Goal: Task Accomplishment & Management: Complete application form

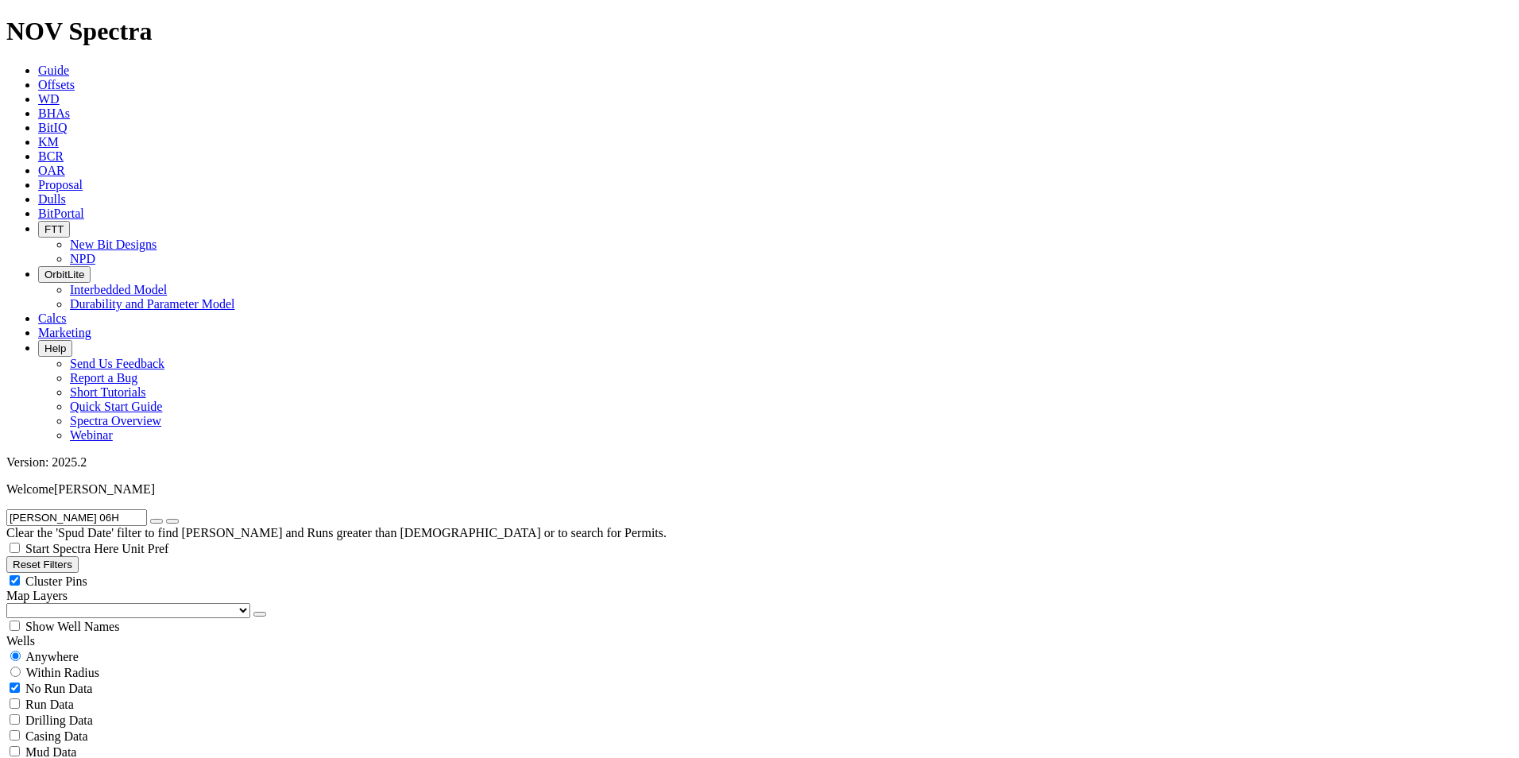
click at [89, 648] on div "Anywhere" at bounding box center [759, 656] width 1506 height 16
click at [136, 509] on input "AL RUND 06H" at bounding box center [76, 517] width 141 height 17
radio input "false"
radio input "true"
click at [63, 650] on span "Anywhere" at bounding box center [51, 657] width 53 height 14
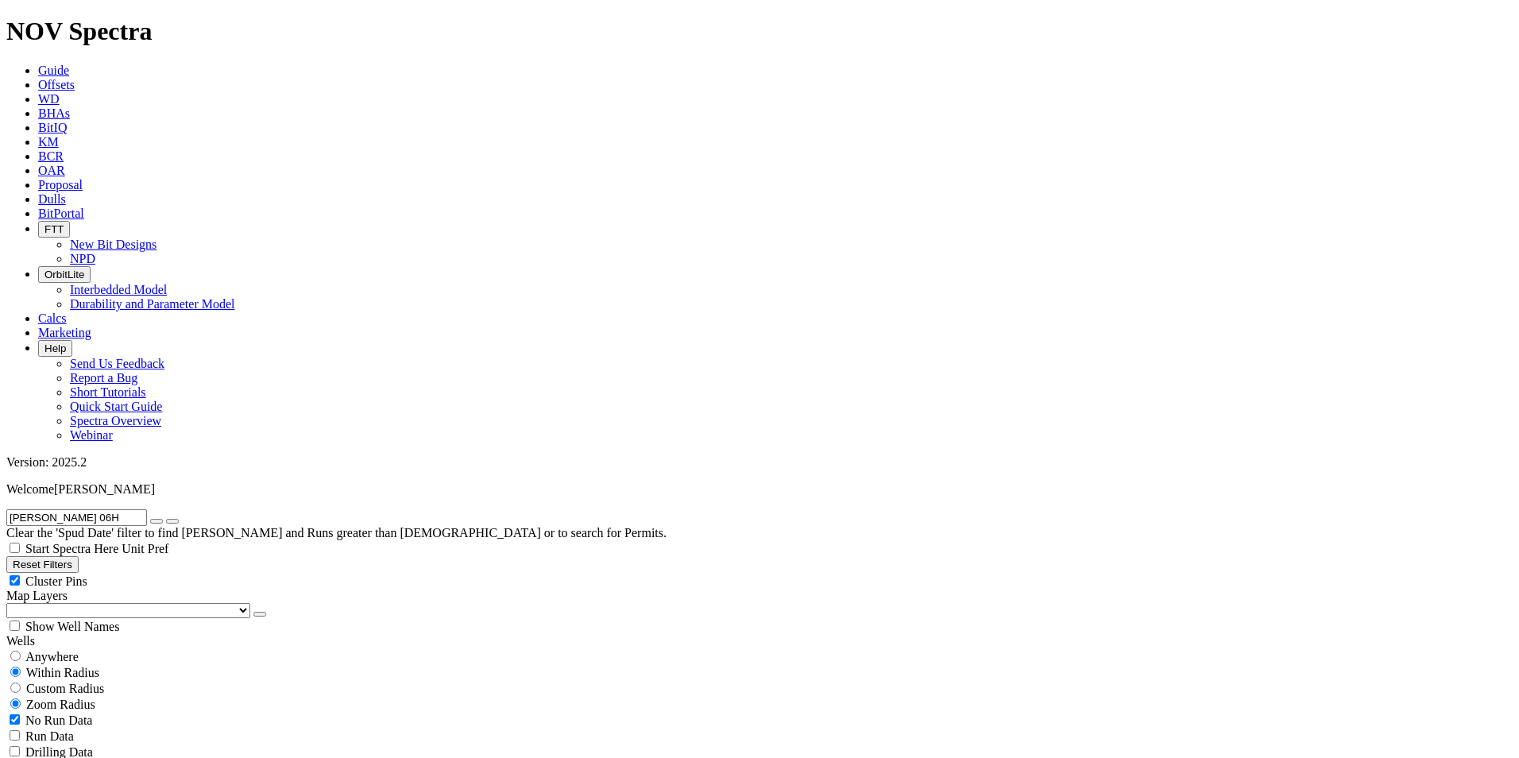
radio input "true"
radio input "false"
click at [168, 696] on div "Run Data" at bounding box center [759, 704] width 1506 height 16
checkbox input "true"
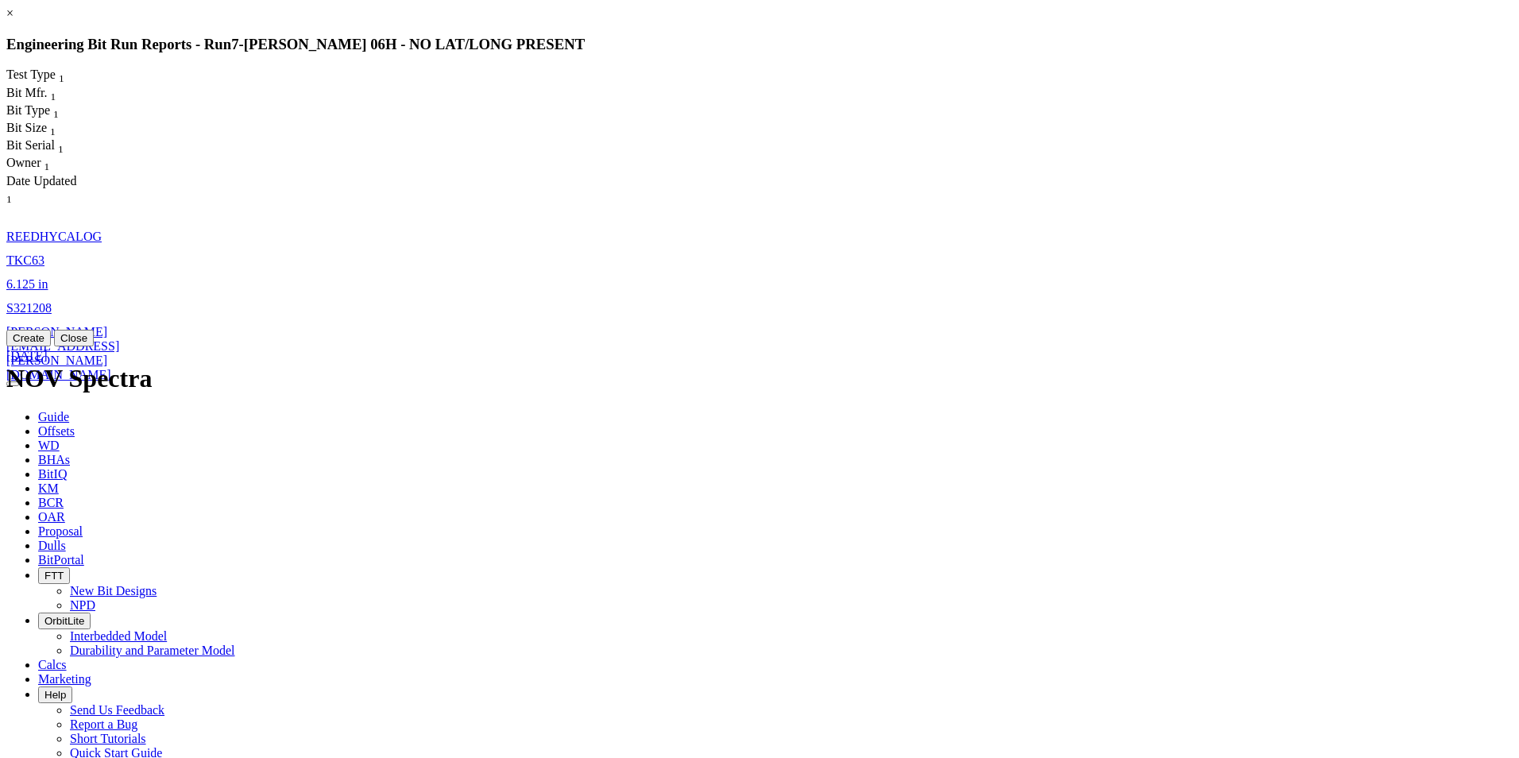
click at [94, 346] on button "Close" at bounding box center [74, 338] width 40 height 17
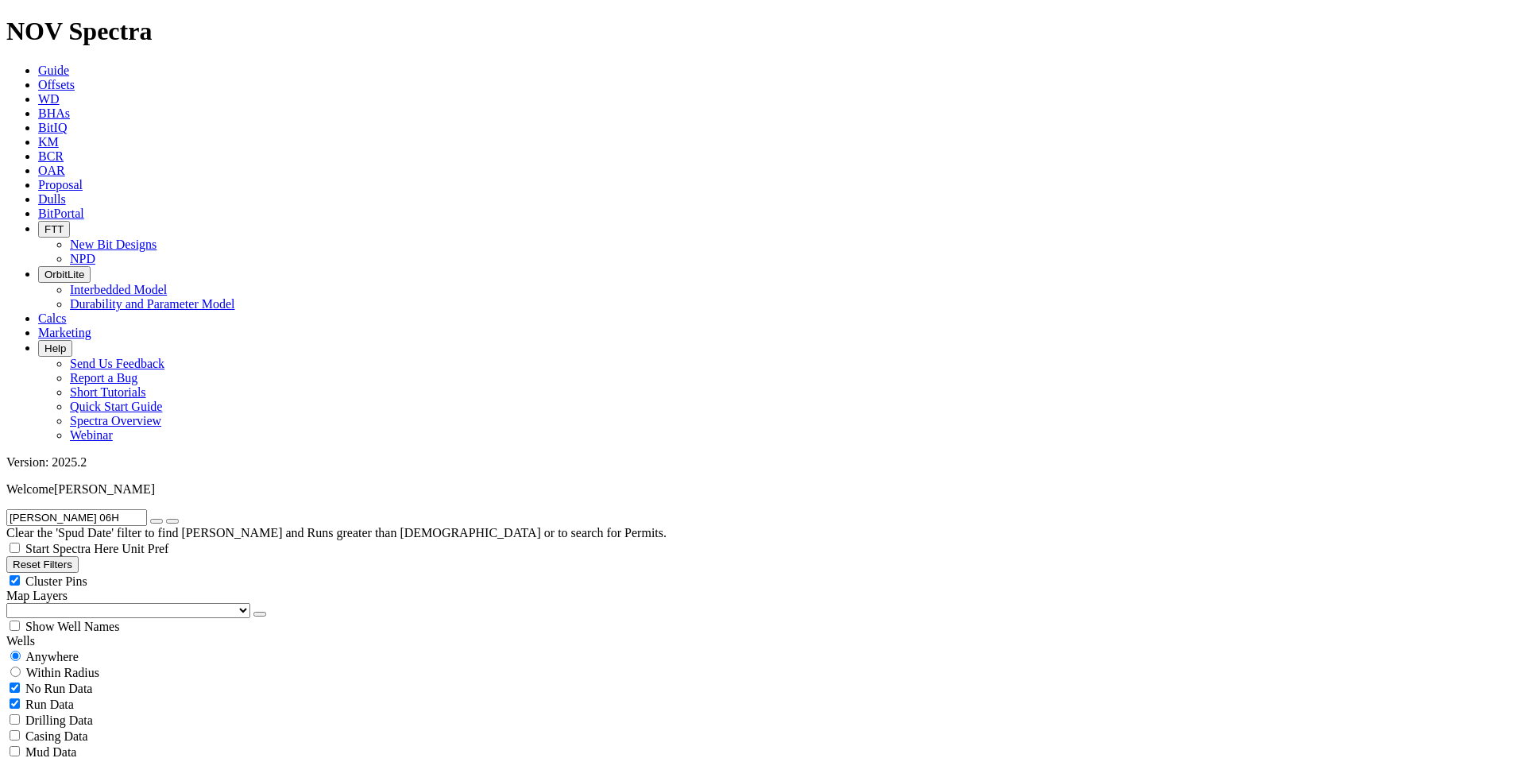
click at [38, 192] on icon at bounding box center [38, 199] width 0 height 14
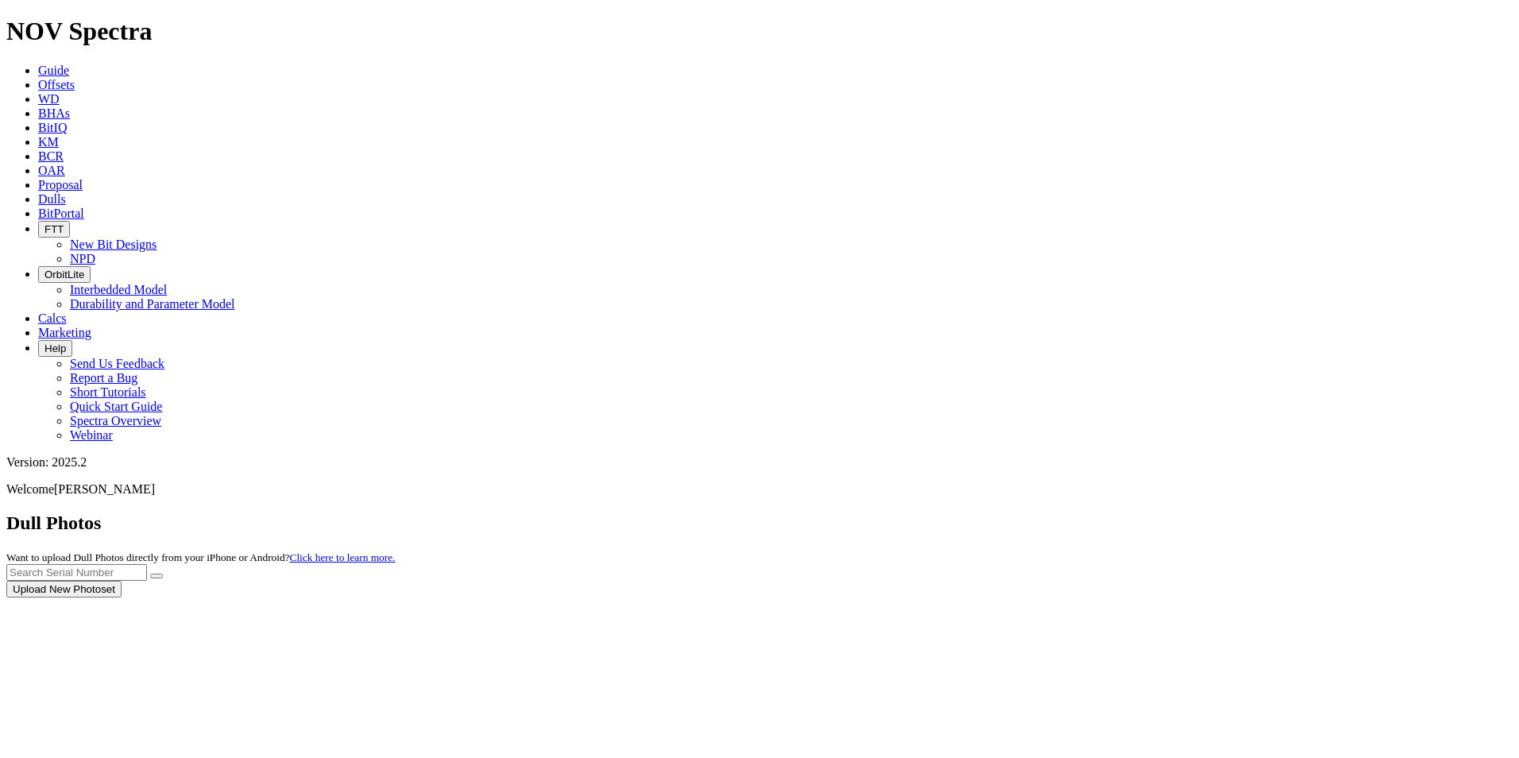
drag, startPoint x: 227, startPoint y: 12, endPoint x: 194, endPoint y: 83, distance: 78.9
click at [194, 597] on div at bounding box center [759, 597] width 1506 height 0
drag, startPoint x: 243, startPoint y: 20, endPoint x: 208, endPoint y: 150, distance: 134.9
click at [210, 597] on div at bounding box center [759, 597] width 1506 height 0
click at [243, 597] on div at bounding box center [759, 597] width 1506 height 0
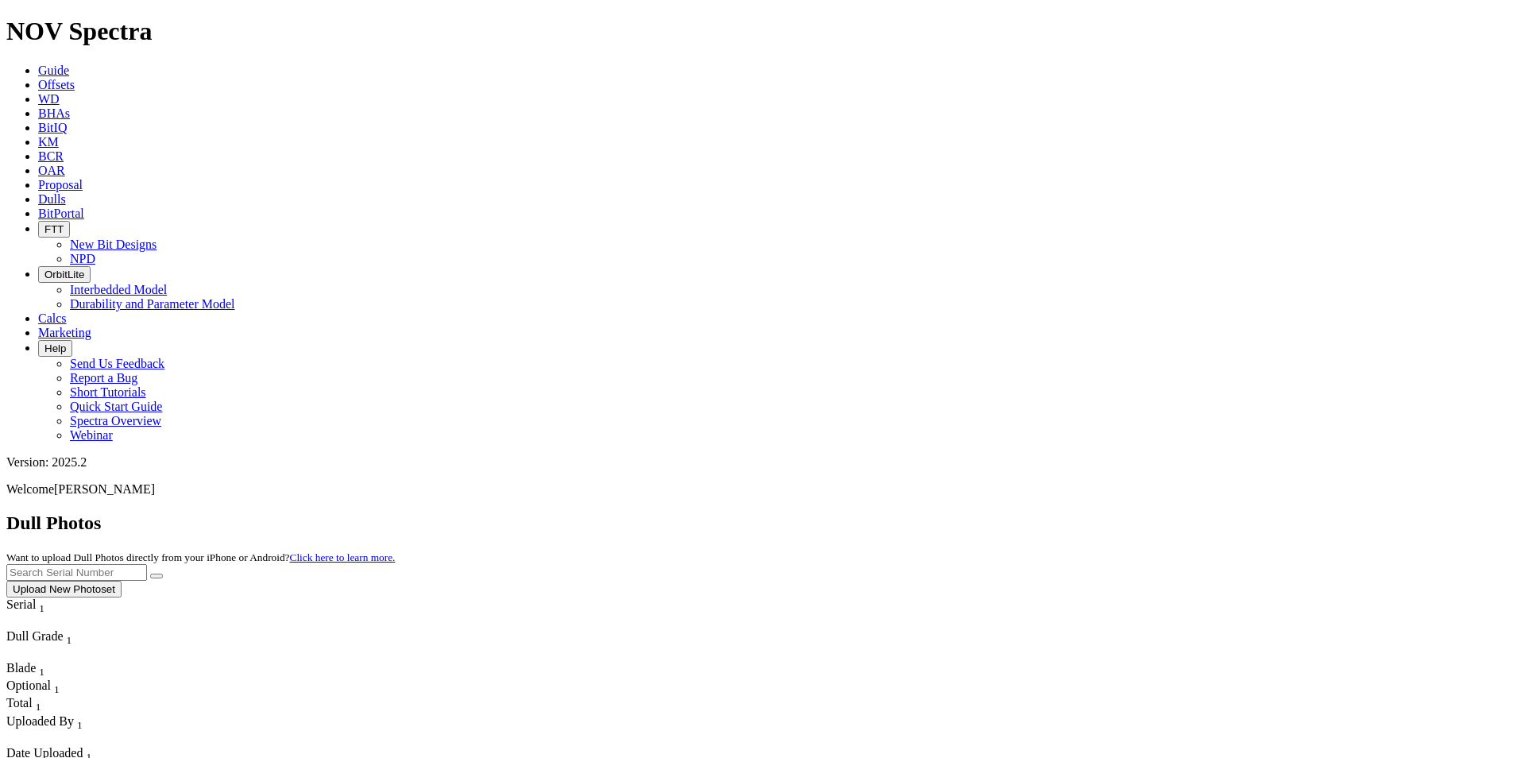
click at [75, 78] on span "Offsets" at bounding box center [56, 85] width 37 height 14
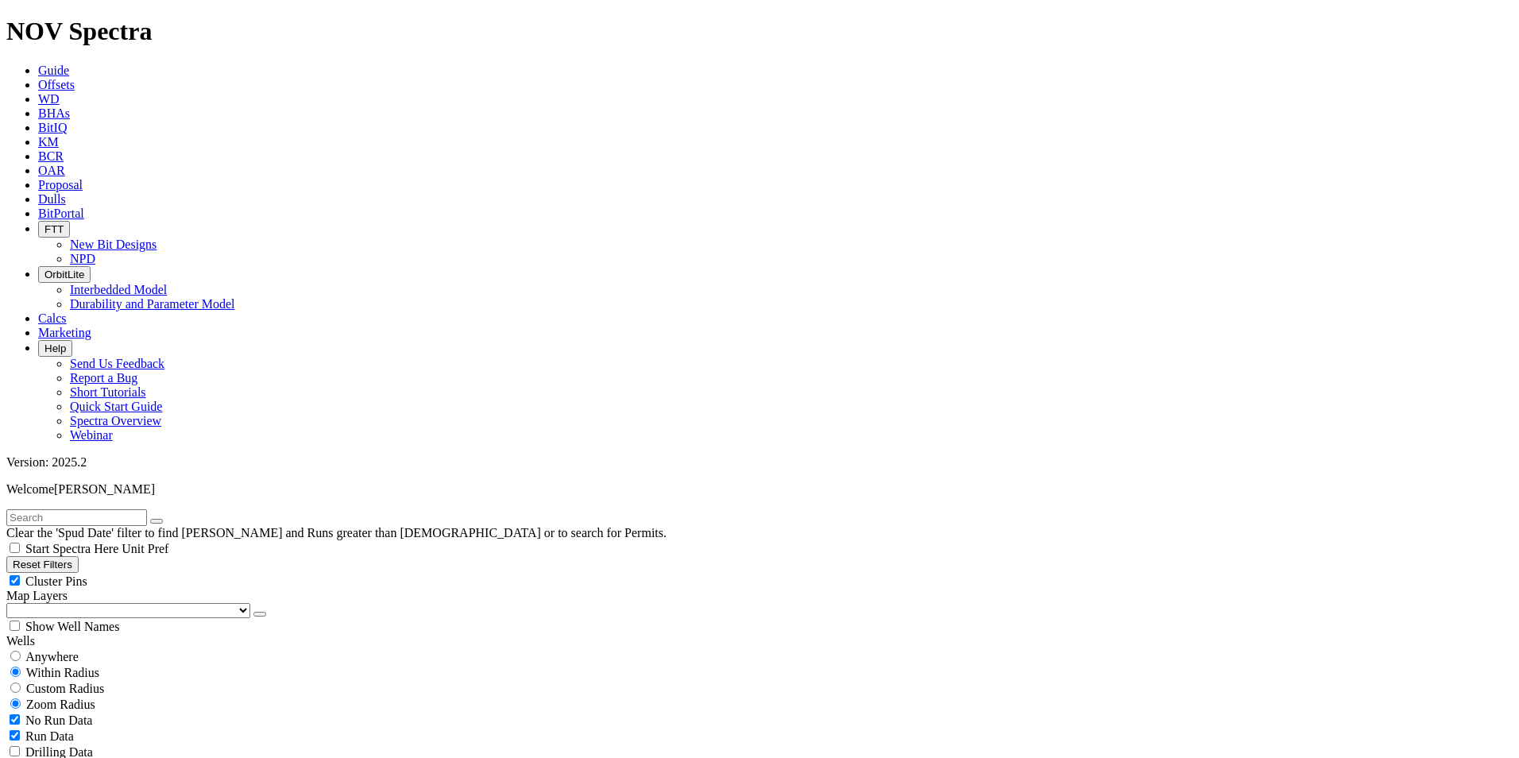
click at [74, 509] on input "text" at bounding box center [76, 517] width 141 height 17
type input "al rund"
click at [52, 650] on span "Anywhere" at bounding box center [51, 657] width 53 height 14
radio input "true"
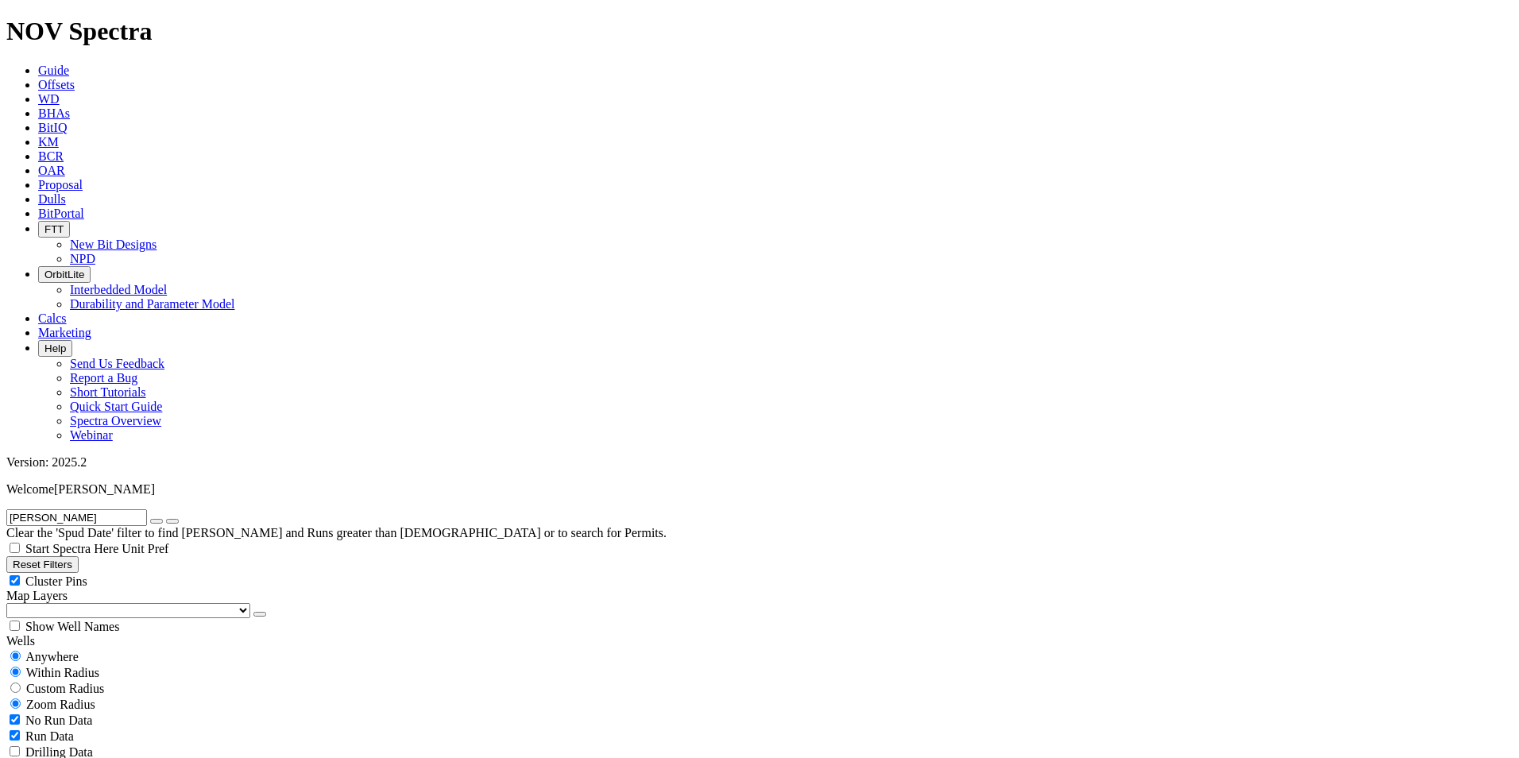
radio input "false"
click at [168, 542] on span "Unit Pref" at bounding box center [145, 549] width 47 height 14
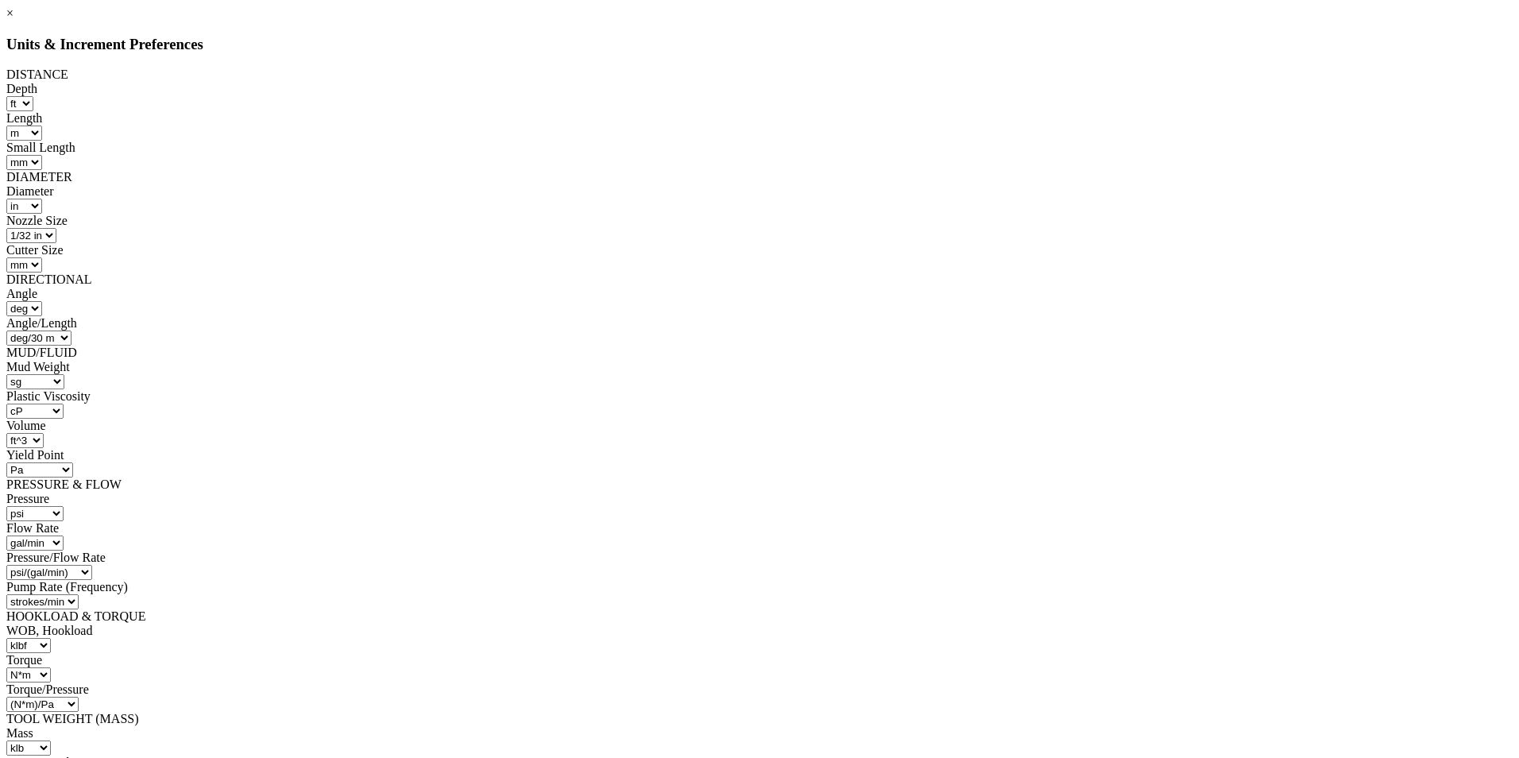
scroll to position [0, 0]
click at [42, 126] on select "ft m in mm" at bounding box center [24, 133] width 36 height 15
select select "object:5939"
click at [42, 126] on select "ft m in mm" at bounding box center [24, 133] width 36 height 15
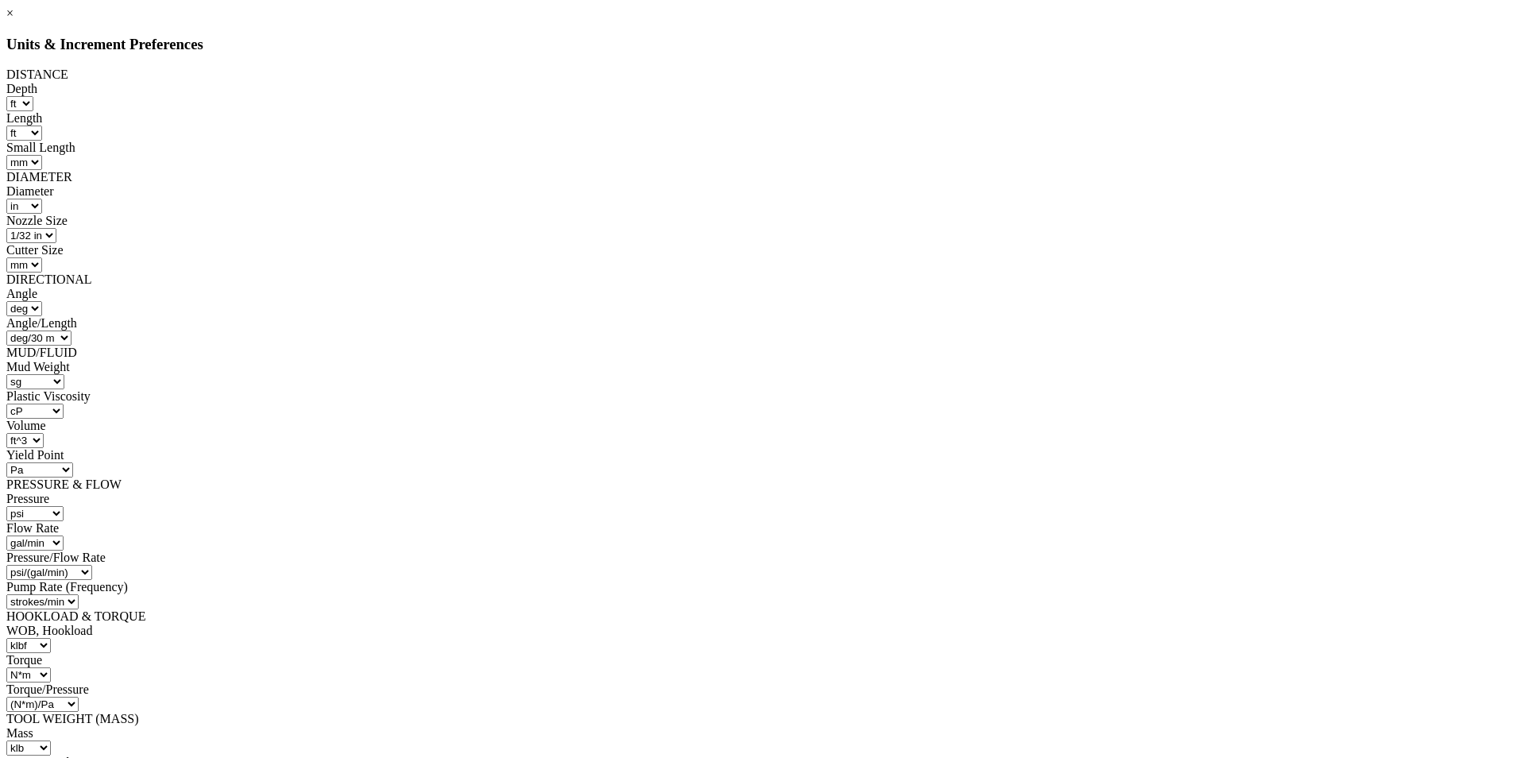
select select "object:6190"
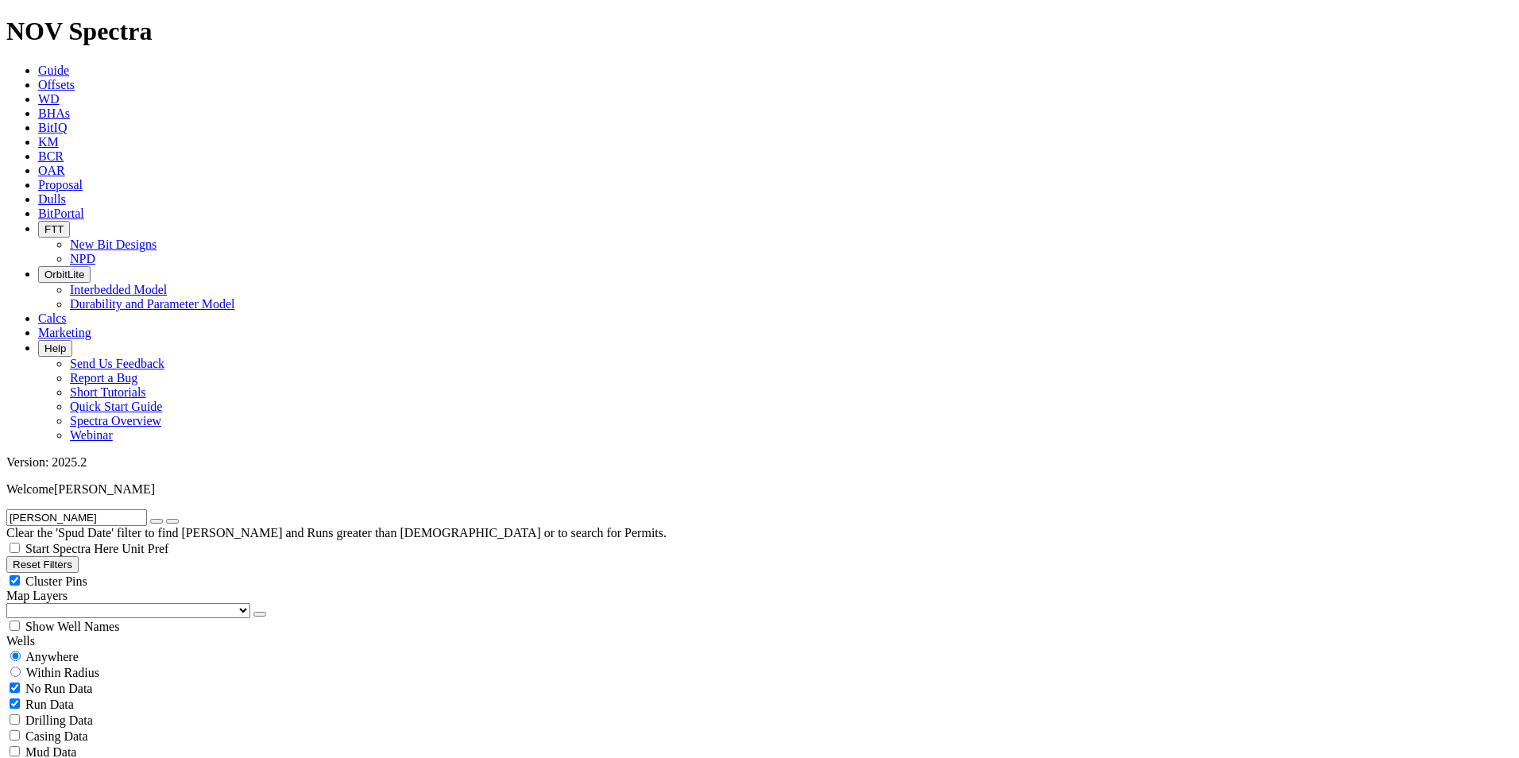
scroll to position [7132, 0]
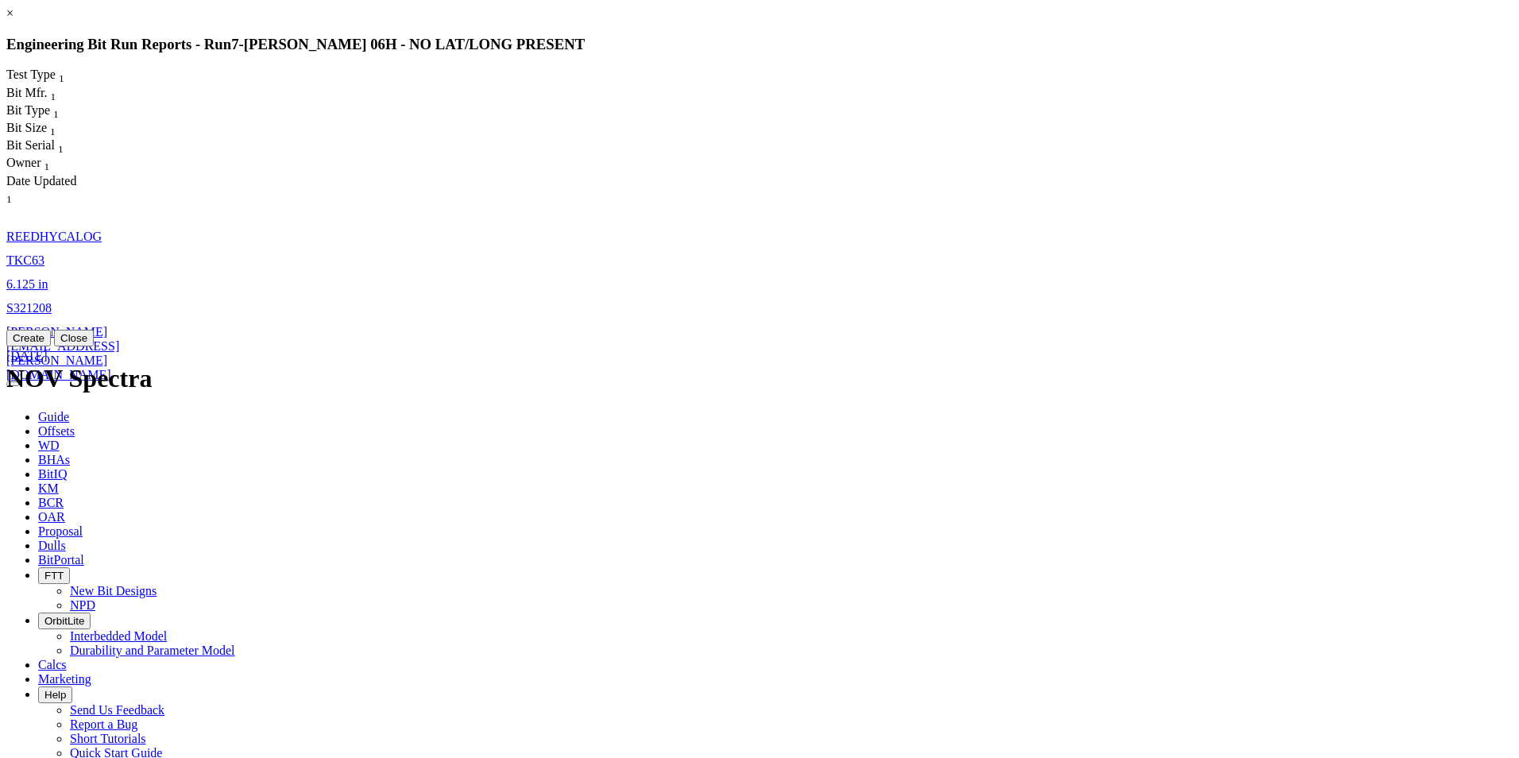
click at [13, 384] on icon "button" at bounding box center [13, 384] width 0 height 0
click at [94, 346] on button "Close" at bounding box center [74, 338] width 40 height 17
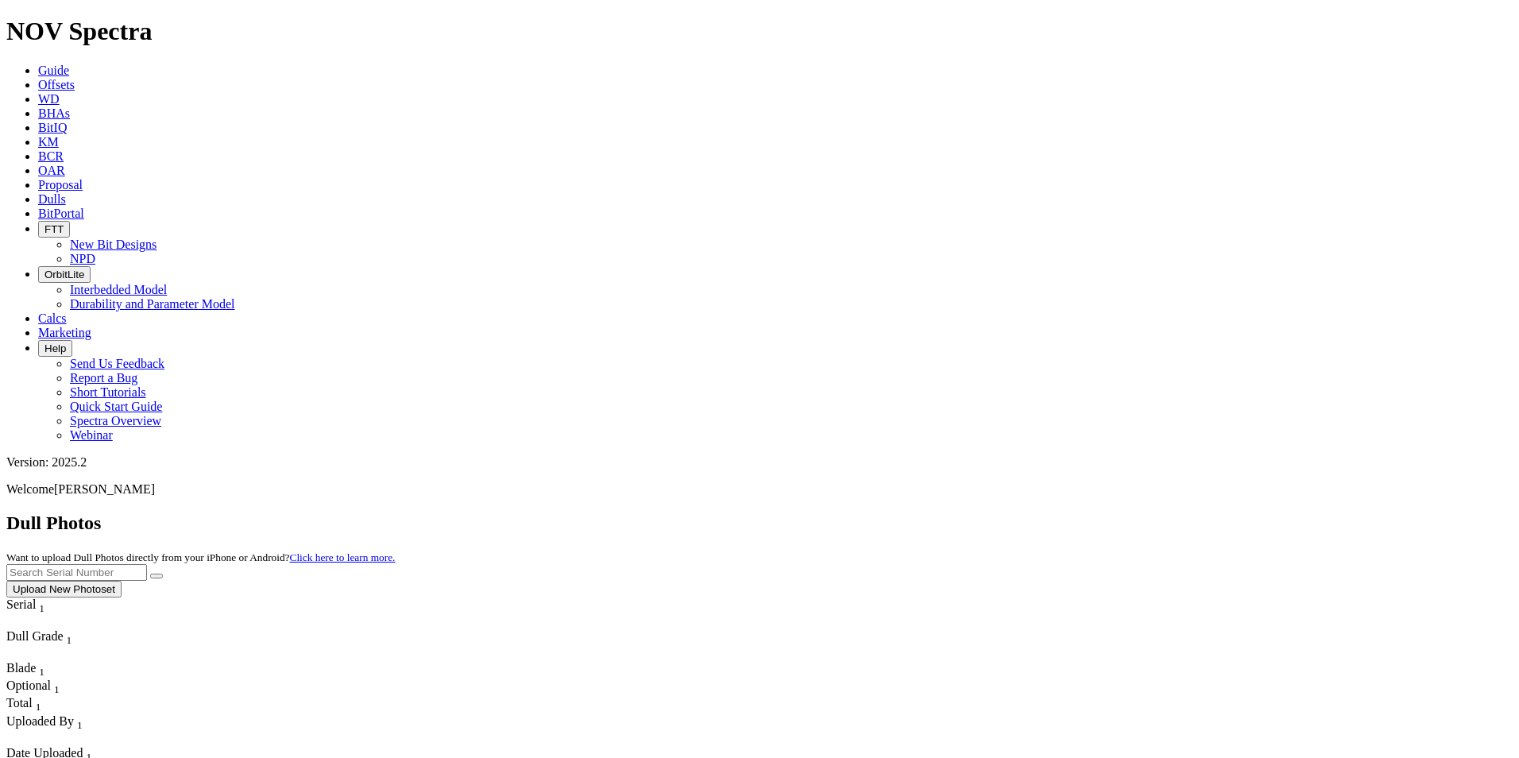
click at [122, 581] on button "Upload New Photoset" at bounding box center [63, 589] width 115 height 17
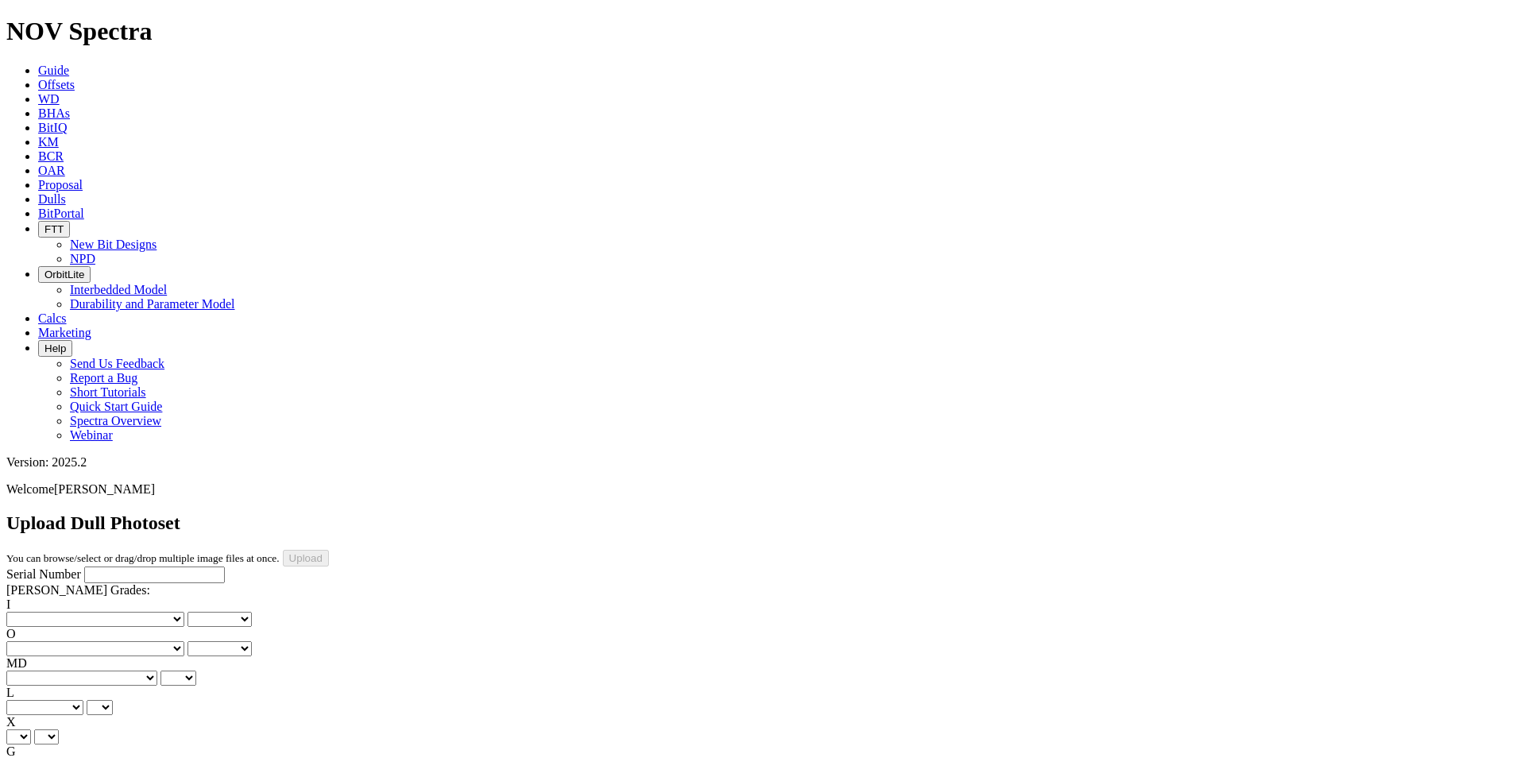
click at [91, 566] on input "Serial Number" at bounding box center [154, 574] width 141 height 17
paste input "S321208"
type input "S321208"
click at [89, 612] on select "No lost, worn or damaged cutters 0 1 2 3 4 5 6 7 8 No diamond table left on any…" at bounding box center [95, 619] width 178 height 15
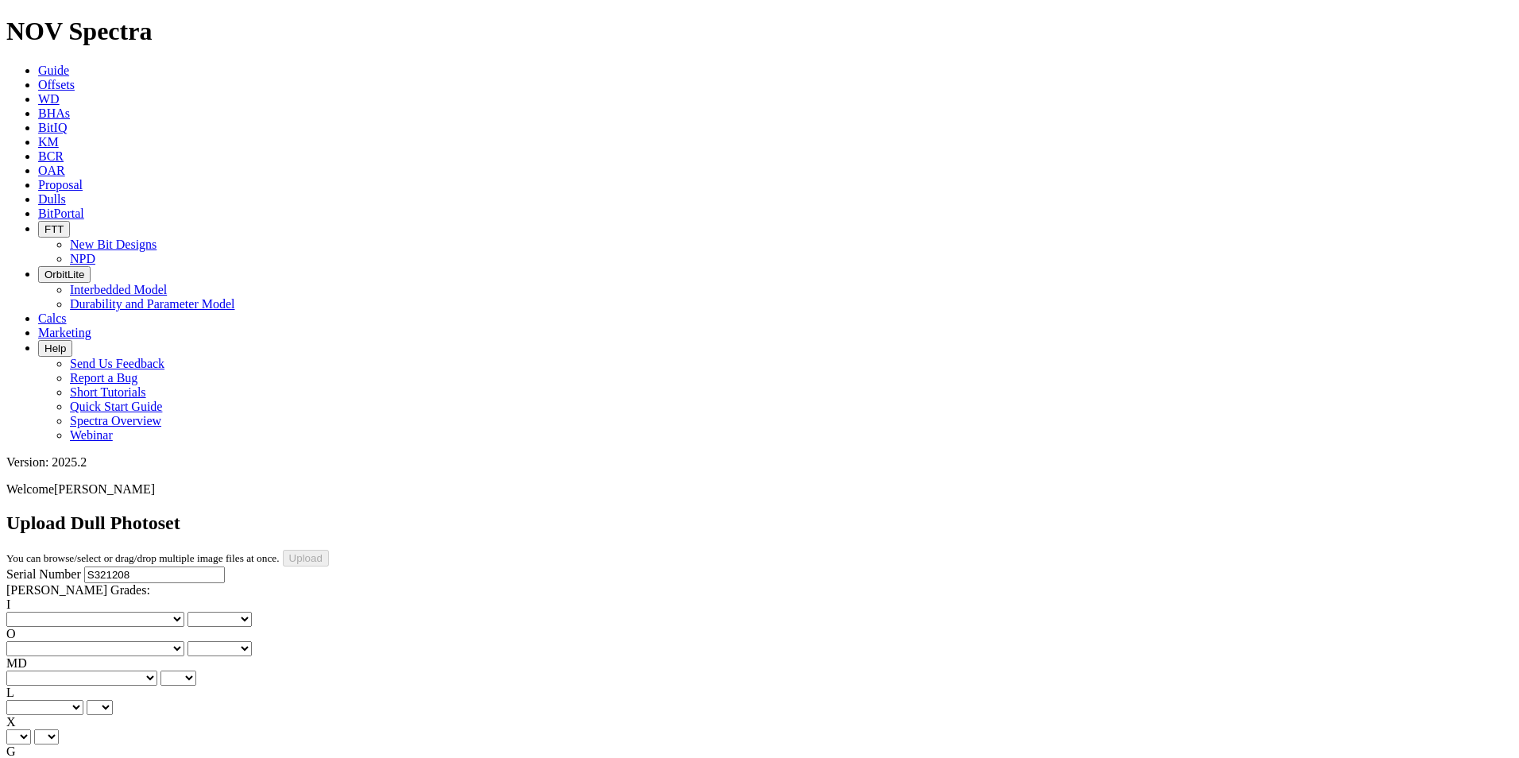
type input "8/27/25"
click at [82, 612] on select "No lost, worn or damaged cutters 0 1 2 3 4 5 6 7 8 No diamond table left on any…" at bounding box center [95, 619] width 178 height 15
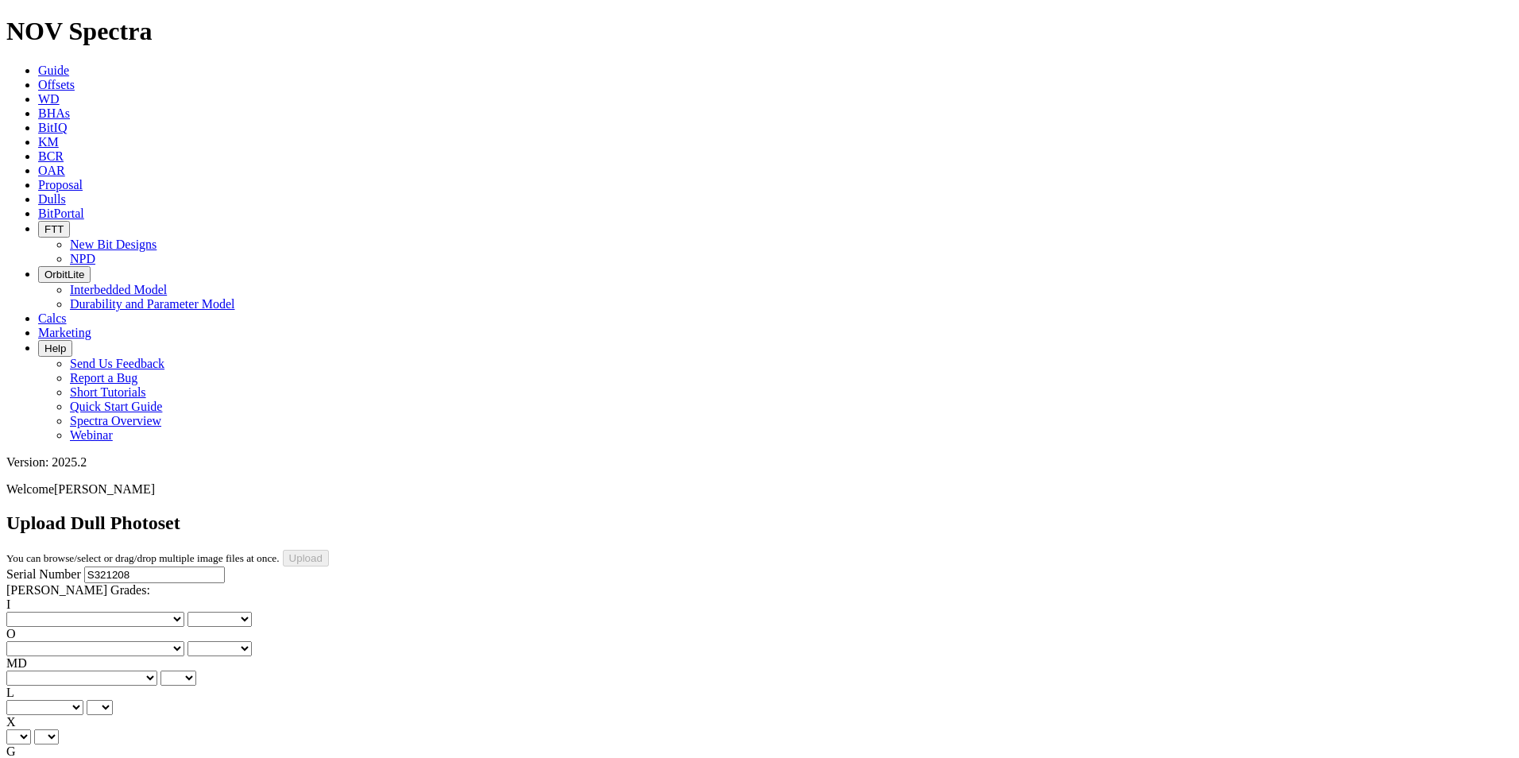
select select "number:1"
click at [32, 612] on select "No lost, worn or damaged cutters 0 1 2 3 4 5 6 7 8 No diamond table left on any…" at bounding box center [95, 619] width 178 height 15
select select "number:1"
click at [162, 641] on select "No lost, worn or damaged cutters 0 1 2 3 4 5 6 7 8 No diamond table left on any…" at bounding box center [95, 648] width 178 height 15
select select "number:1"
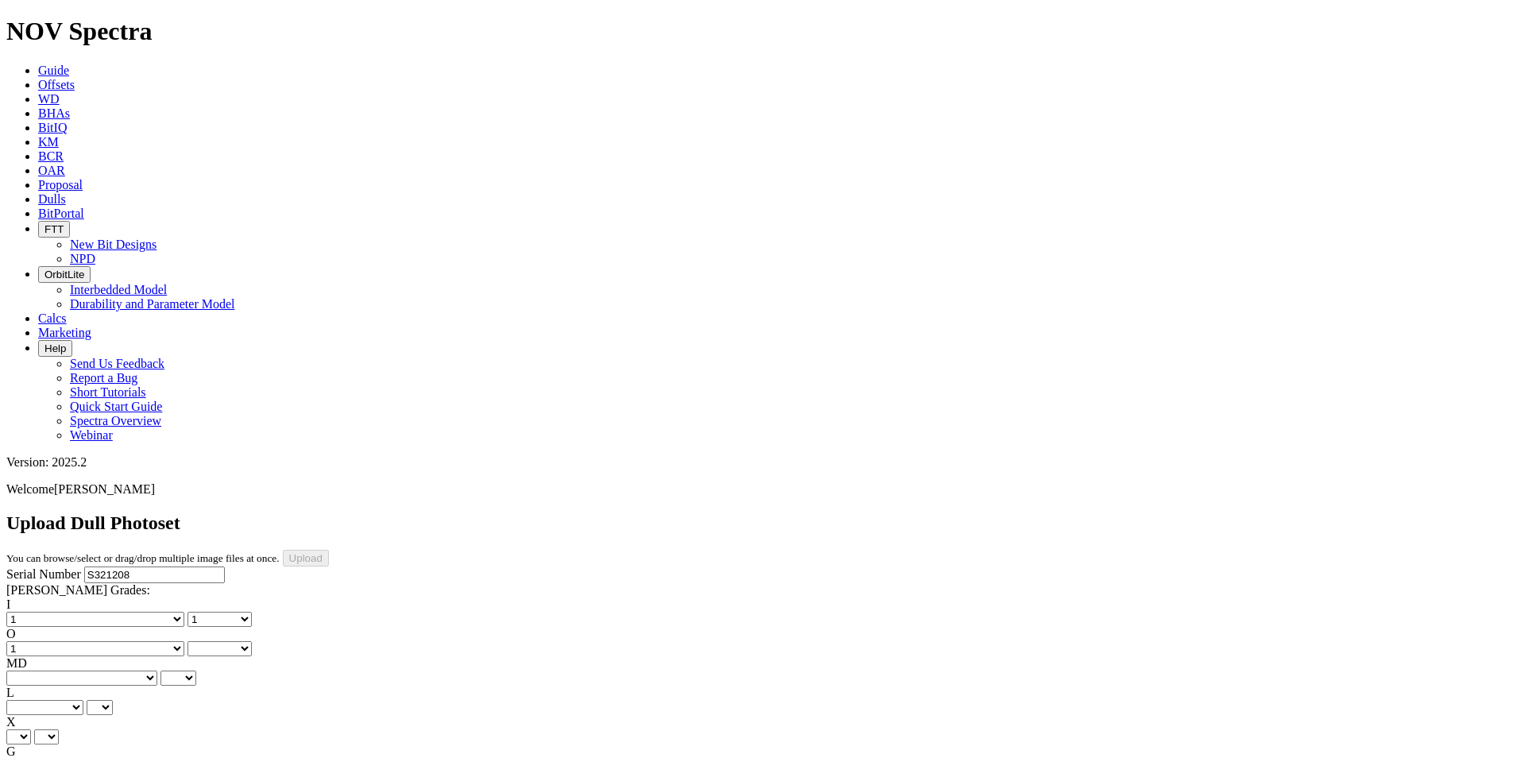
click at [113, 641] on select "No lost, worn or damaged cutters 0 1 2 3 4 5 6 7 8 No diamond table left on any…" at bounding box center [95, 648] width 178 height 15
select select "number:1"
click at [79, 670] on select "BF - Bond Failure BT - Broken Teeth/Cutters BU - Balled Up Bit CR - Cored CT - …" at bounding box center [81, 677] width 151 height 15
select select "string:WT"
click at [32, 670] on select "BF - Bond Failure BT - Broken Teeth/Cutters BU - Balled Up Bit CR - Cored CT - …" at bounding box center [81, 677] width 151 height 15
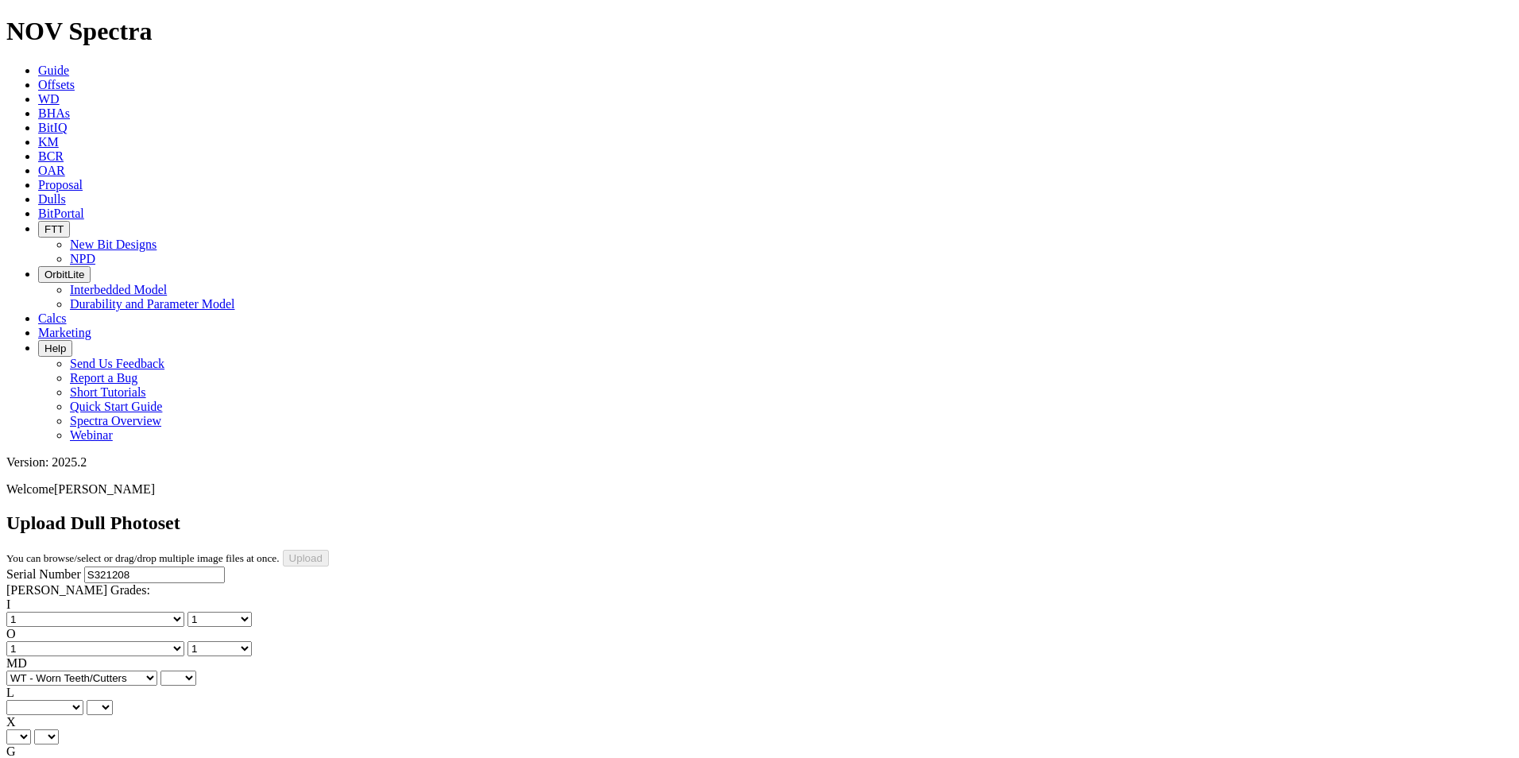
select select "string:WT"
click at [83, 700] on select "A - All C - Cone G - Gauge N - Nose S - Shoulder T - Taper" at bounding box center [44, 707] width 77 height 15
select select "string:A"
click at [83, 700] on select "A - All C - Cone G - Gauge N - Nose S - Shoulder T - Taper" at bounding box center [44, 707] width 77 height 15
select select "string:A"
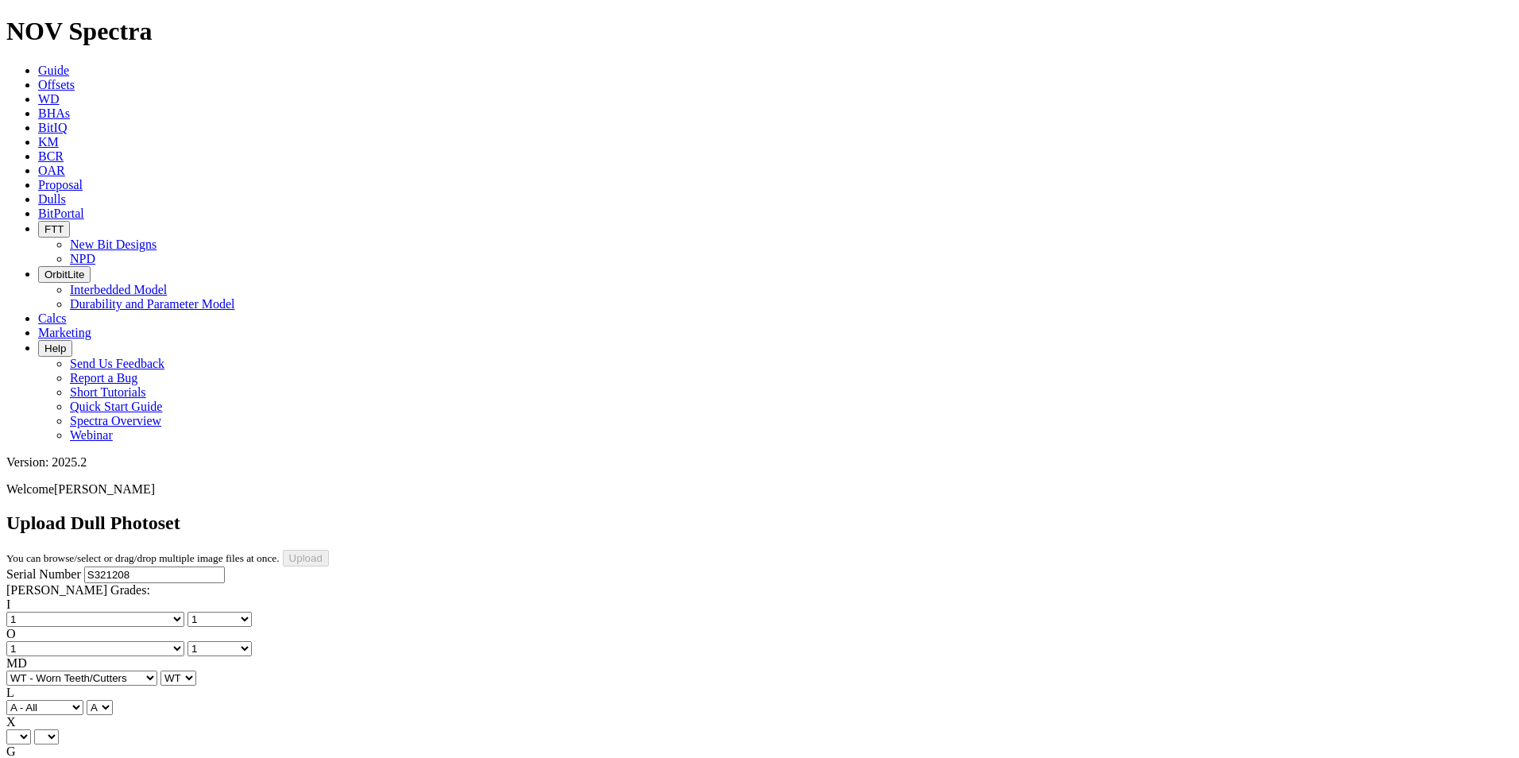
click at [31, 729] on select "X" at bounding box center [18, 736] width 25 height 15
select select "string:X"
click at [31, 729] on select "X" at bounding box center [18, 736] width 25 height 15
select select "string:X"
click at [168, 757] on select "Unknown I - In Gauge 1 - 1/16 in Undergauge" 2 - 2/16 in Undergauge = ⅛ in" 8 -…" at bounding box center [87, 766] width 162 height 15
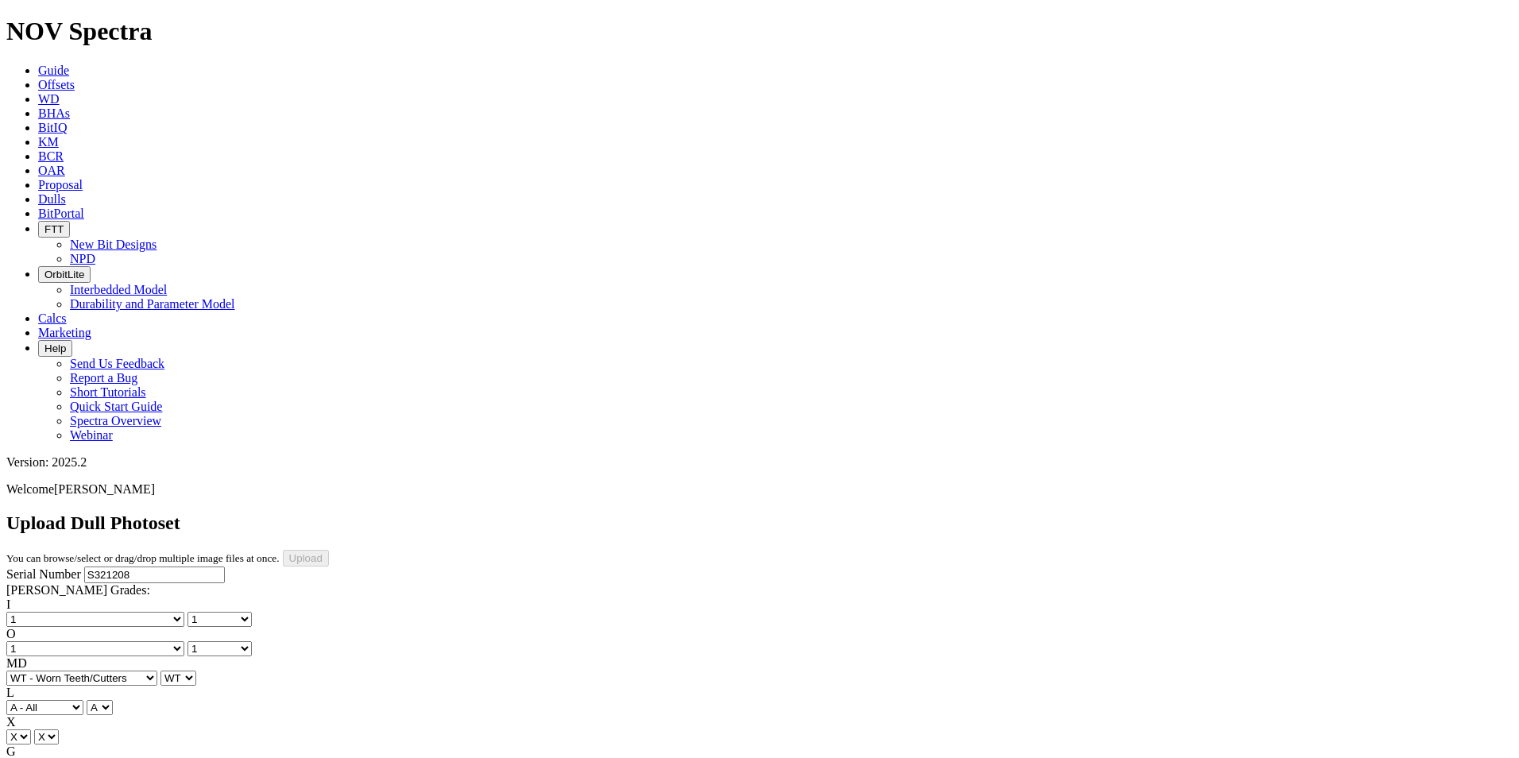
select select "string:I"
click at [113, 757] on select "Unknown I - In Gauge 1 - 1/16 in Undergauge" 2 - 2/16 in Undergauge = ⅛ in" 8 -…" at bounding box center [87, 766] width 162 height 15
select select "string:I"
select select "string:NO"
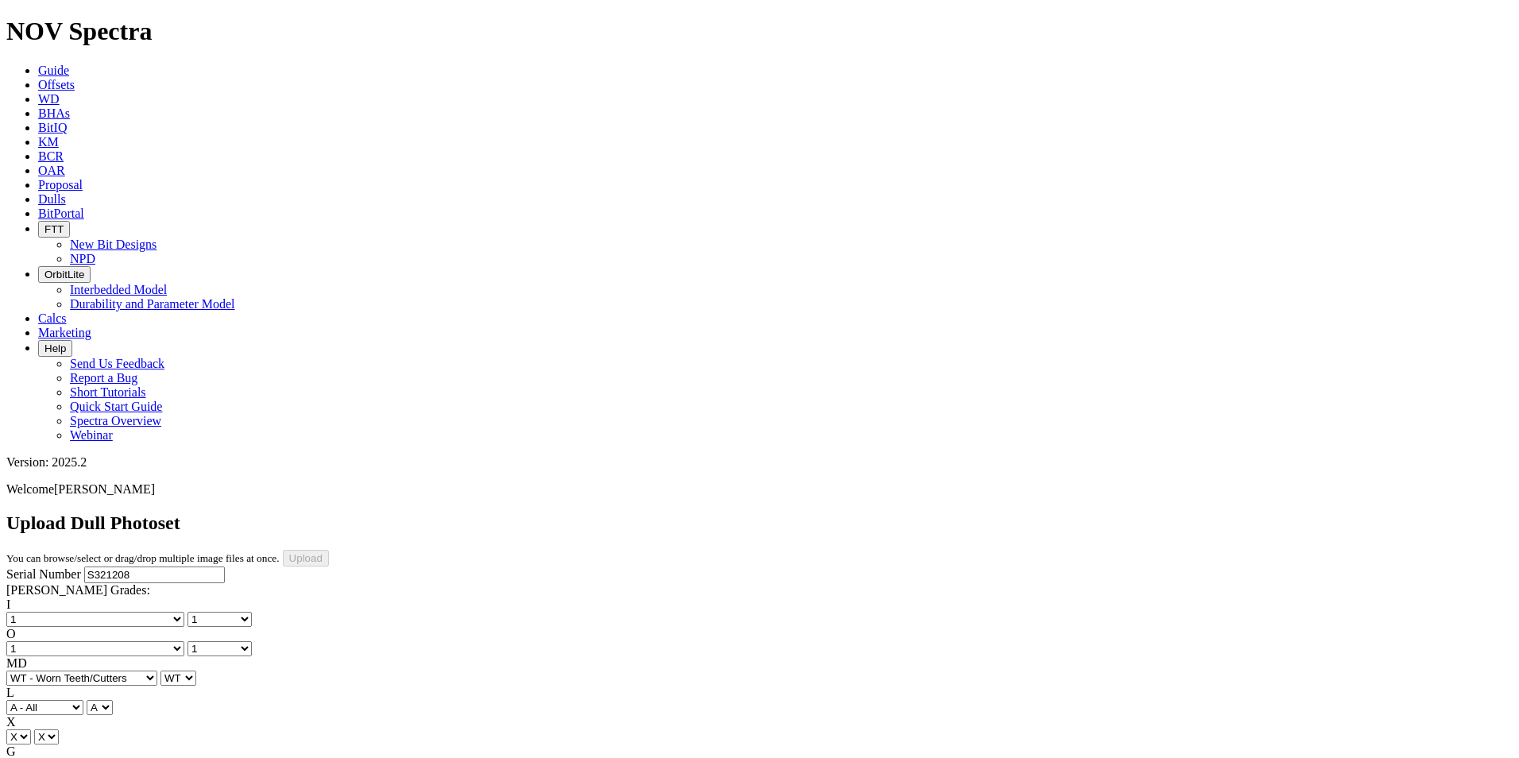
select select "string:NO"
select select "string:TD"
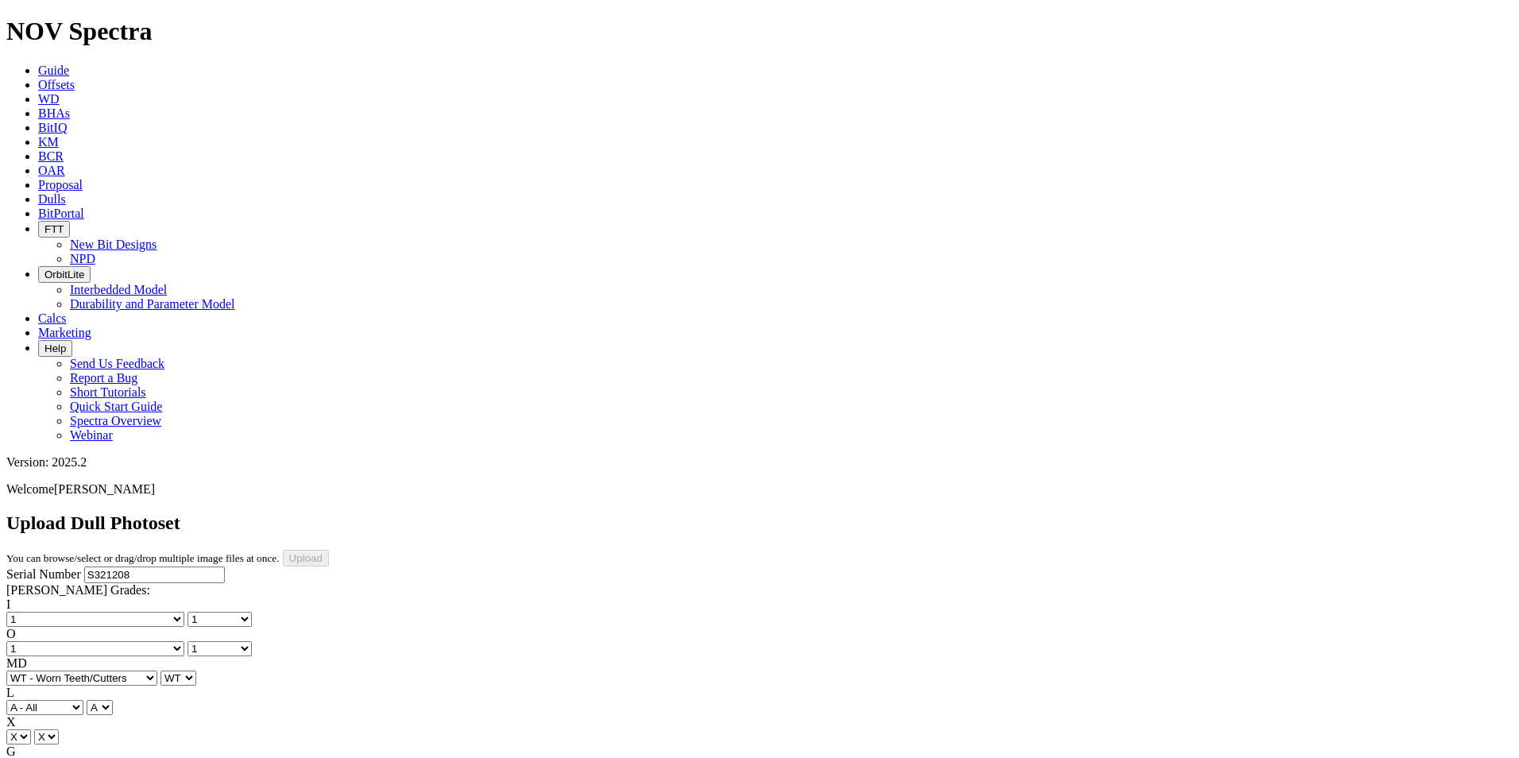
select select "string:TD"
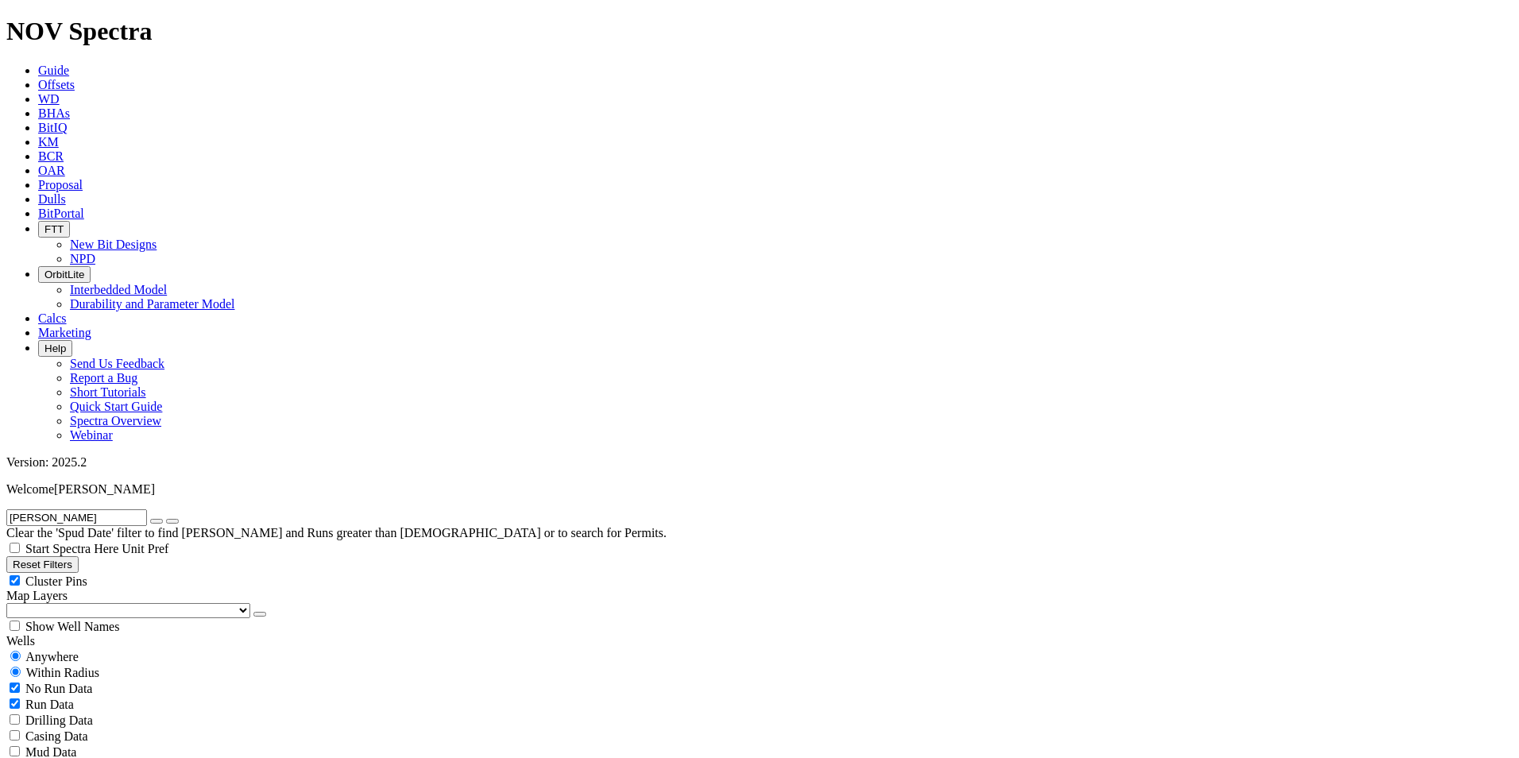
radio input "false"
radio input "true"
click at [63, 650] on span "Anywhere" at bounding box center [51, 657] width 53 height 14
radio input "true"
radio input "false"
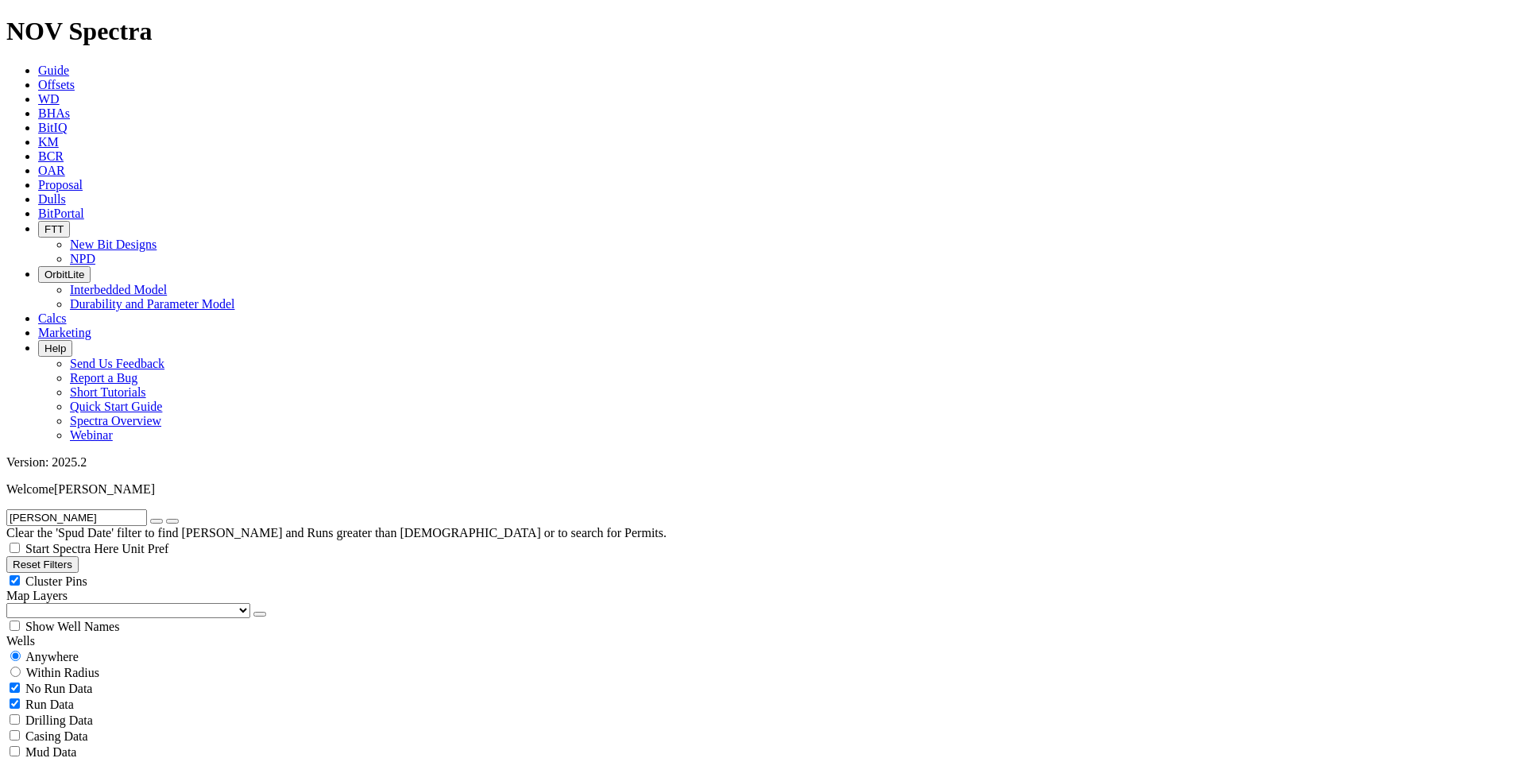
scroll to position [5640, 0]
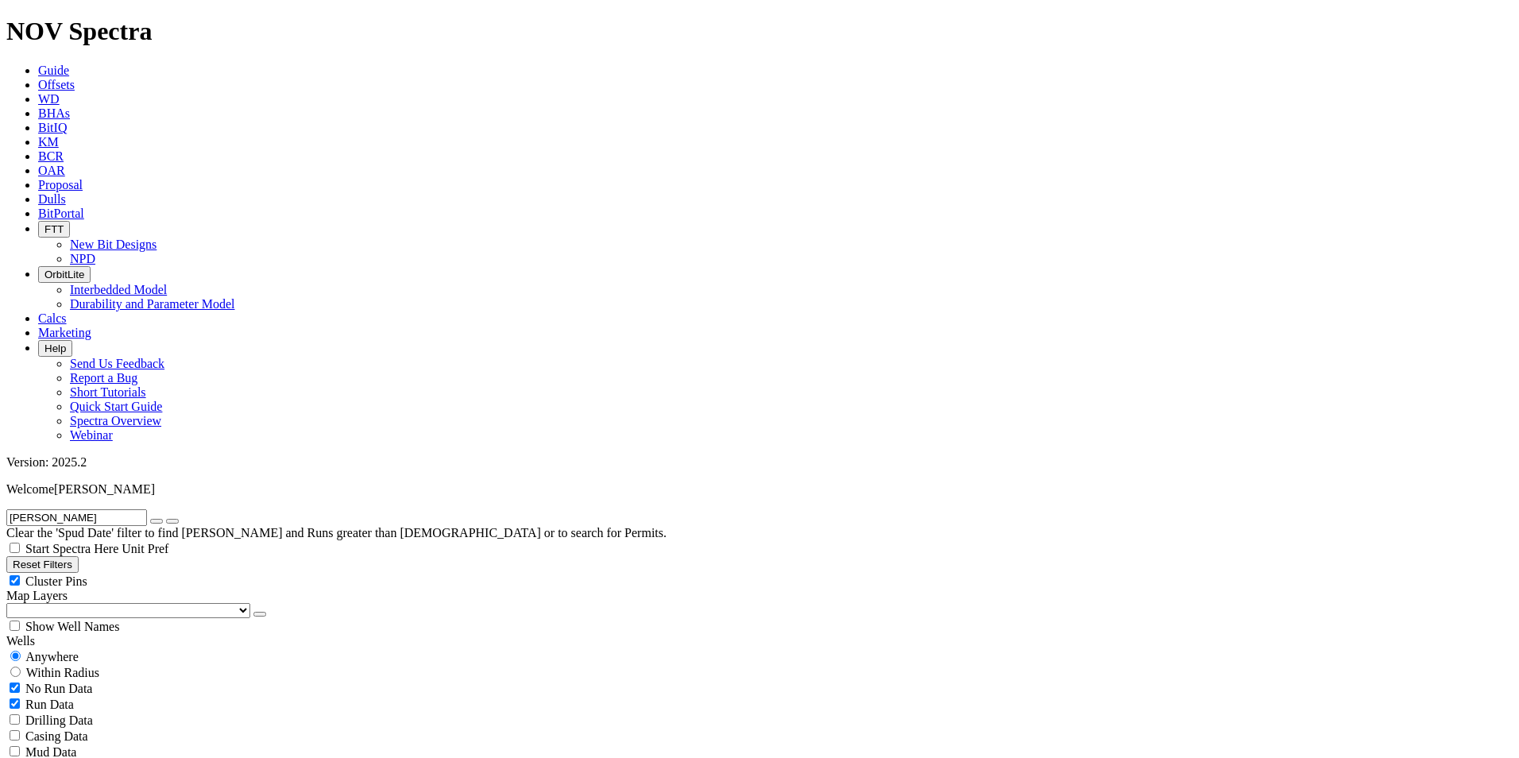
scroll to position [4687, 0]
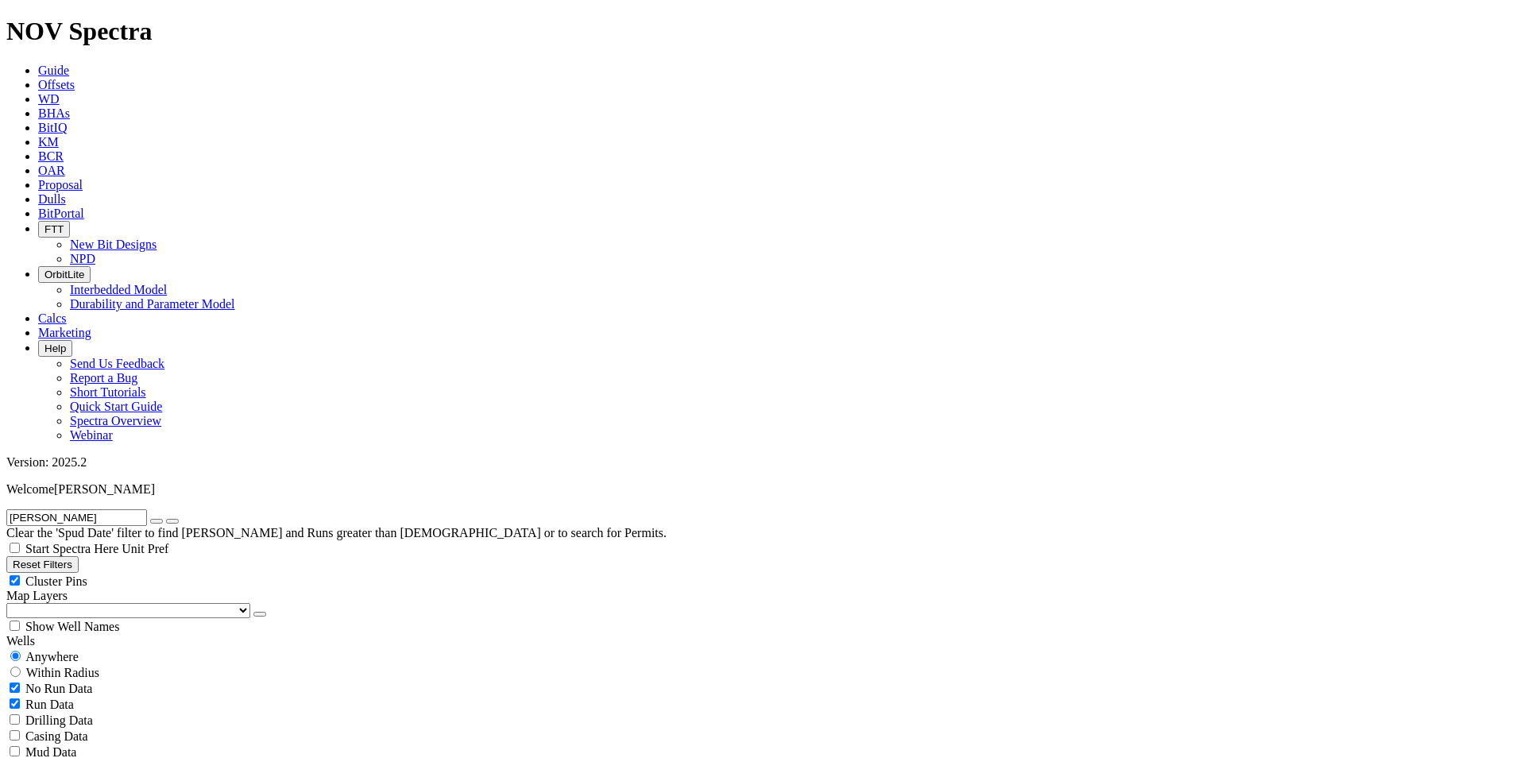
scroll to position [3098, 0]
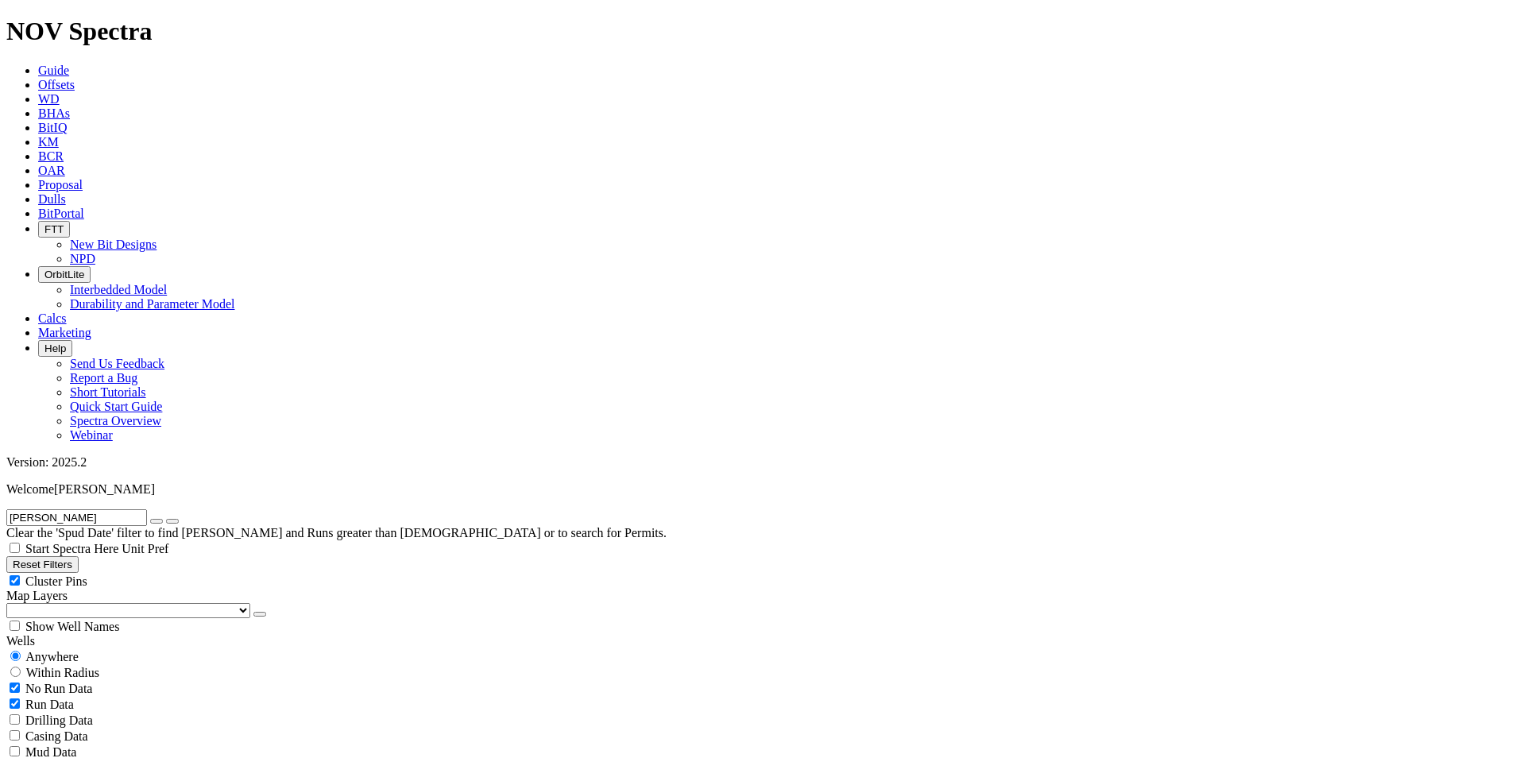
scroll to position [5993, 0]
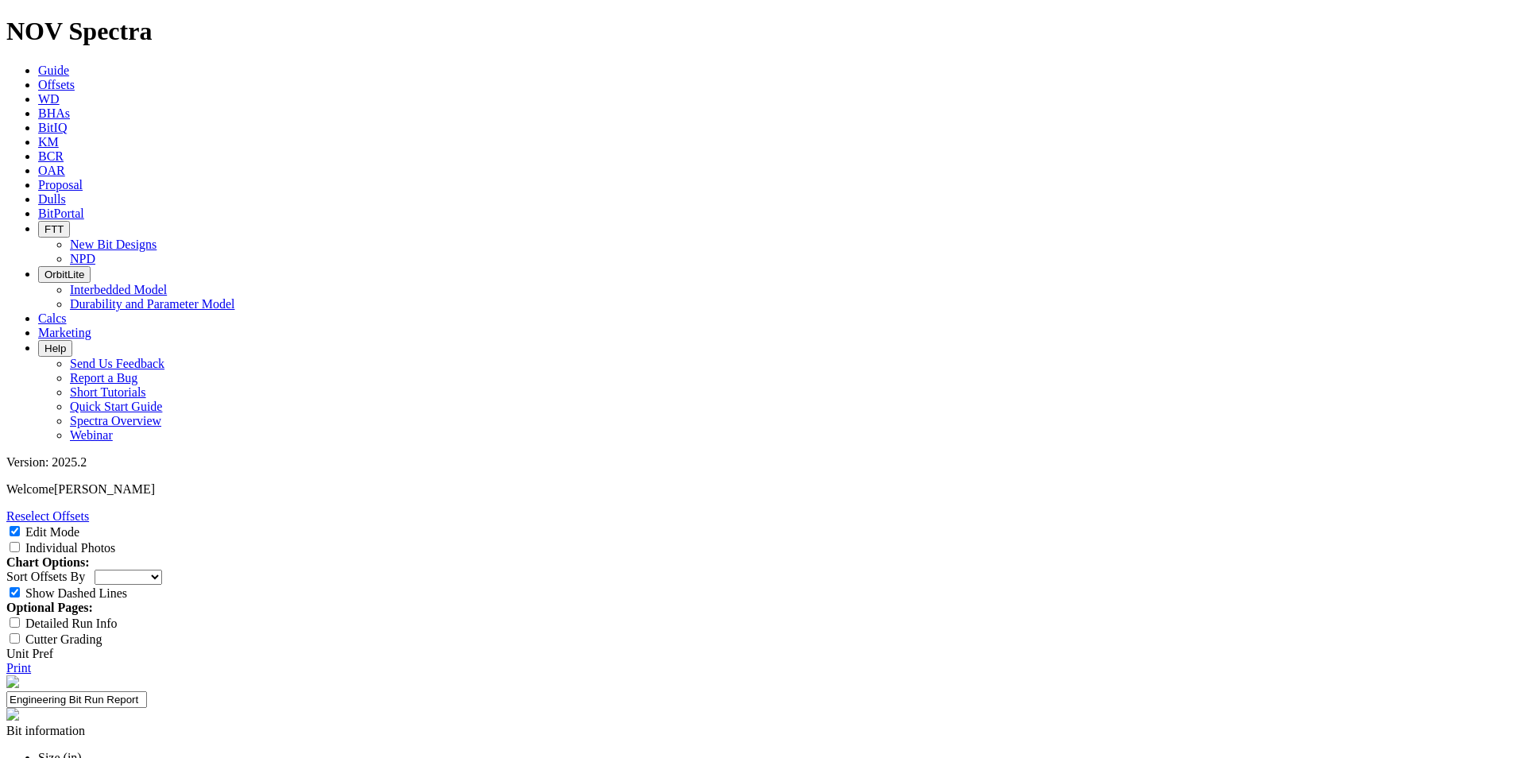
paste textarea "This is the first Oman and Oxy trial of 6.125" TKC63-L7 (SN S321208 - PID 19215…"
type textarea "This is the first Oman and Oxy trial of 6.125" TKC63-L7 (SN S321208 - PID 19215…"
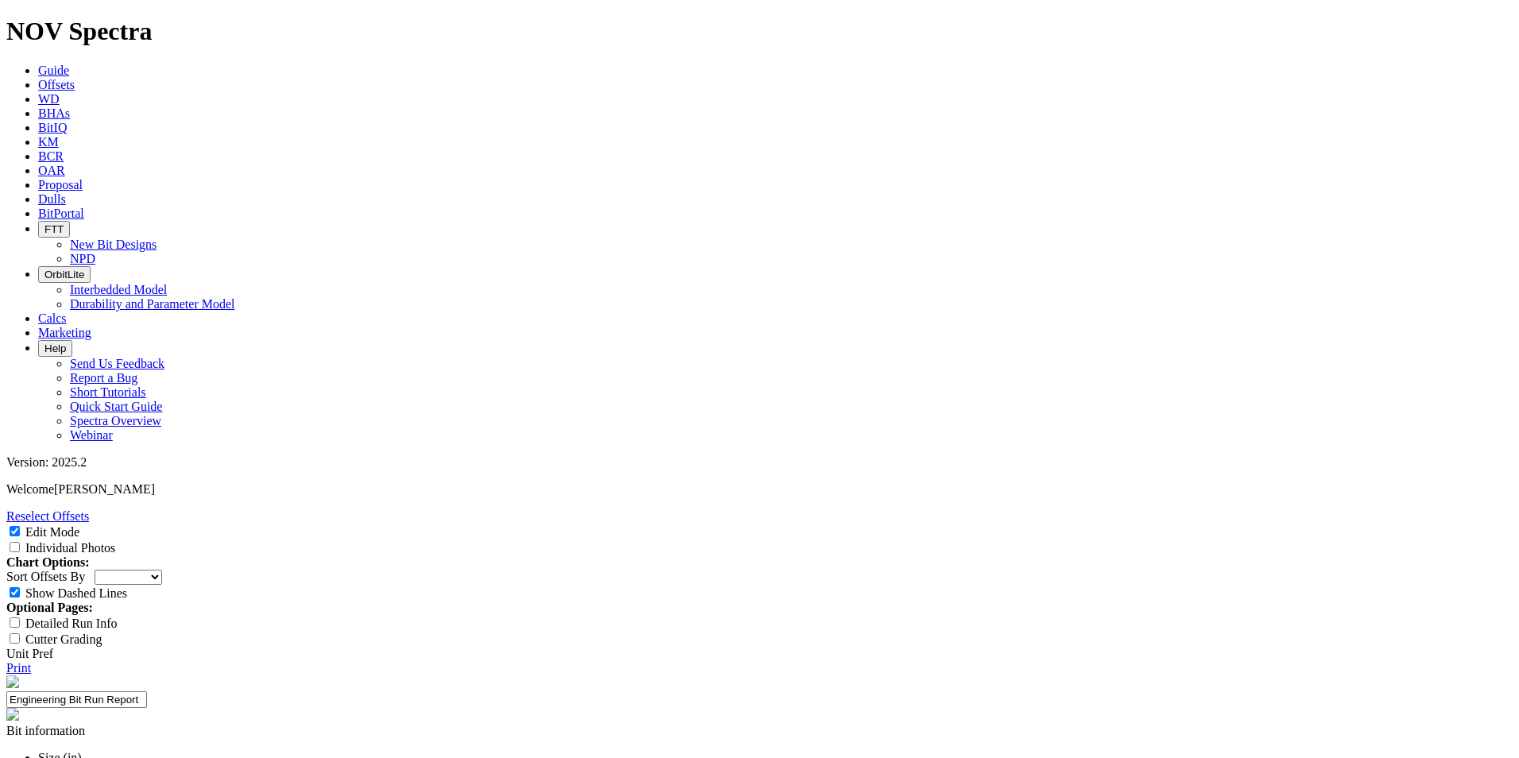
paste input "[DEMOGRAPHIC_DATA][PERSON_NAME]"
type input "[DEMOGRAPHIC_DATA][PERSON_NAME]"
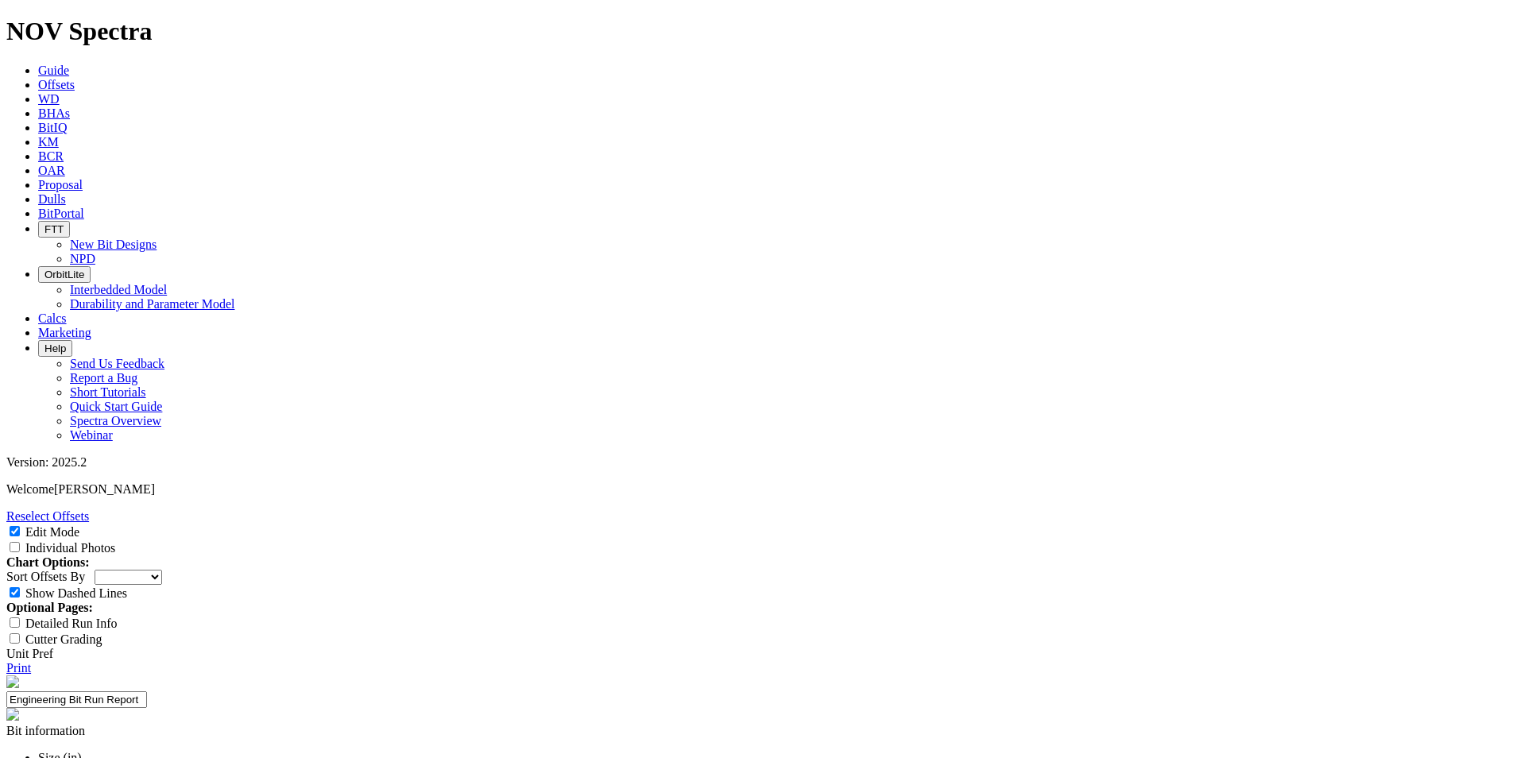
select select "Cutter"
drag, startPoint x: 635, startPoint y: 442, endPoint x: 674, endPoint y: 441, distance: 38.9
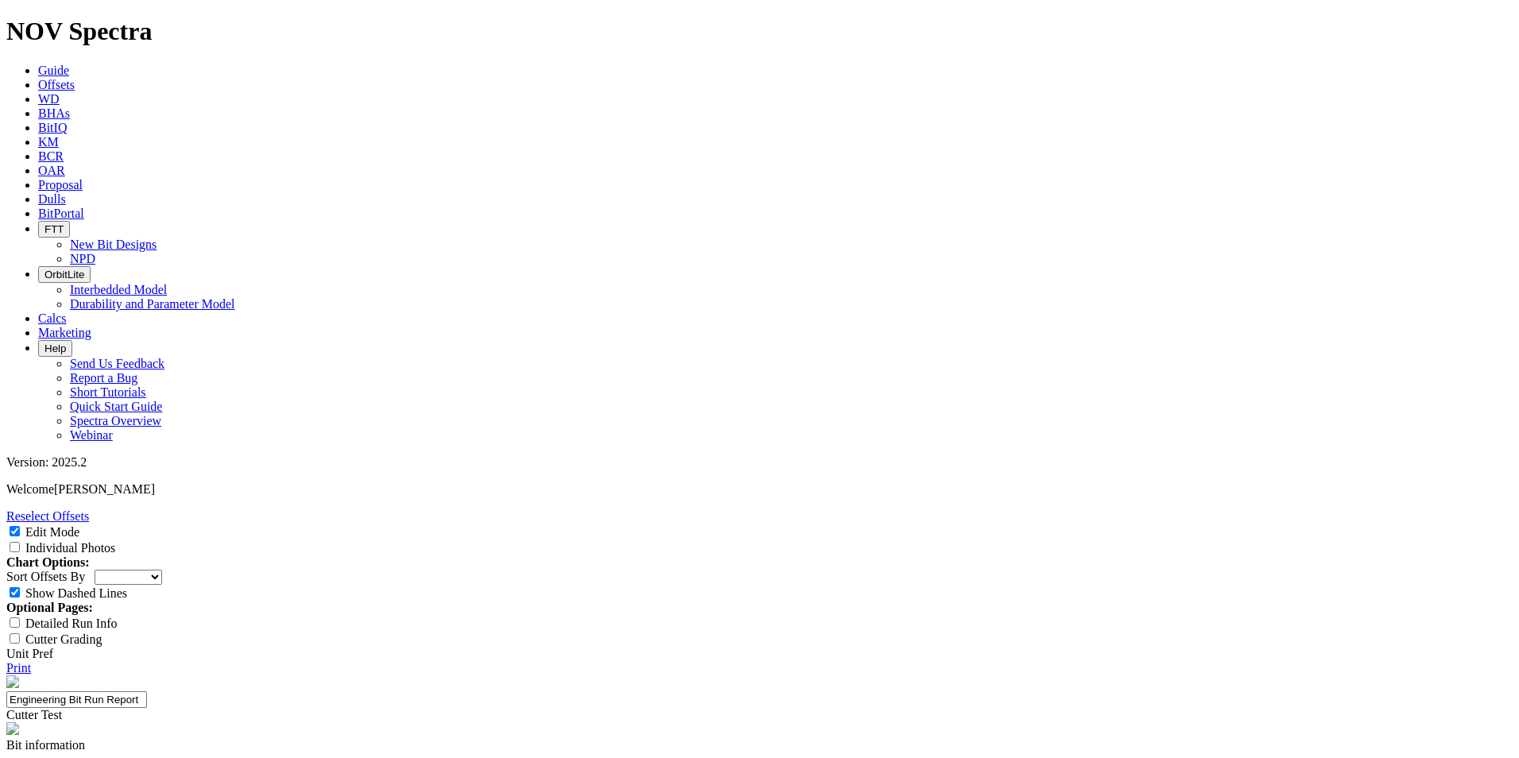
paste input "MaxSteer"
type input "MaxSteer"
select select "string:TD"
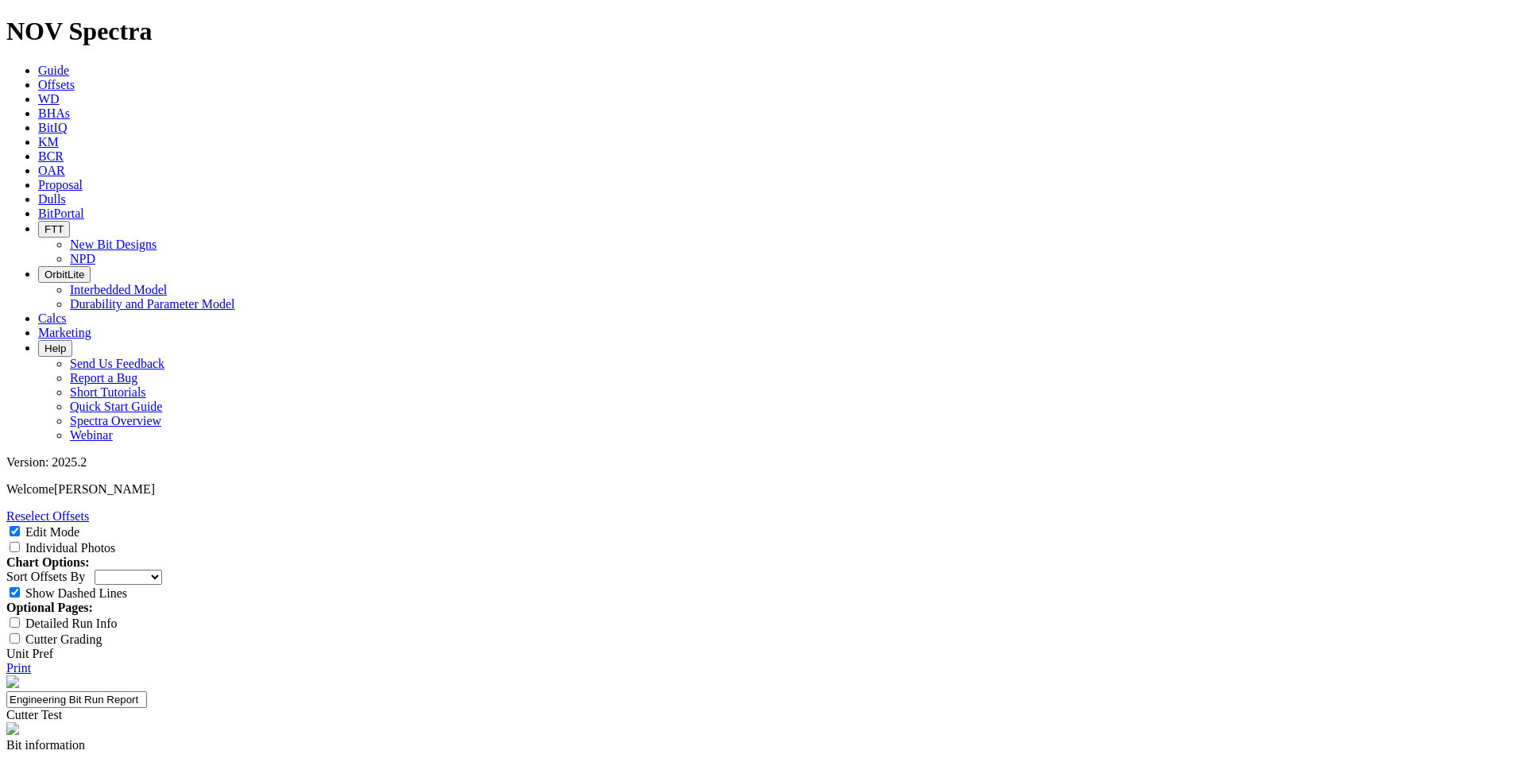
select select "string:TD"
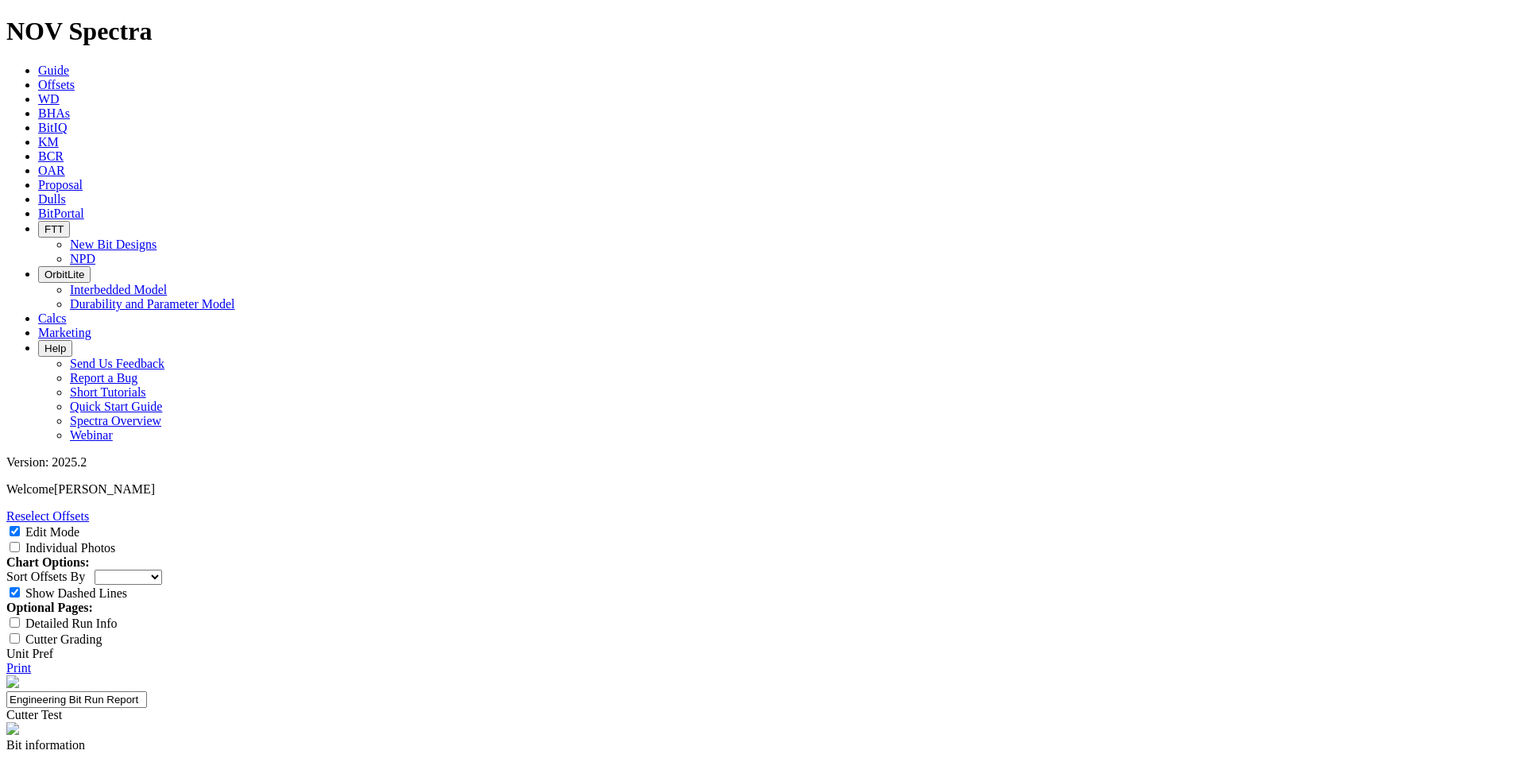
scroll to position [989, 0]
click at [20, 617] on input "Detailed Run Info" at bounding box center [15, 622] width 10 height 10
checkbox input "true"
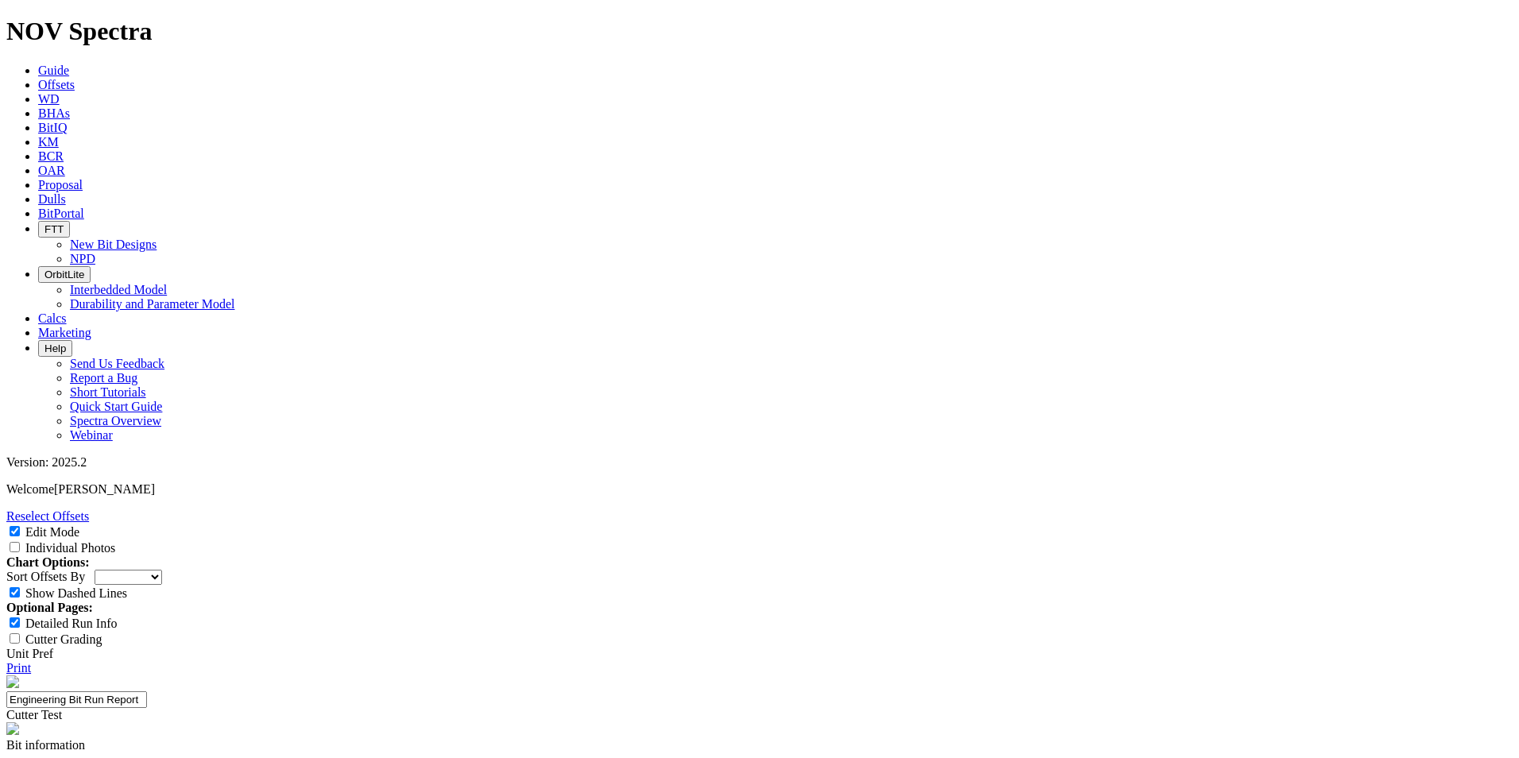
paste input "Paraffin-Based"
type input "Paraffin-Based"
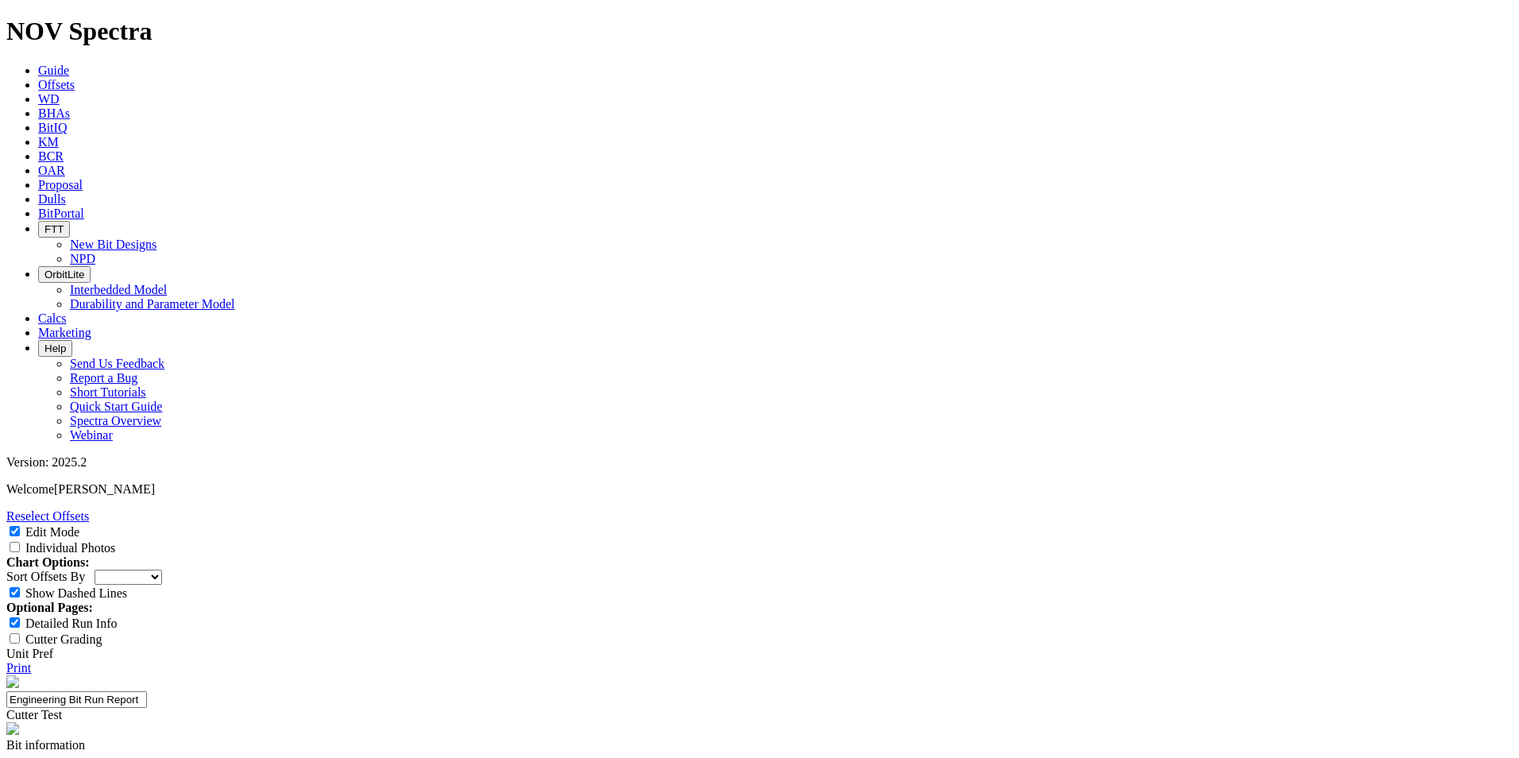
type input "WBM"
paste input "9.60"
type input "9.60"
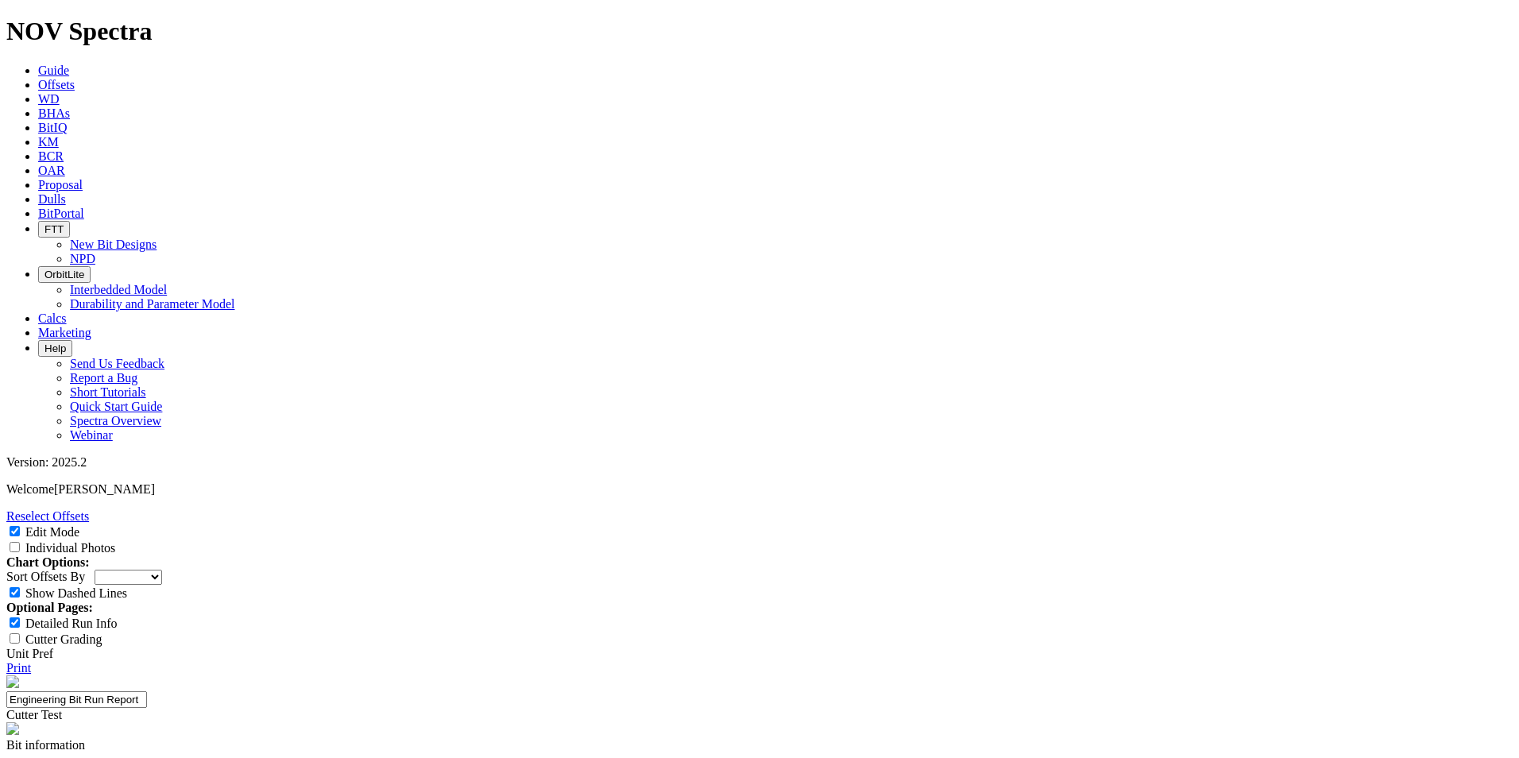
type input "18"
type input "17"
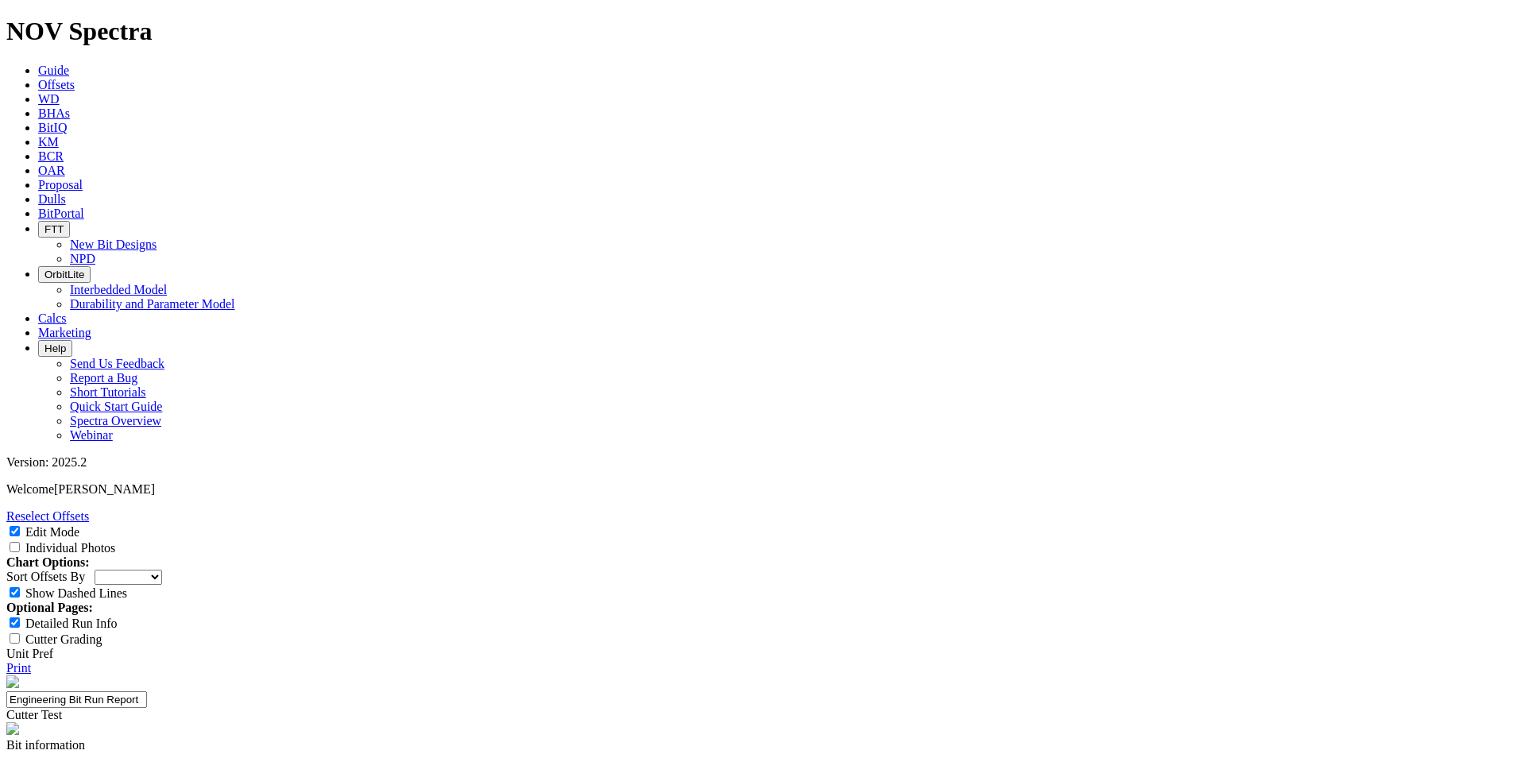
type input "1"
paste input "PDC BIT"
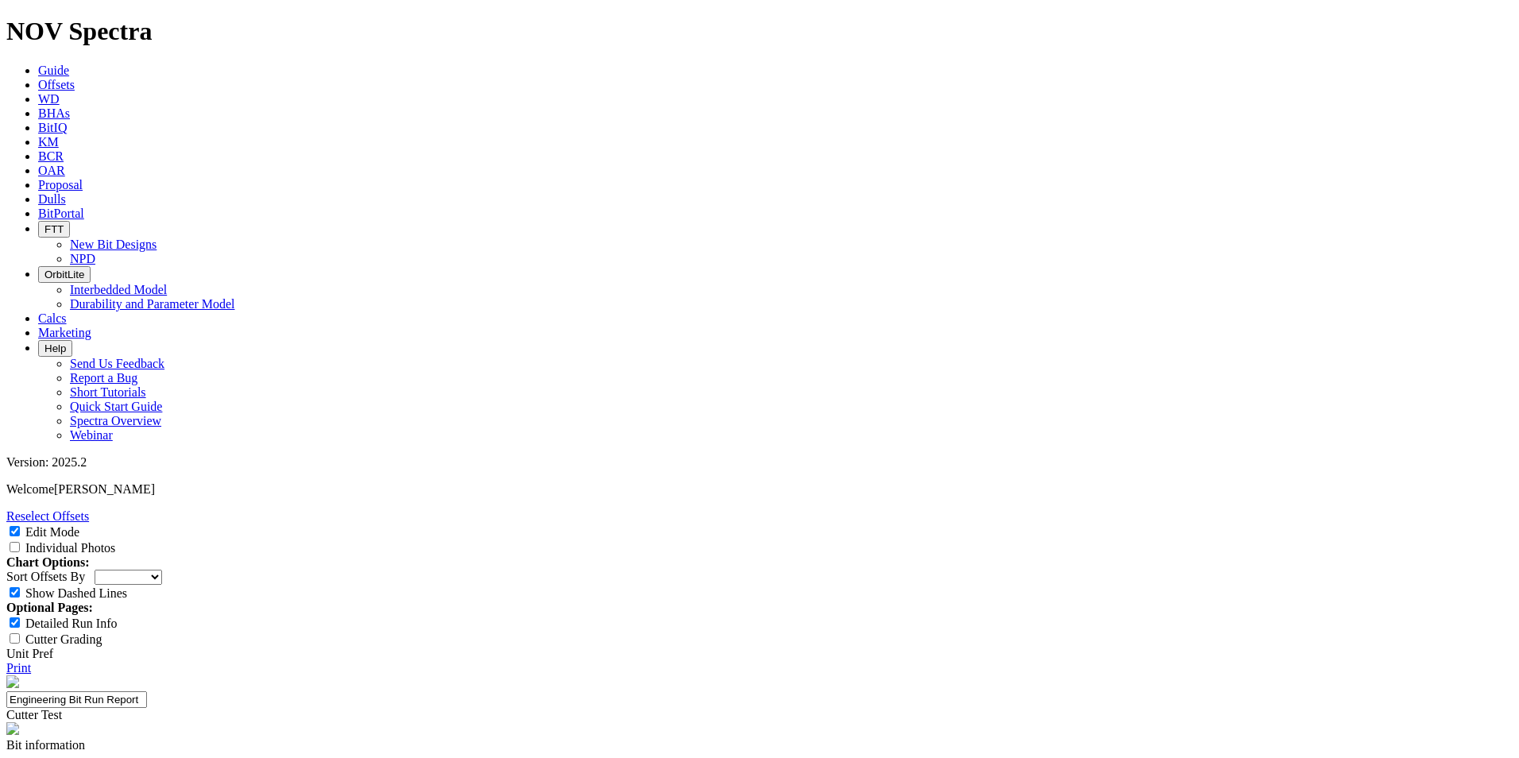
type input "PDC BIT"
paste input "POWERDRIVE ORBIT"
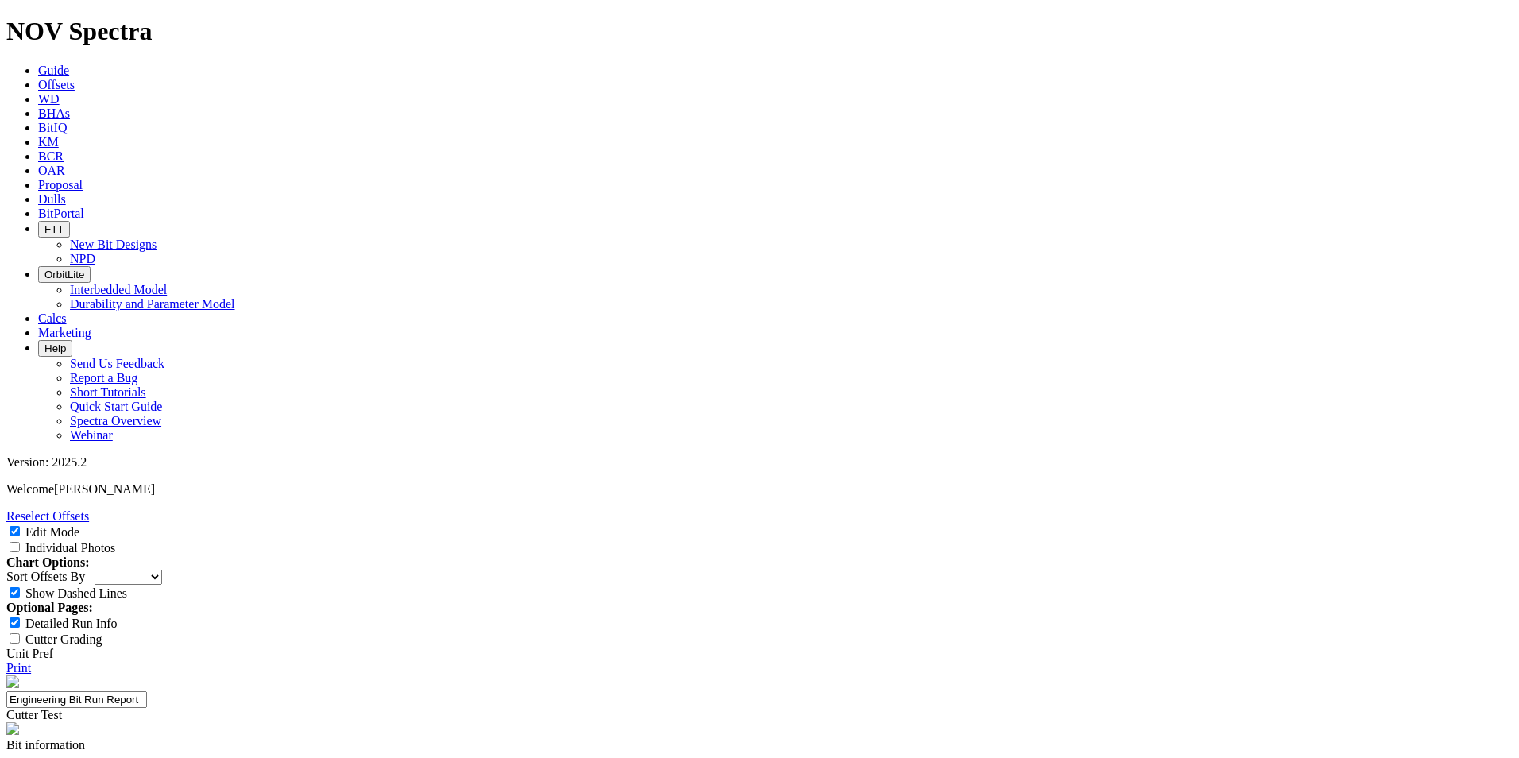
type input "POWERDRIVE ORBIT"
paste input "DRILL COLLAR"
type input "DRILL COLLAR"
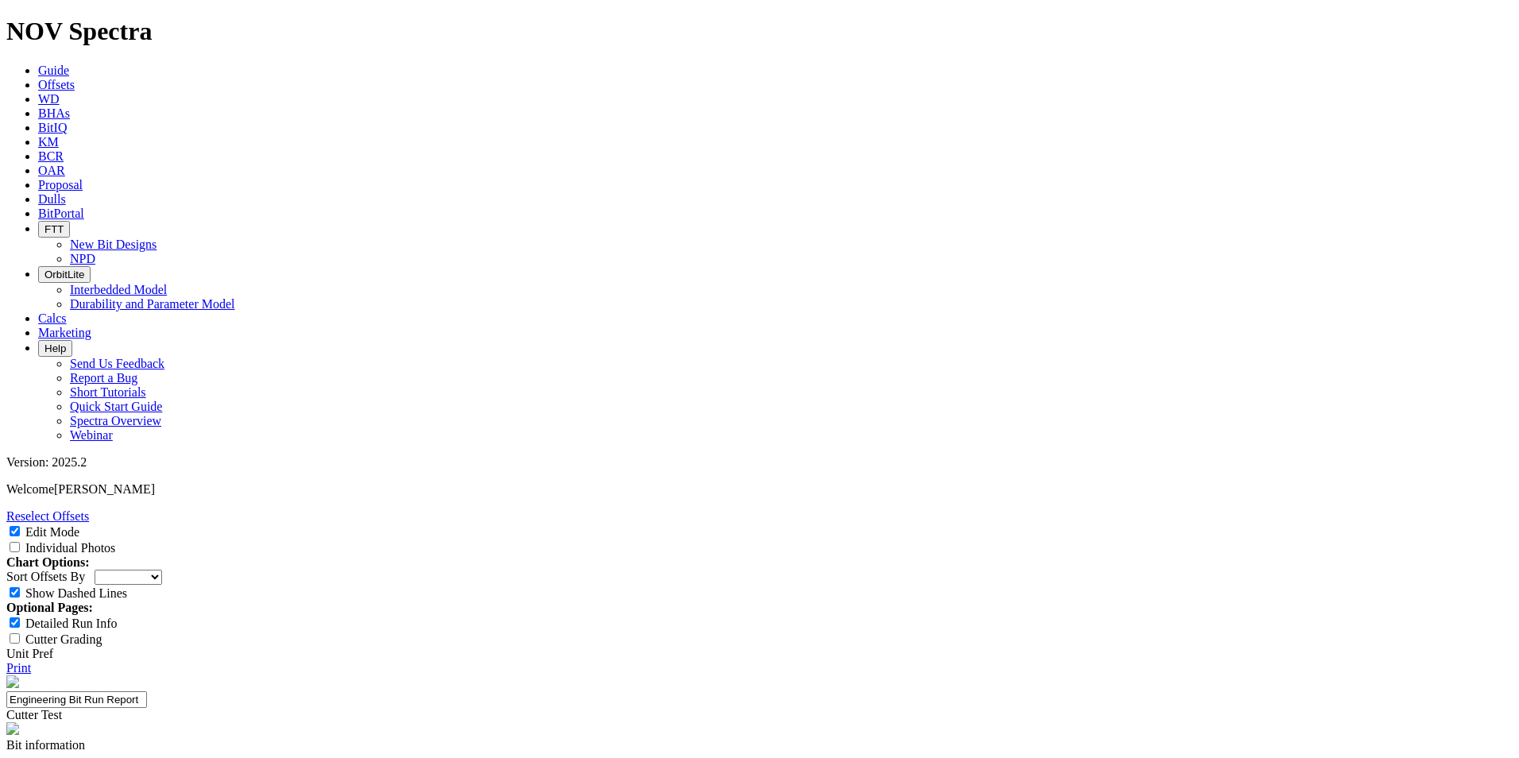
paste input "MOTOR"
type input "MOTOR"
paste input "MWD TOOL"
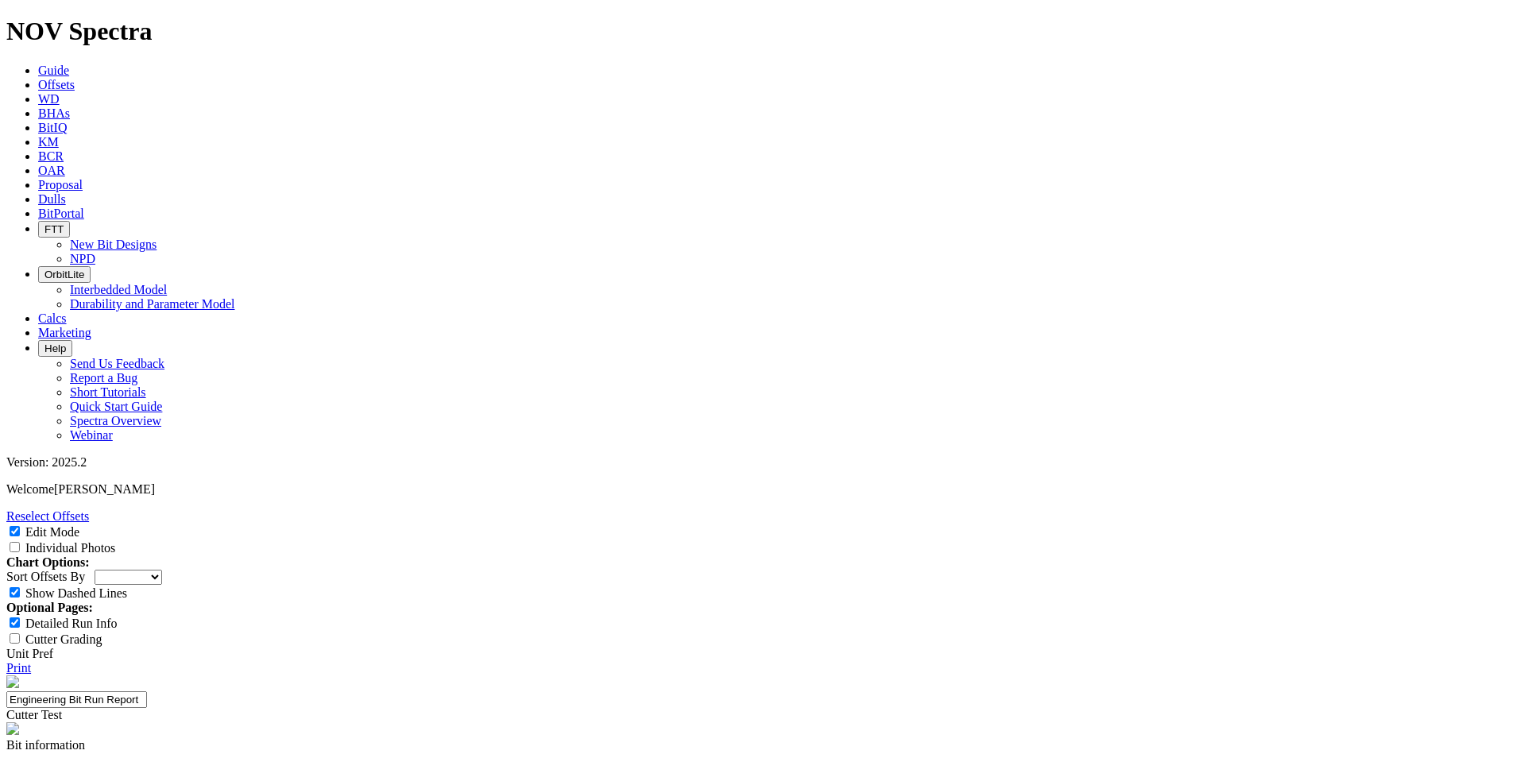
type input "MWD TOOL"
paste input "RT COMMUNICATION SUB"
type input "RT COMMUNICATION SUB"
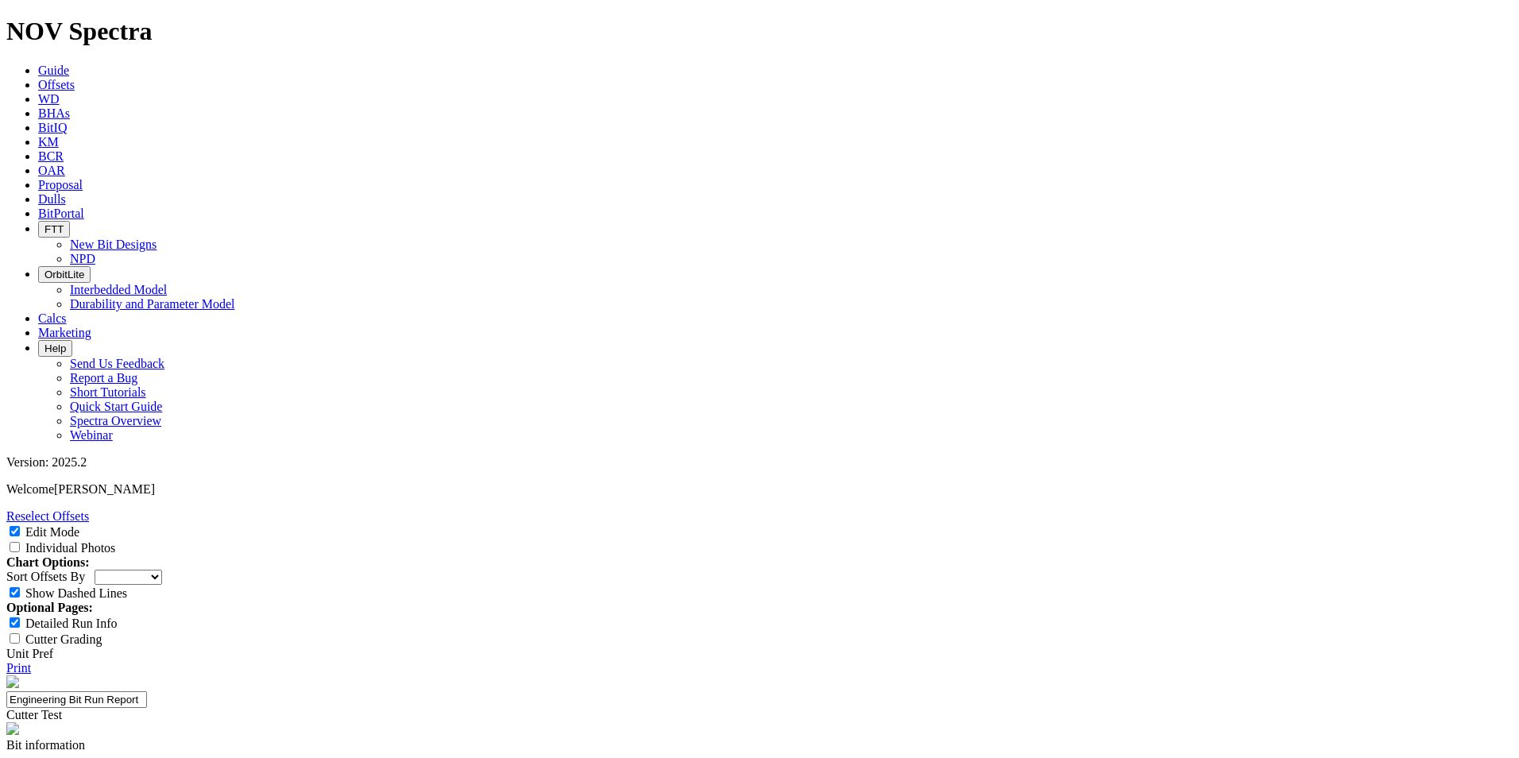
scroll to position [0, 0]
paste input "MWD - MUD PULSE TELEMETRY"
type input "MWD - MUD PULSE TELEMETRY"
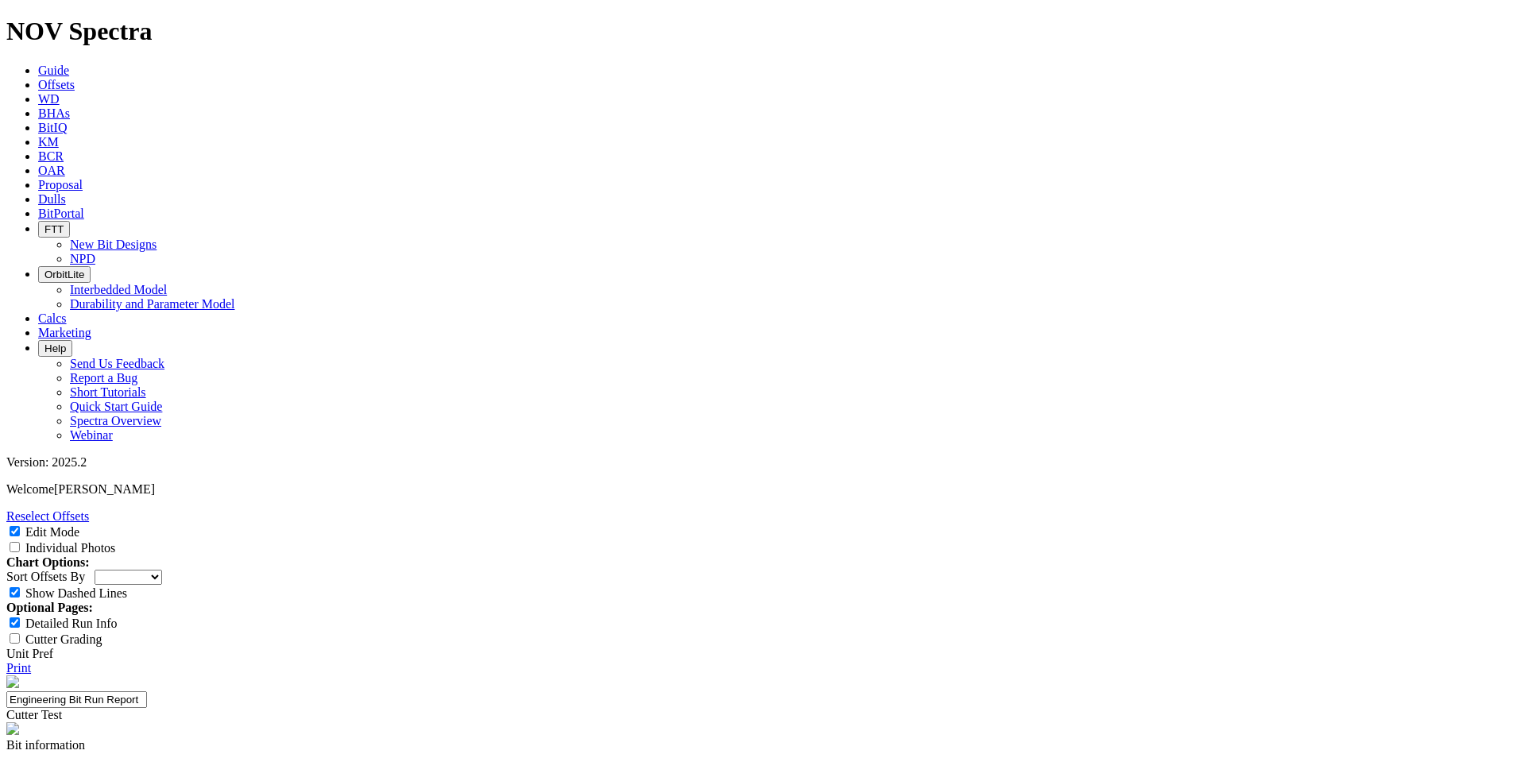
scroll to position [0, 0]
paste input "MWD"
type input "MWD"
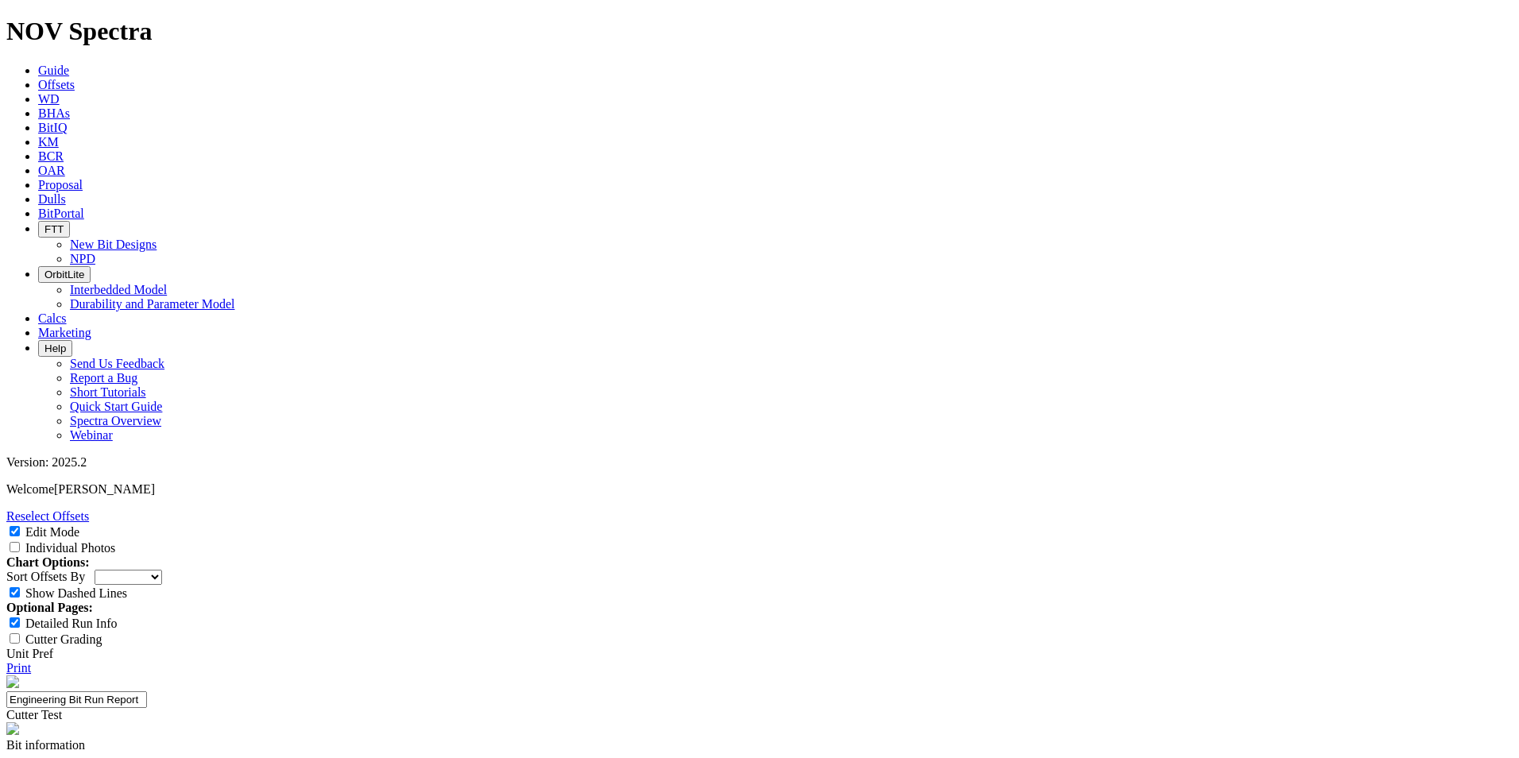
paste input "Density / Neutron"
type input "Density / Neutron"
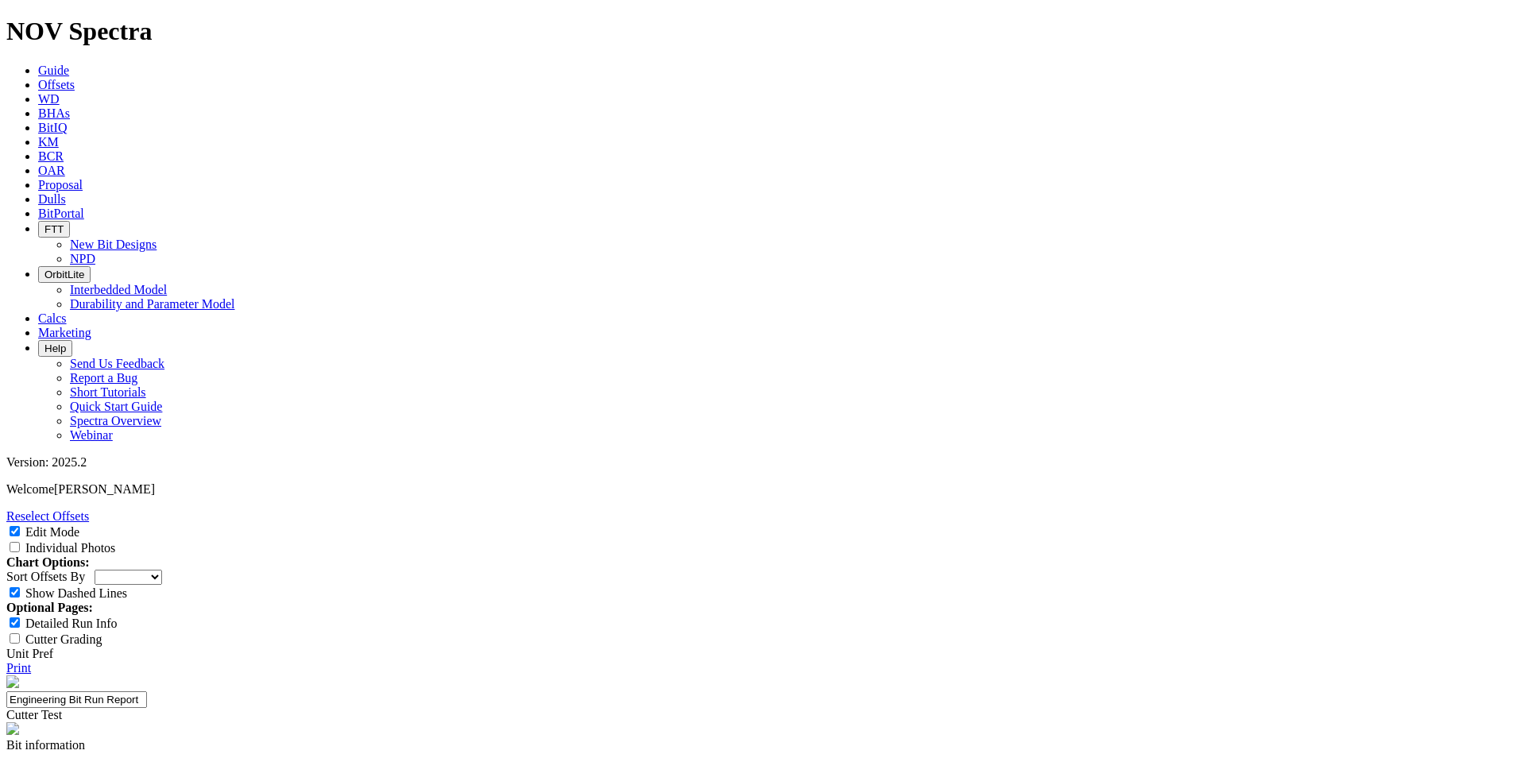
paste input "DRILL COLLAR"
type input "DRILL COLLAR"
paste input "STRING STABILIZER"
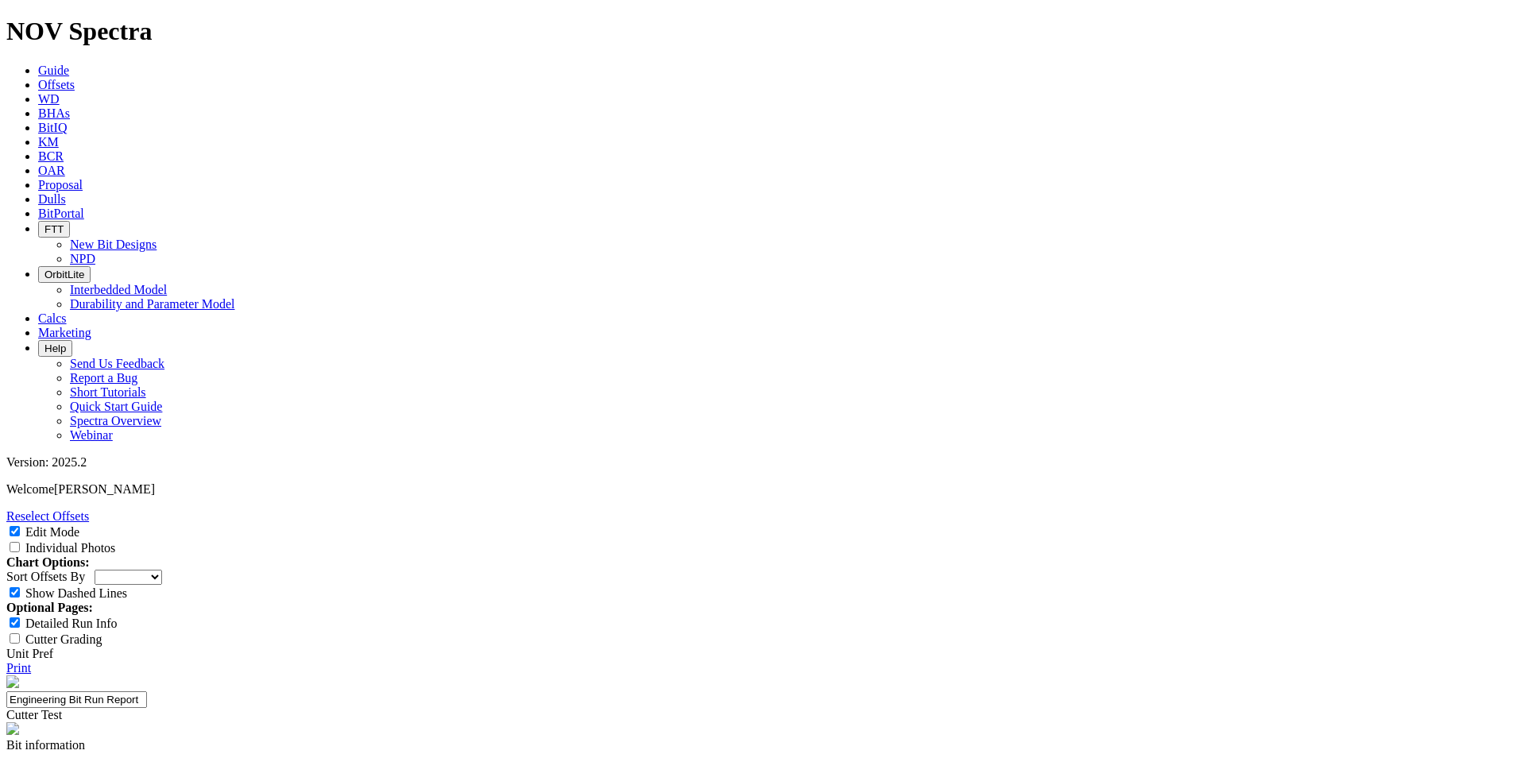
type input "STRING STABILIZER"
paste input "CROSSOVER"
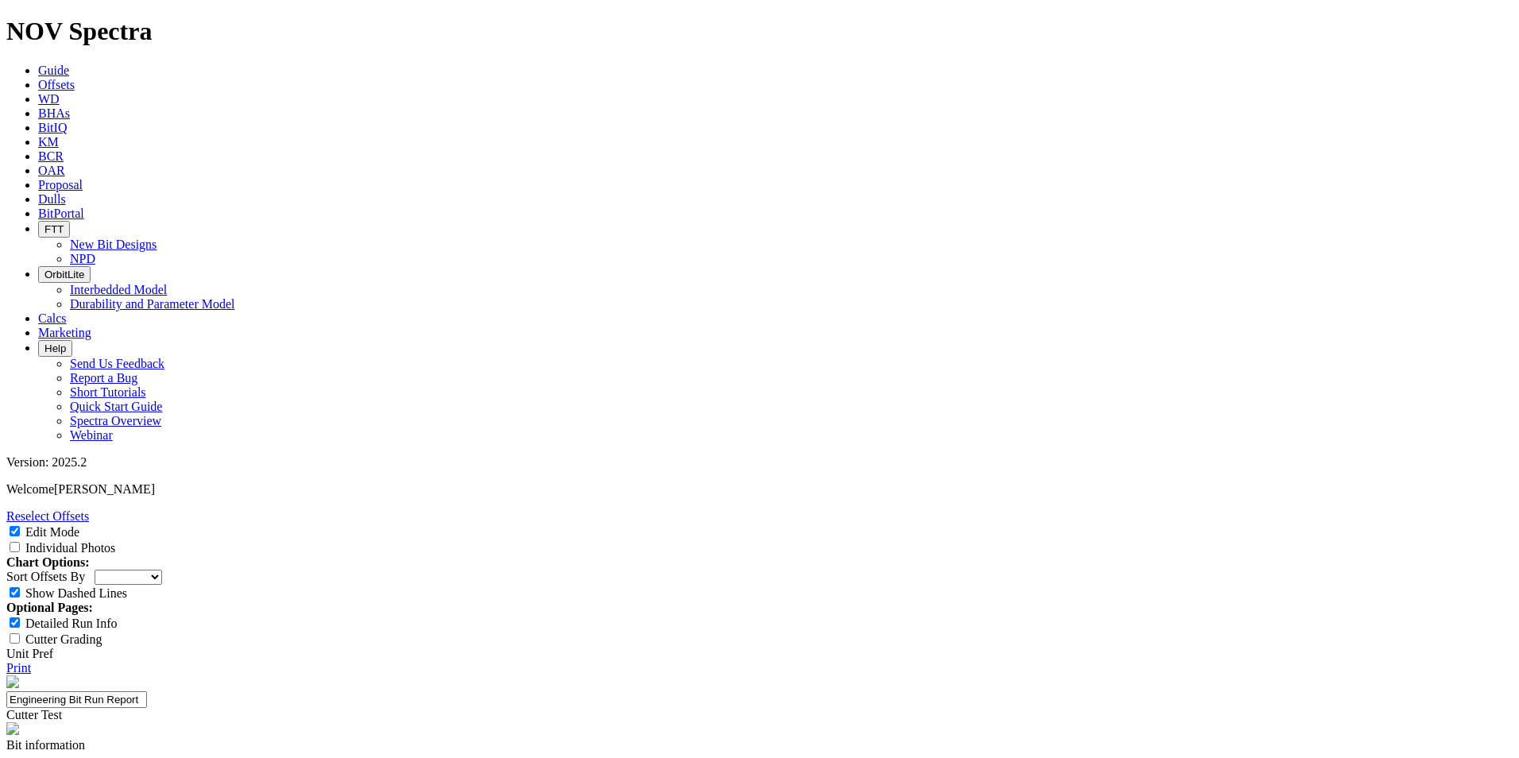
type input "CROSSOVER"
drag, startPoint x: 516, startPoint y: 435, endPoint x: 674, endPoint y: 436, distance: 157.3
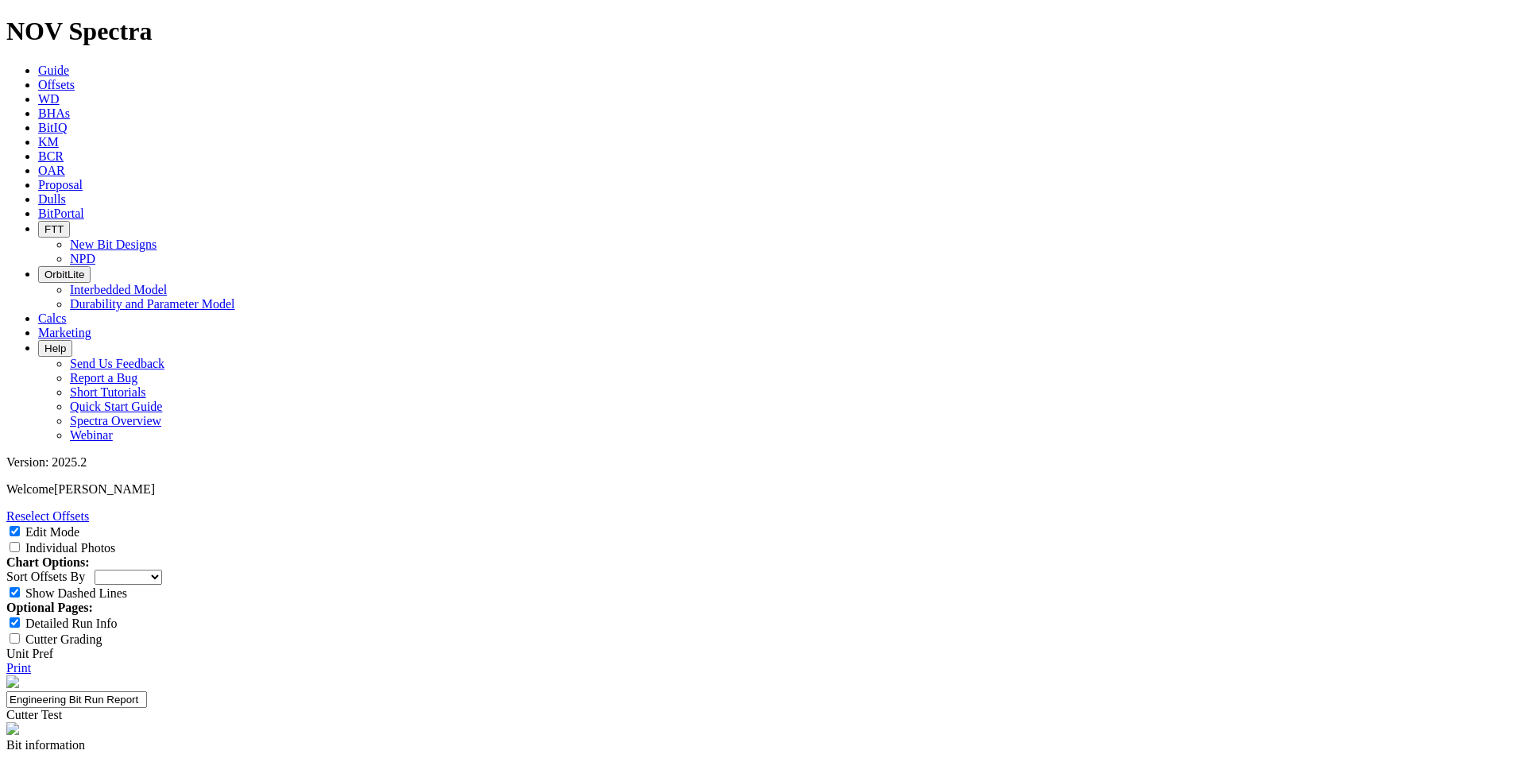
type input "MWD"
paste input "HWDP"
type input "HWDP"
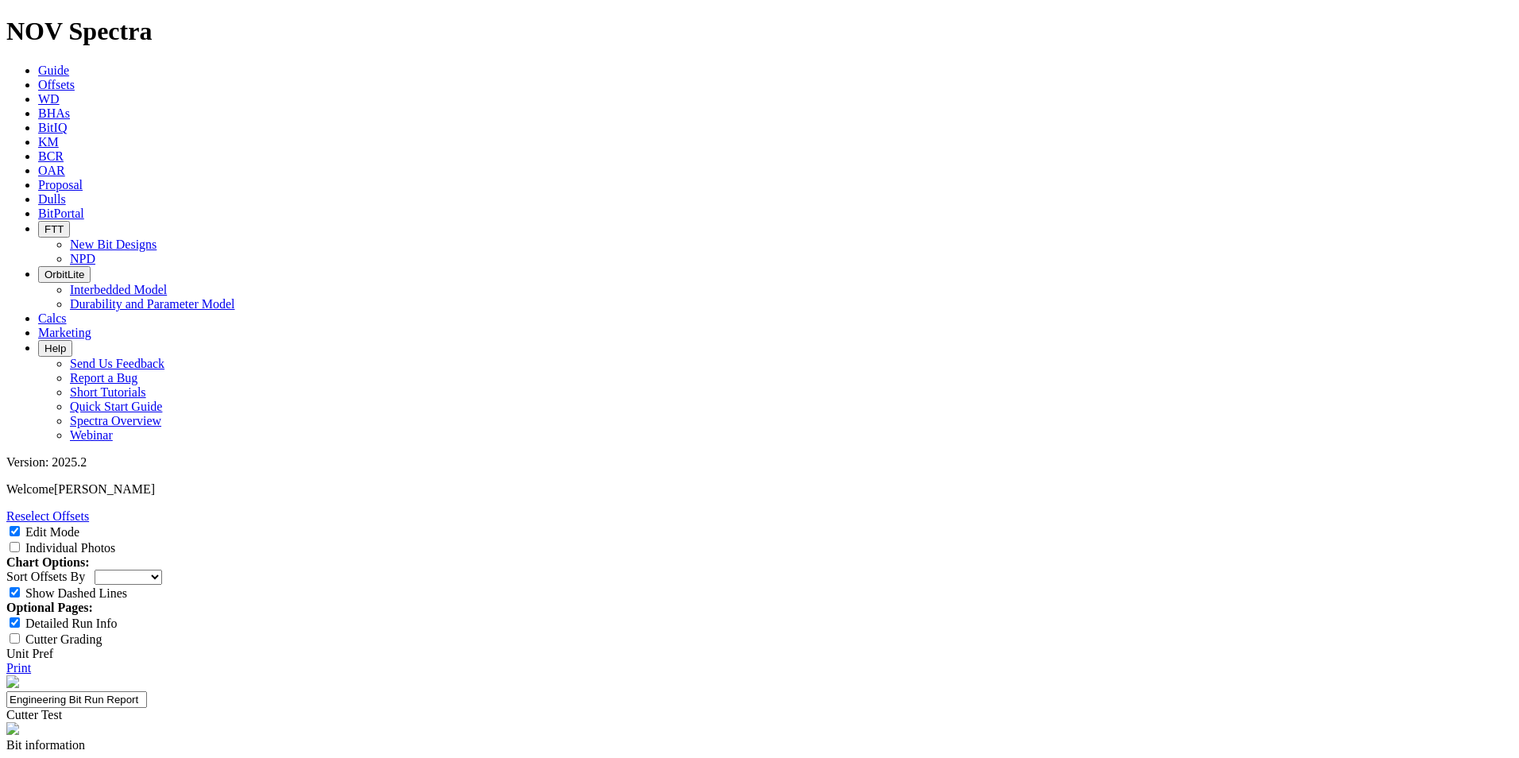
paste input "4.000"
type input "4.000"
paste input "2.563"
type input "2.563"
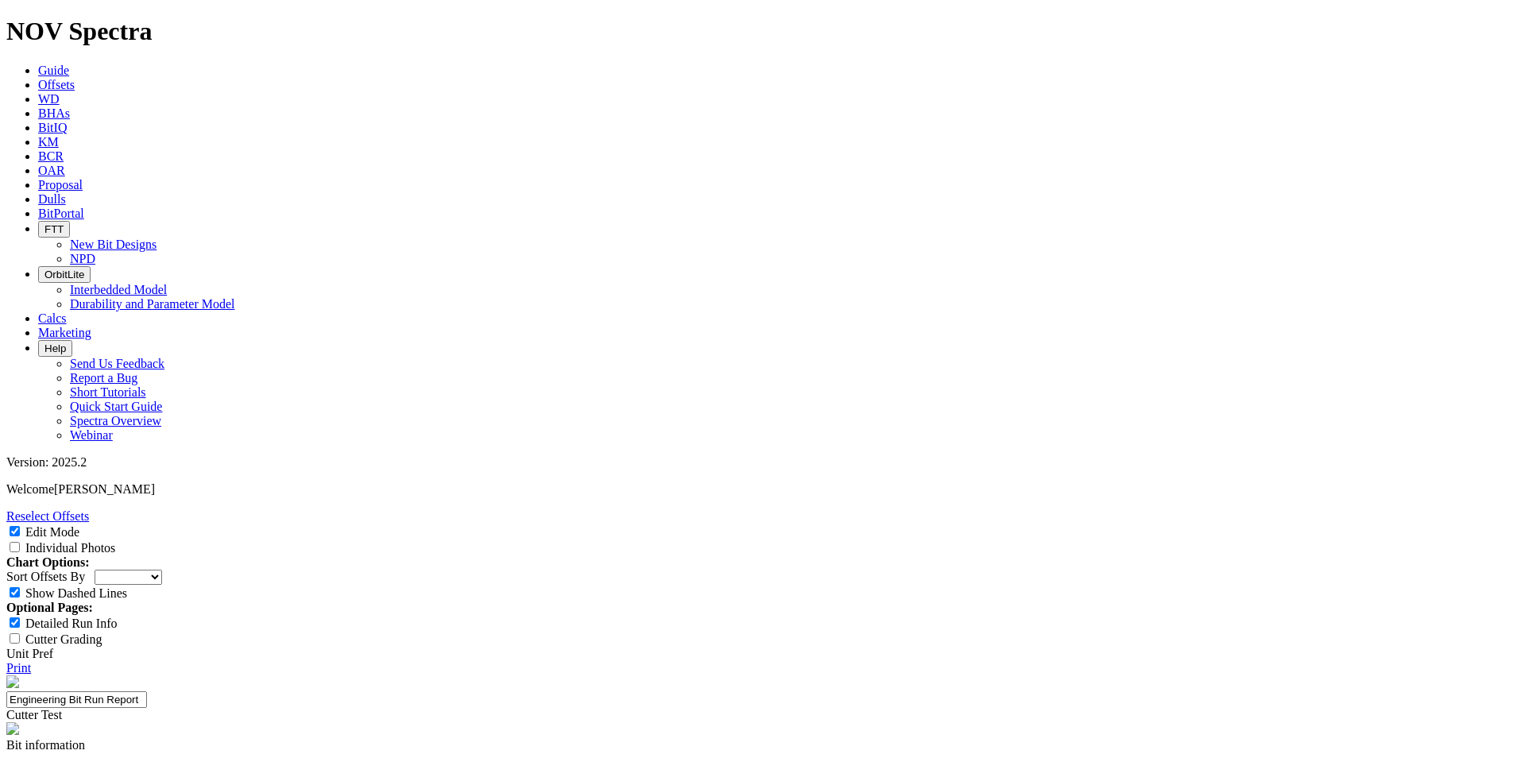
paste input "30.09"
type input "30.09"
paste input "0.92"
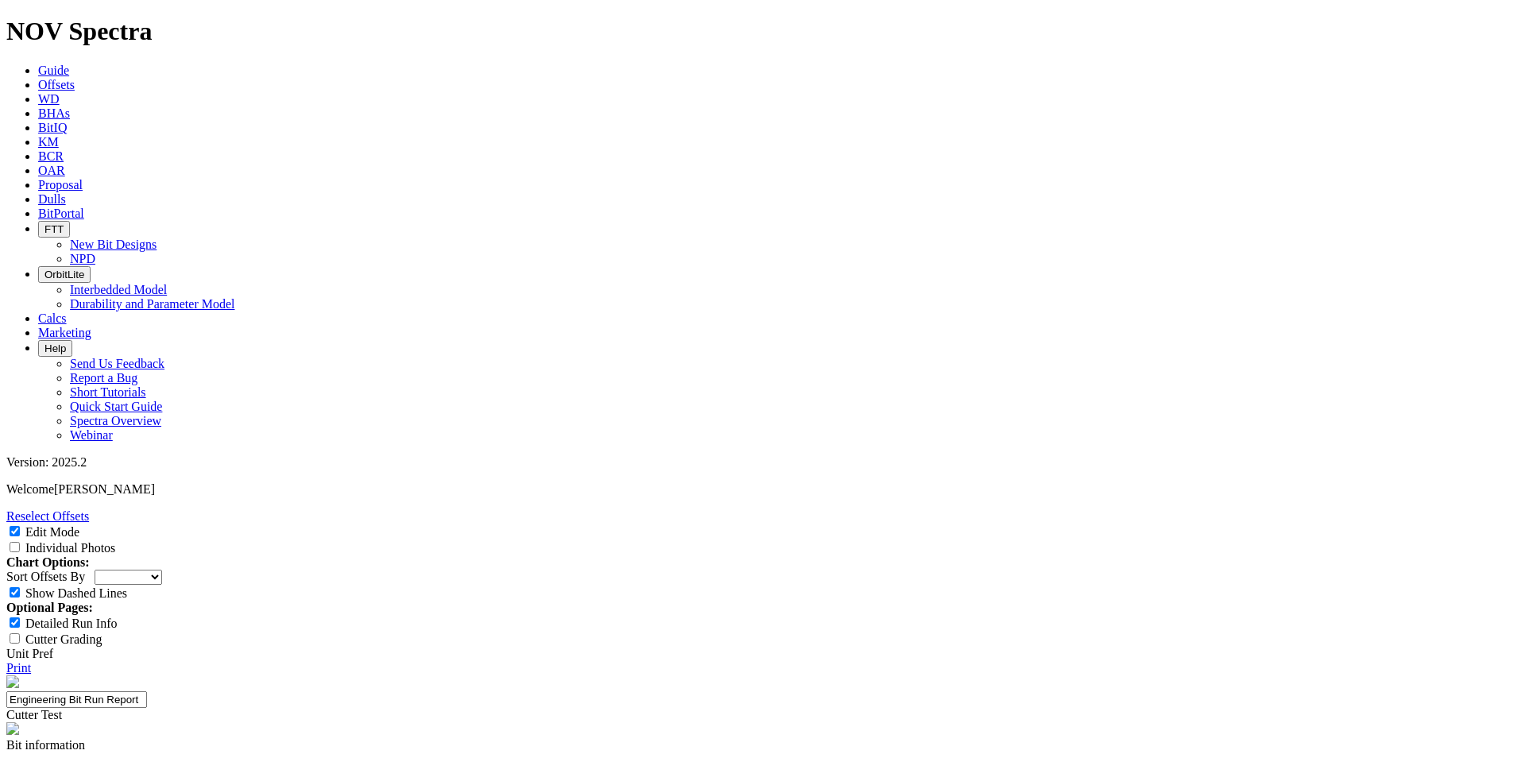
type input "0.92"
paste input "6.125"
type input "6.125"
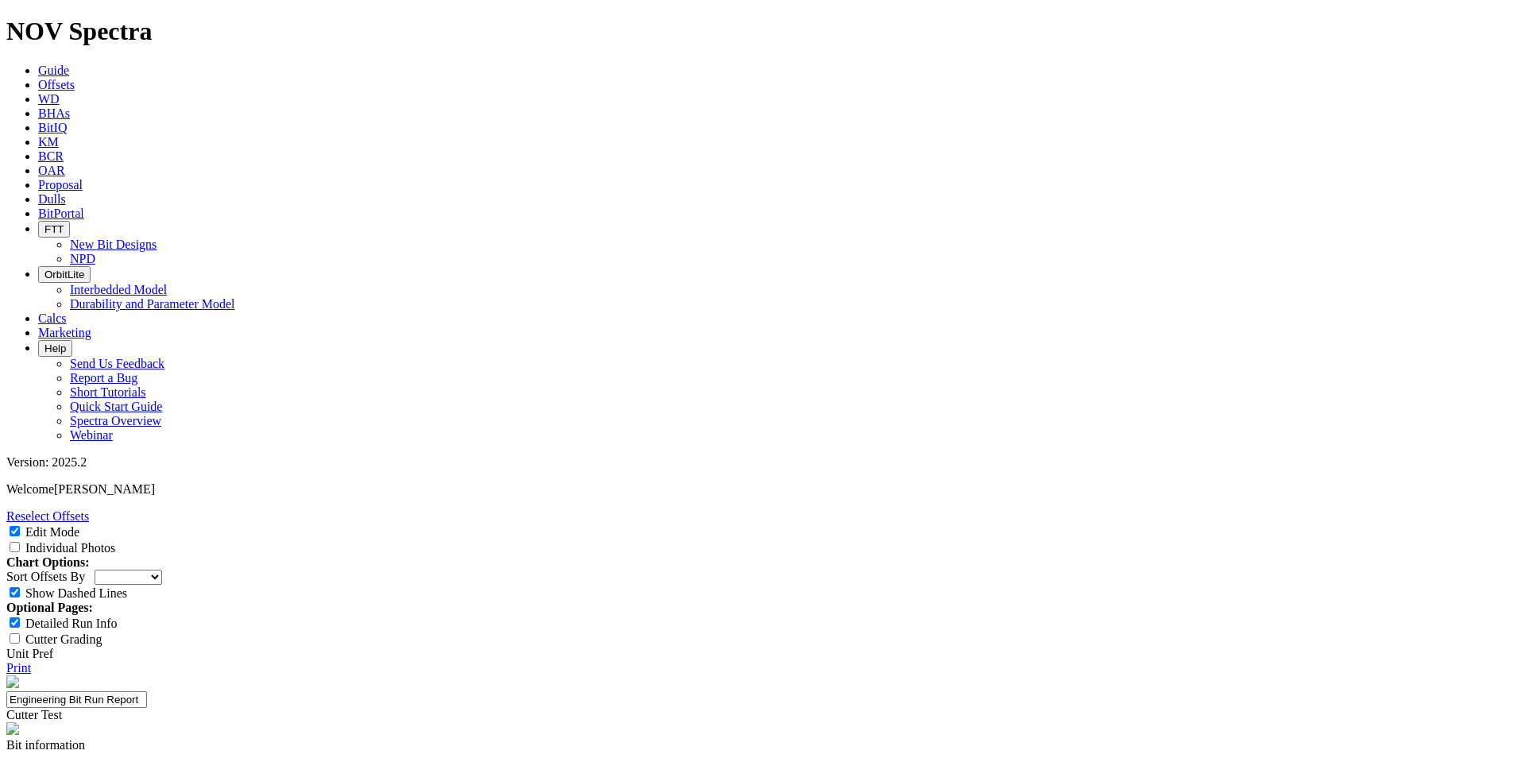
paste input "4.750"
type input "4.750"
paste input "4.750"
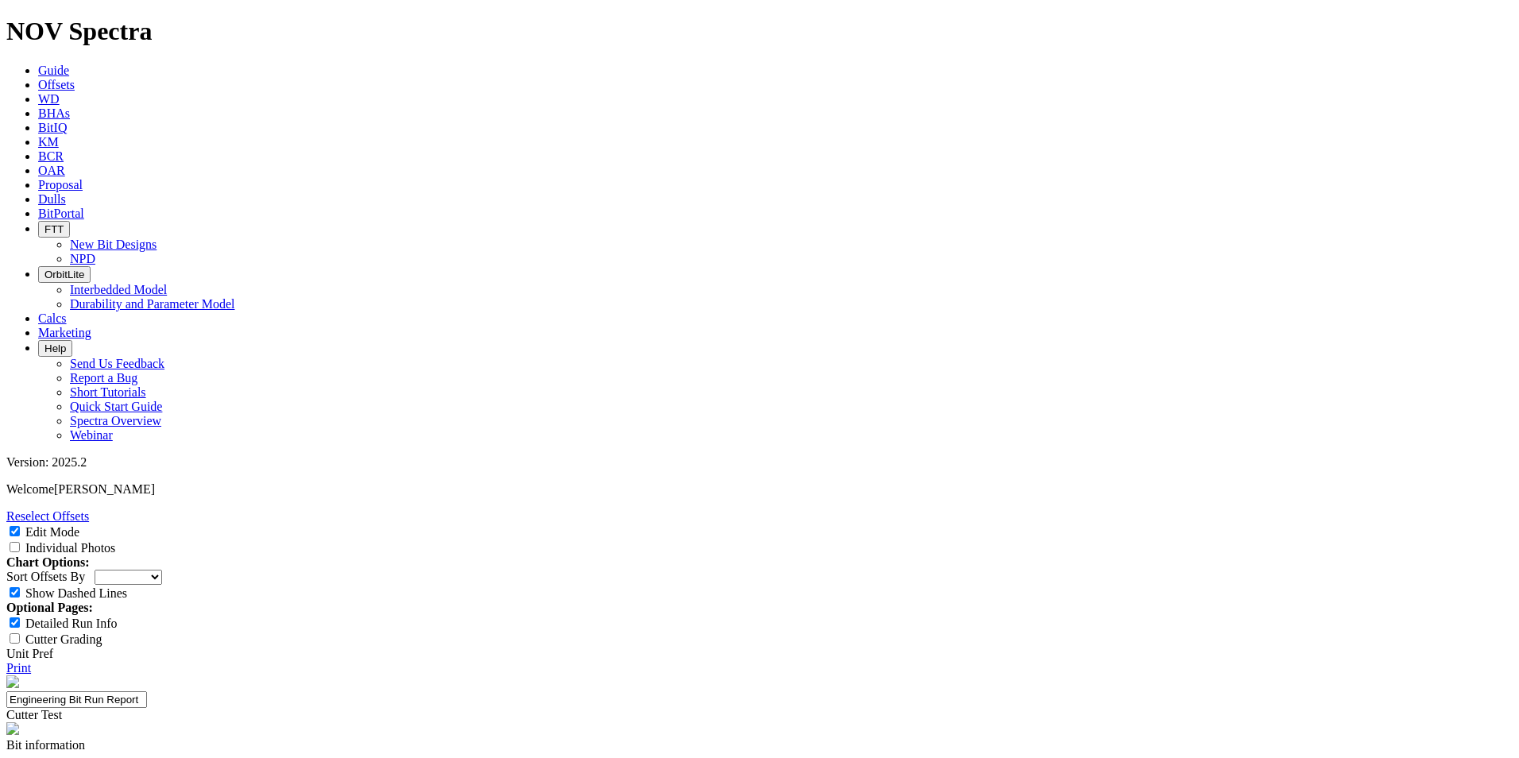
type input "4.750"
paste input "4.750"
type input "4.750"
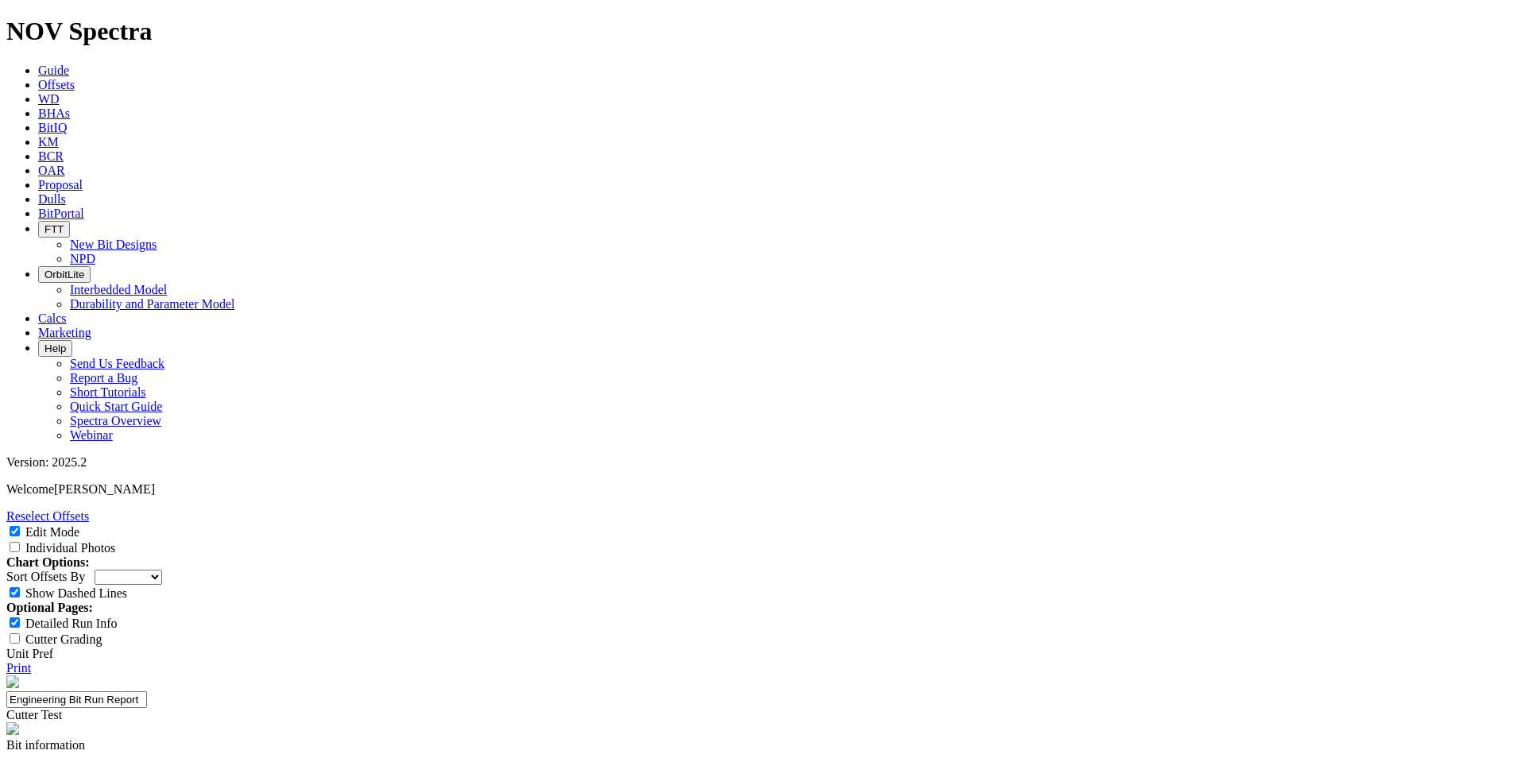
paste input "4.750"
type input "4.750"
type input "5"
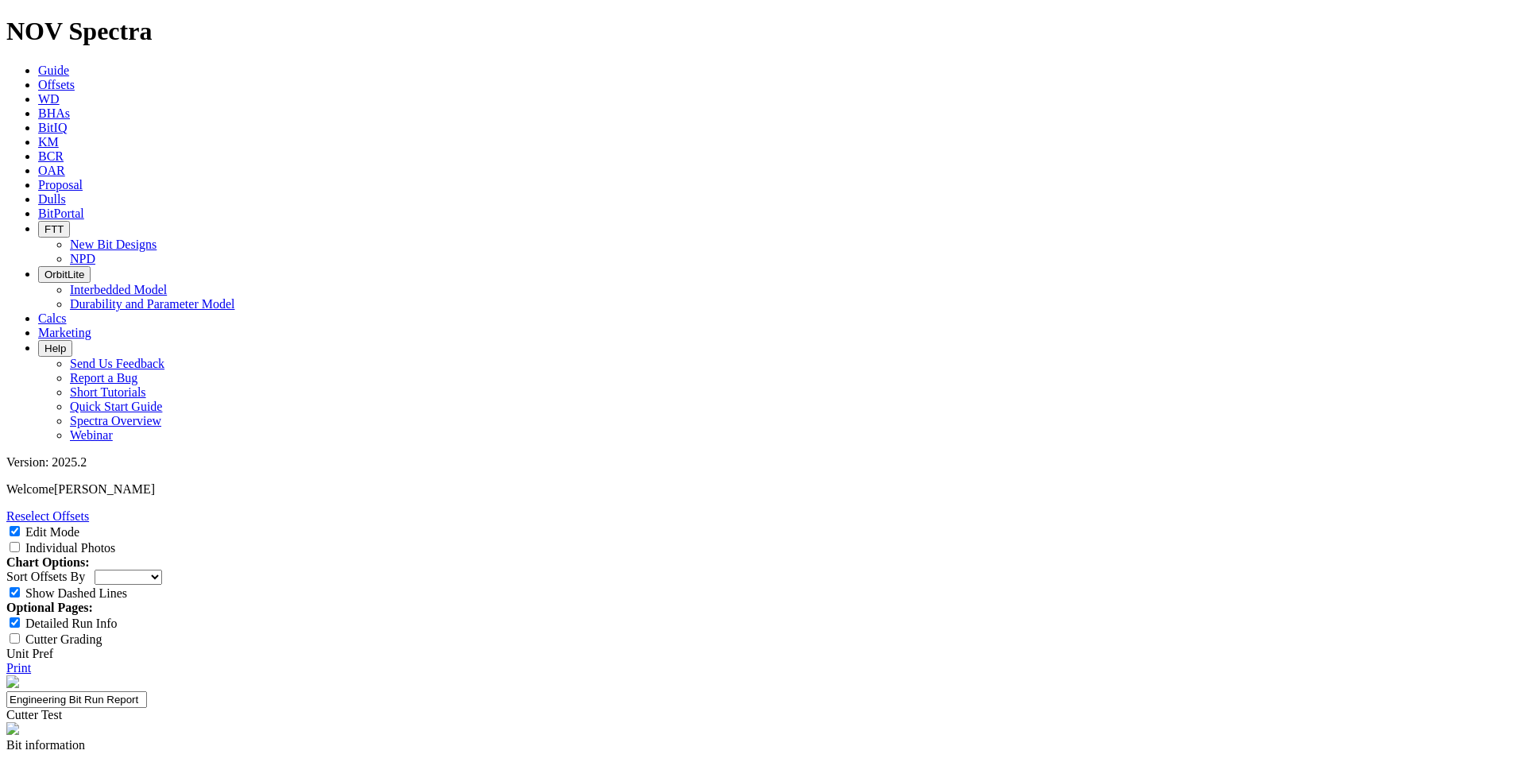
paste input "4.750"
type input "4.750"
paste input "4.980"
type input "4.980"
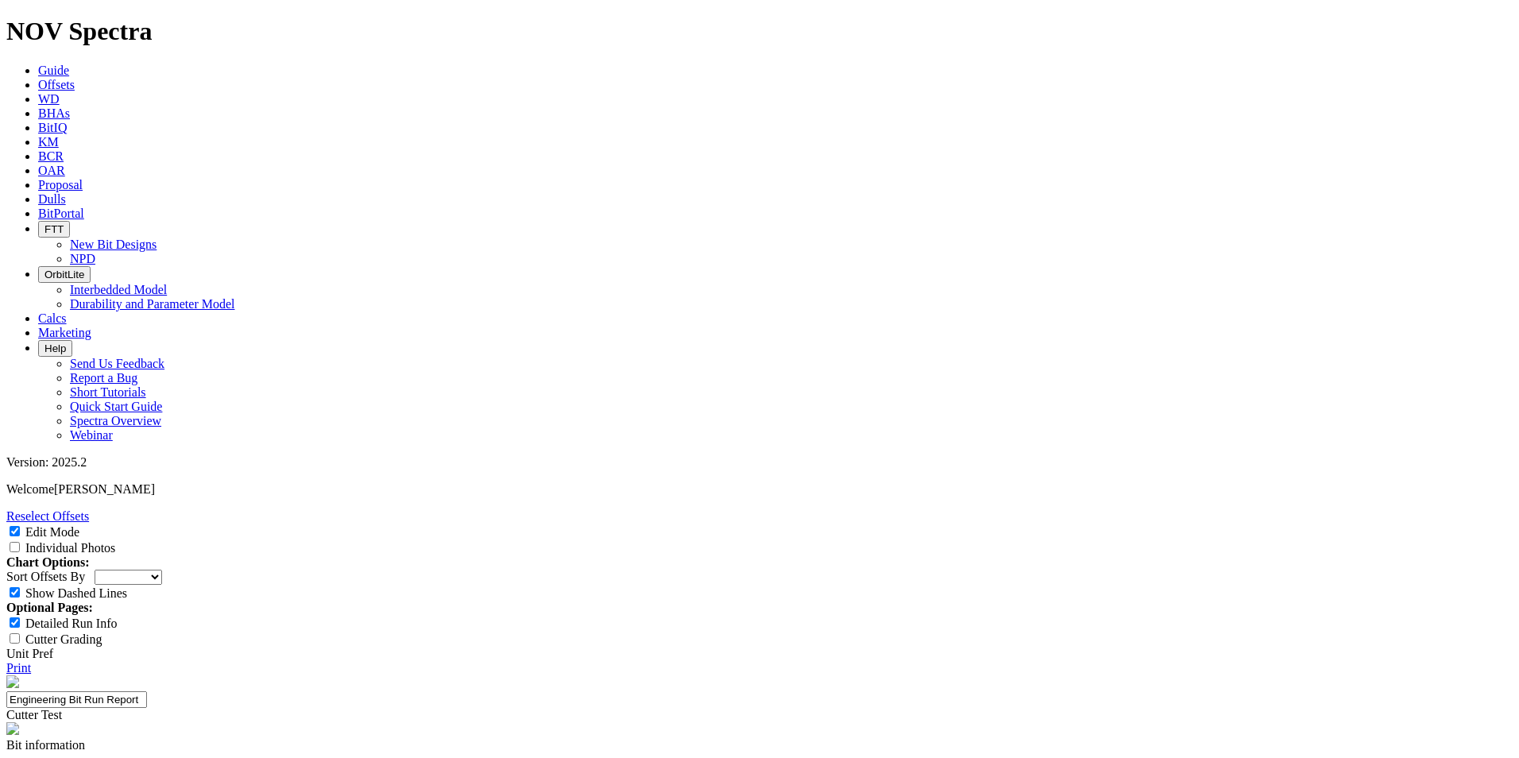
paste input "4.980"
type input "4.980"
paste input "4.980"
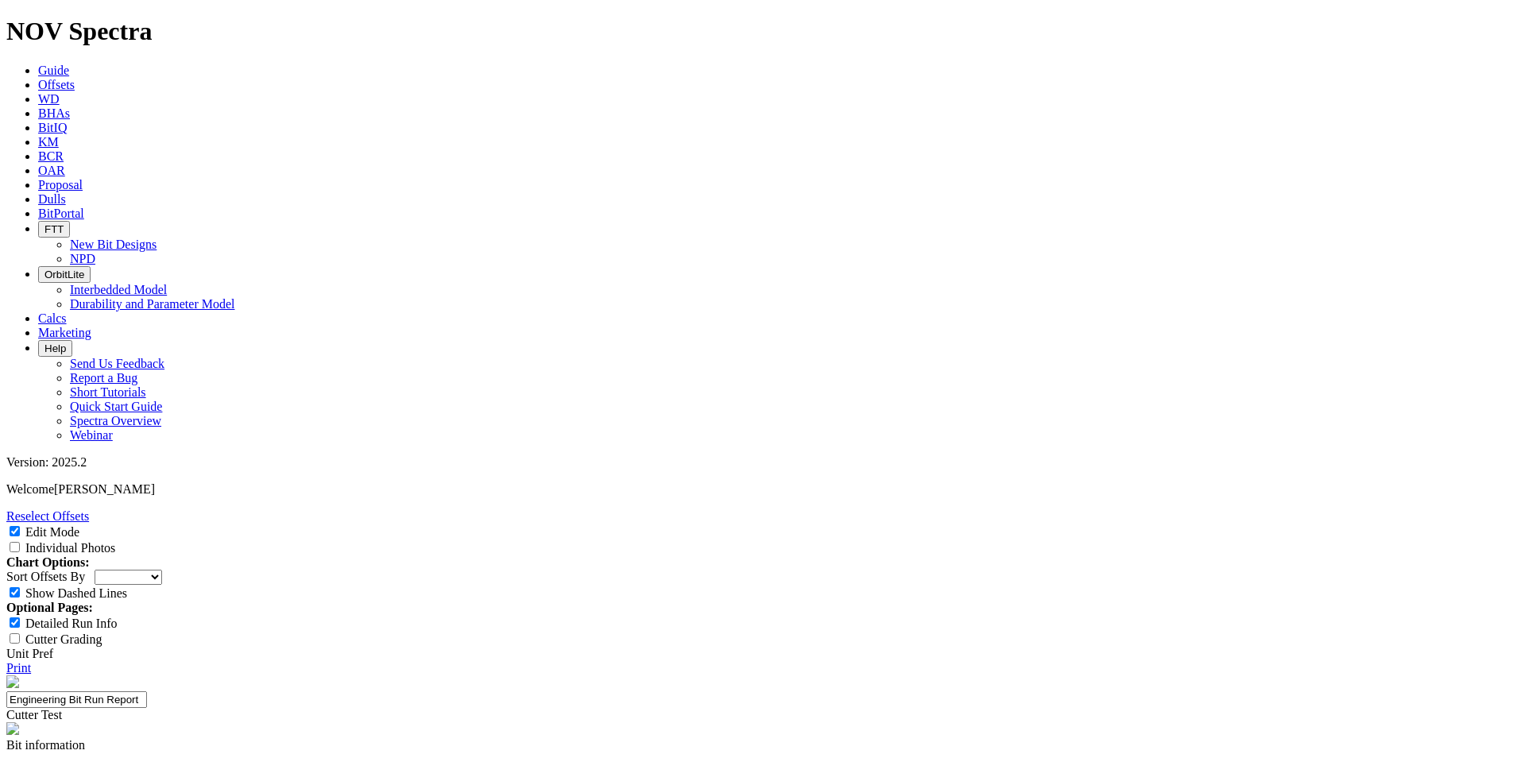
type input "4.980"
paste input "4.875"
type input "4.875"
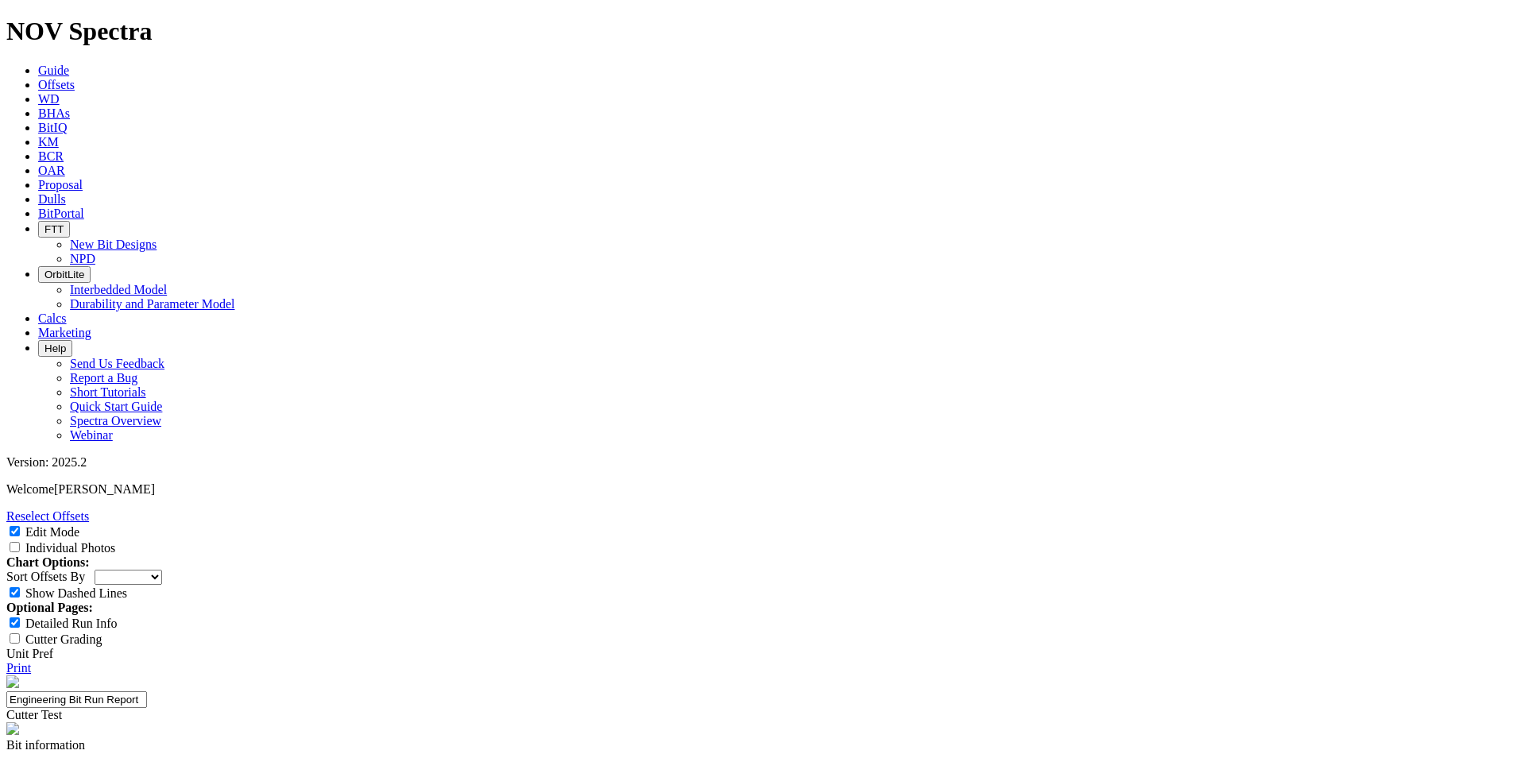
paste input "4.875"
type input "4.875"
select select "Cutter"
select select "string:TD"
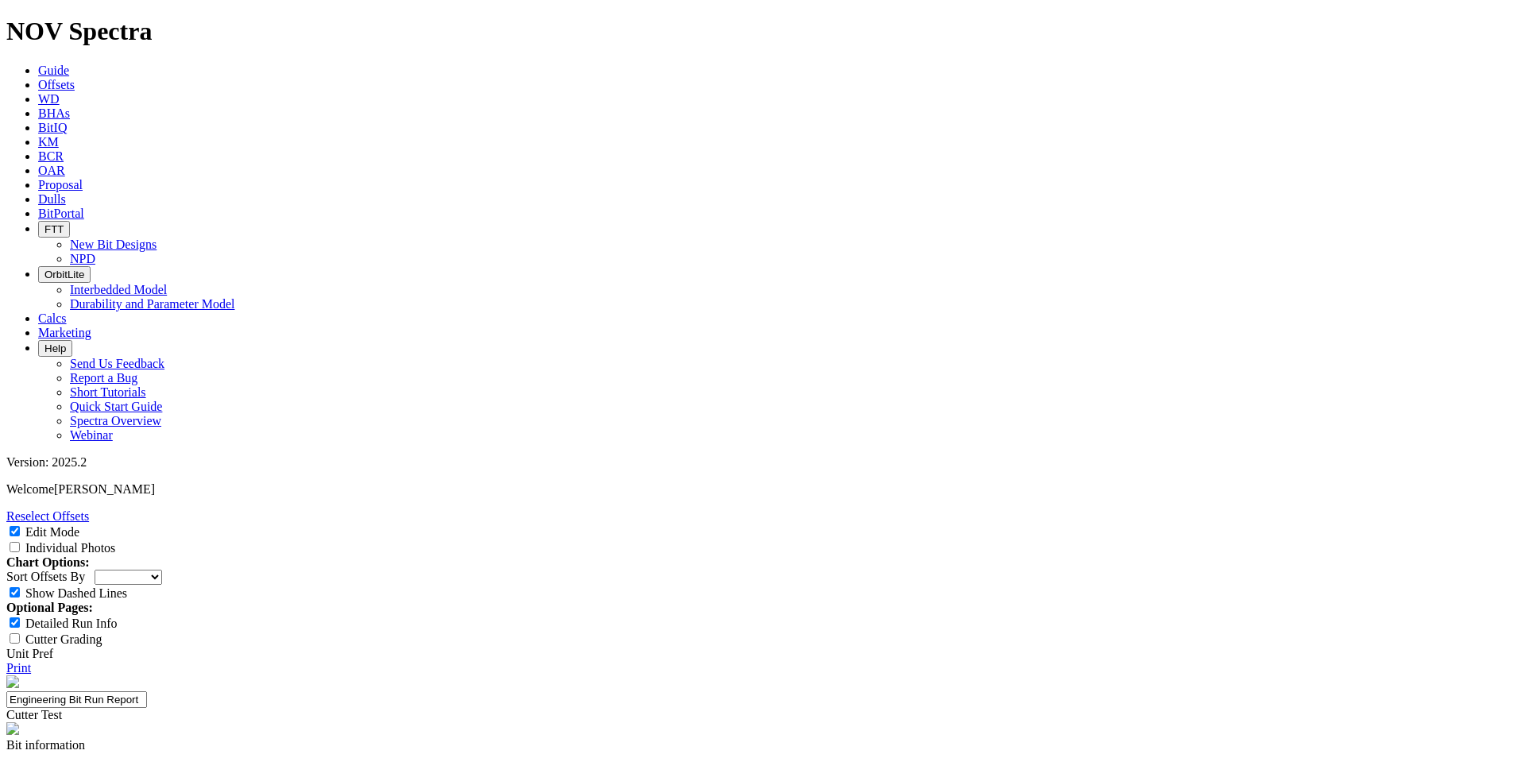
paste input "27.66"
type input "27.66"
type input "10"
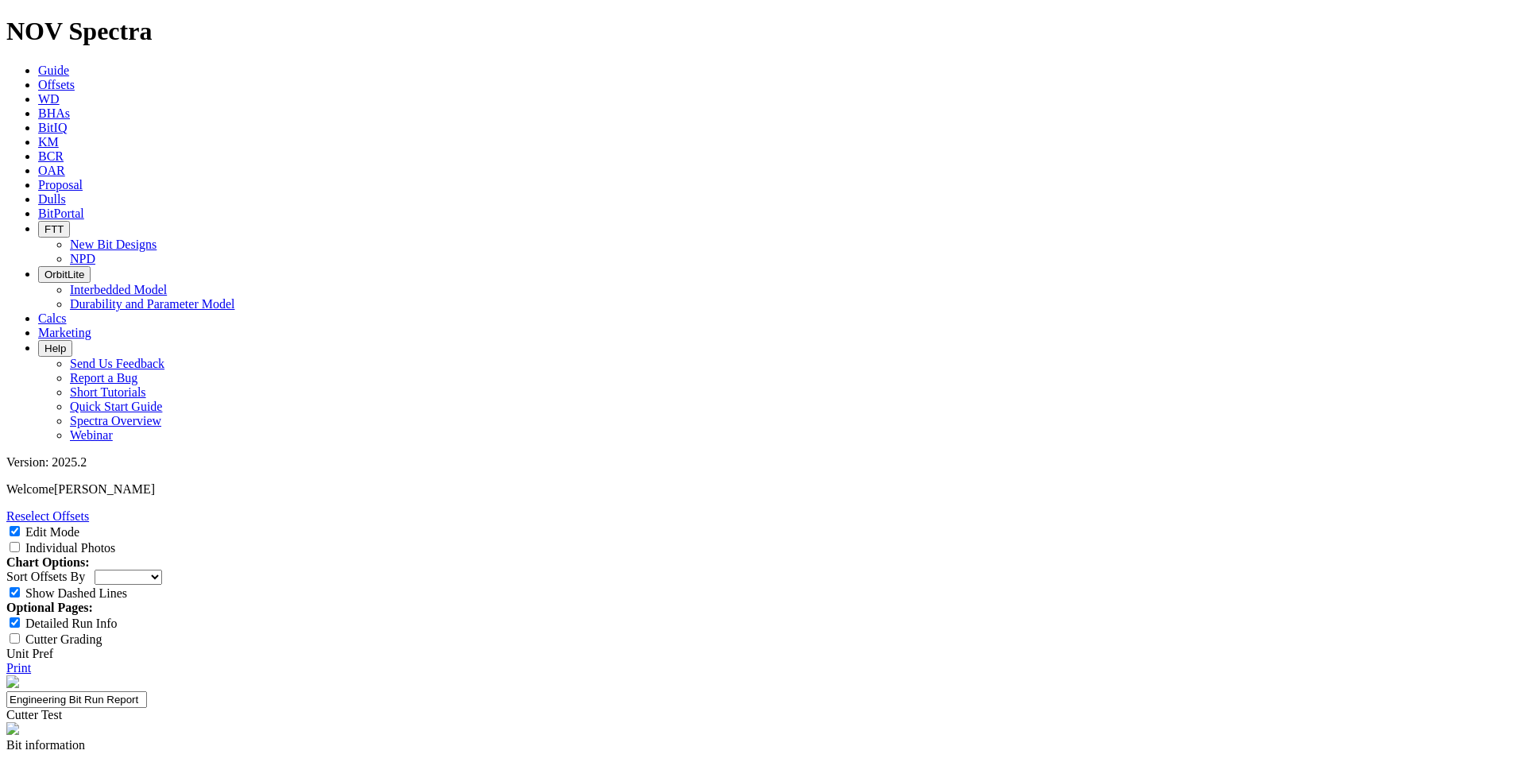
type input "15"
type input "80"
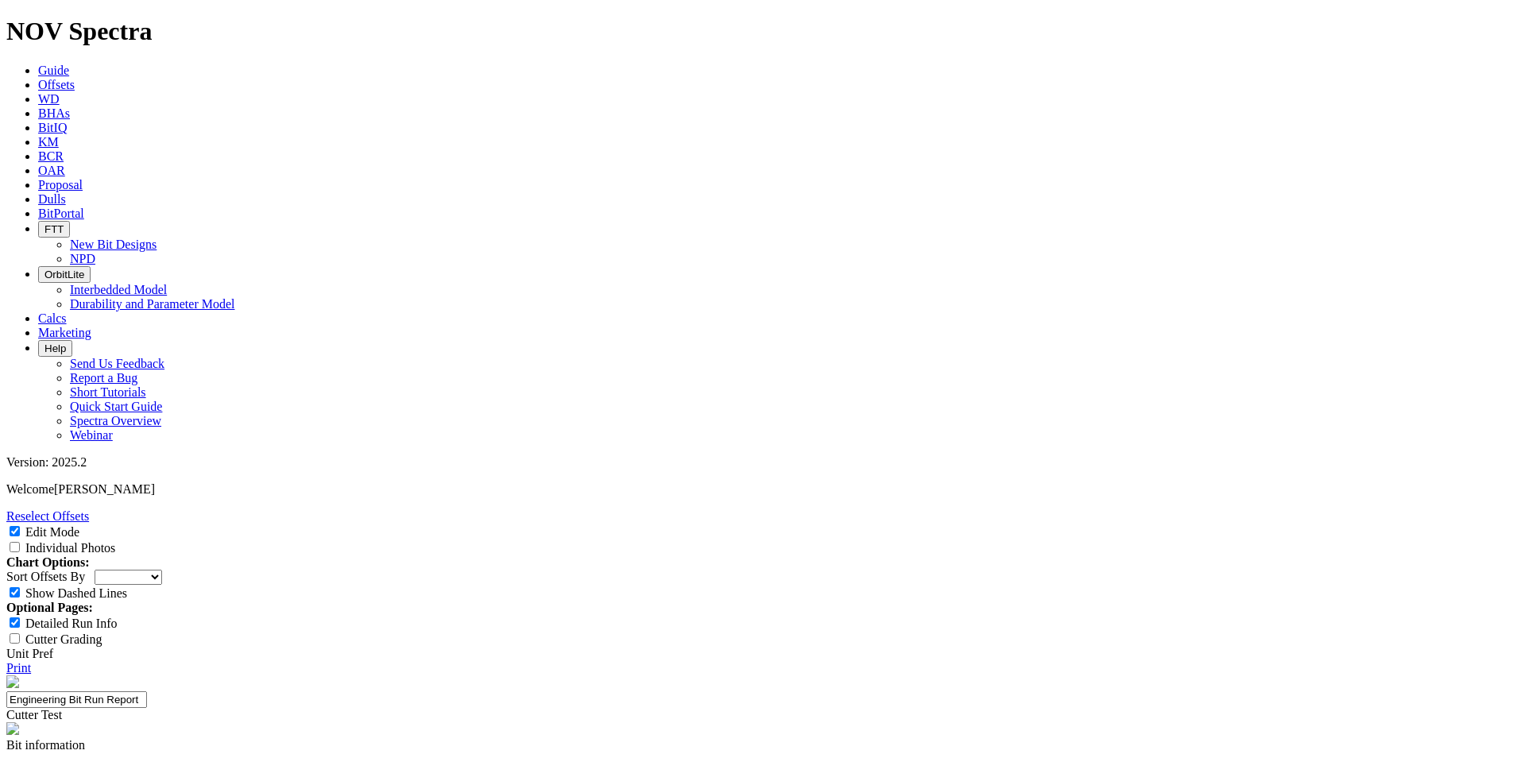
type input "90"
type input "250"
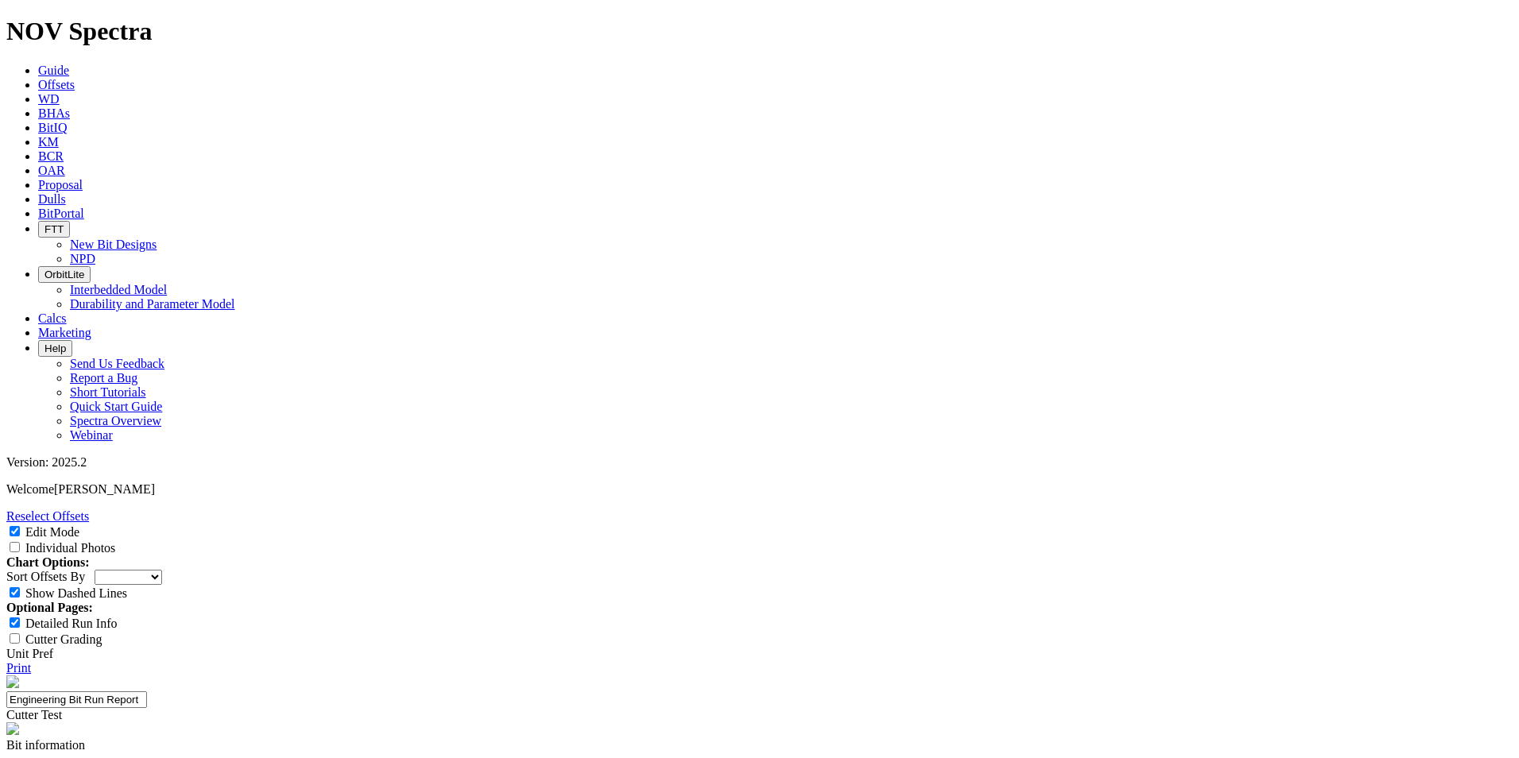
paste input "0.263"
type input "0.263"
paste input "7;8"
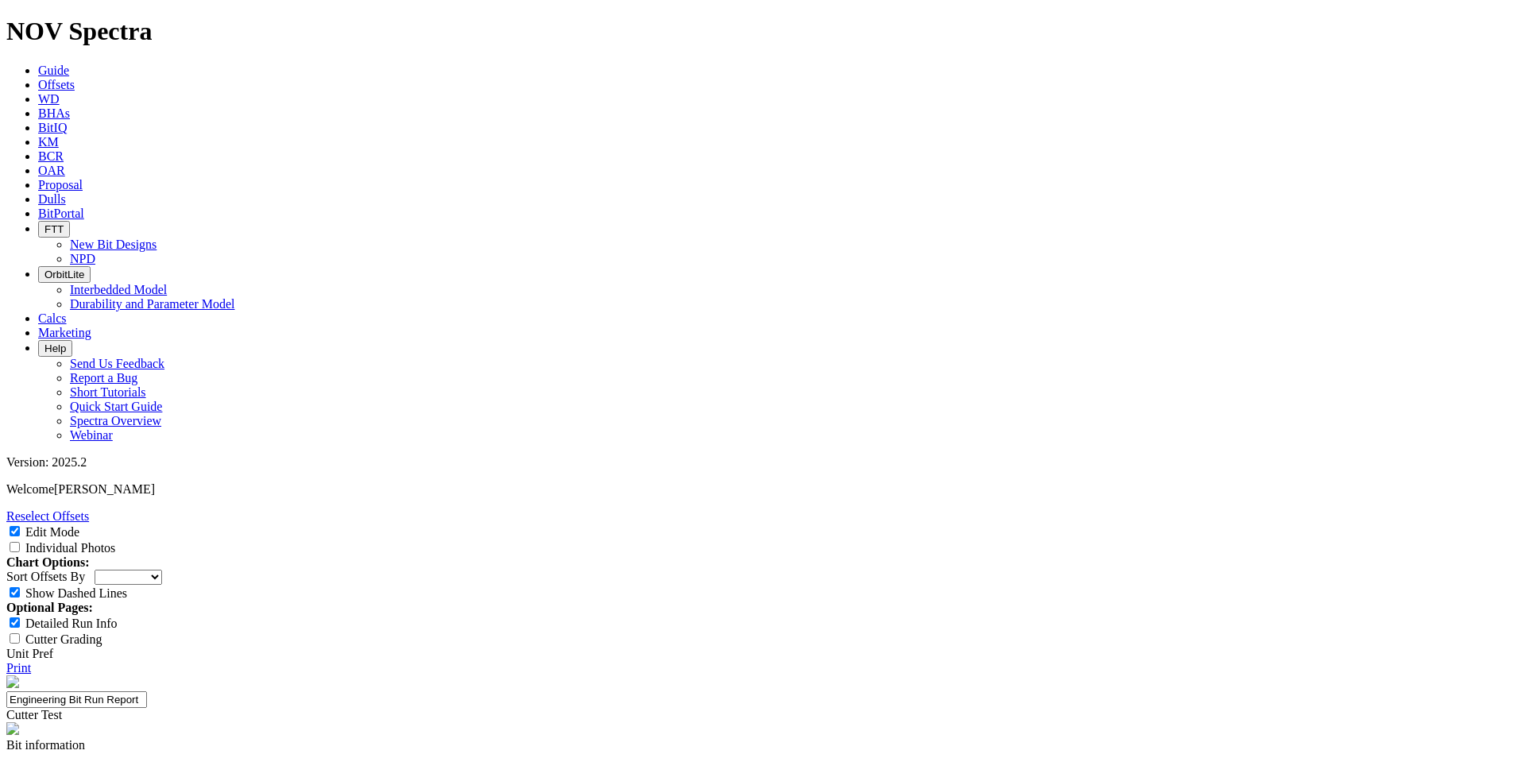
type input "7/8"
paste input "PD 475 Orbit G2"
type input "PD 475 Orbit G2"
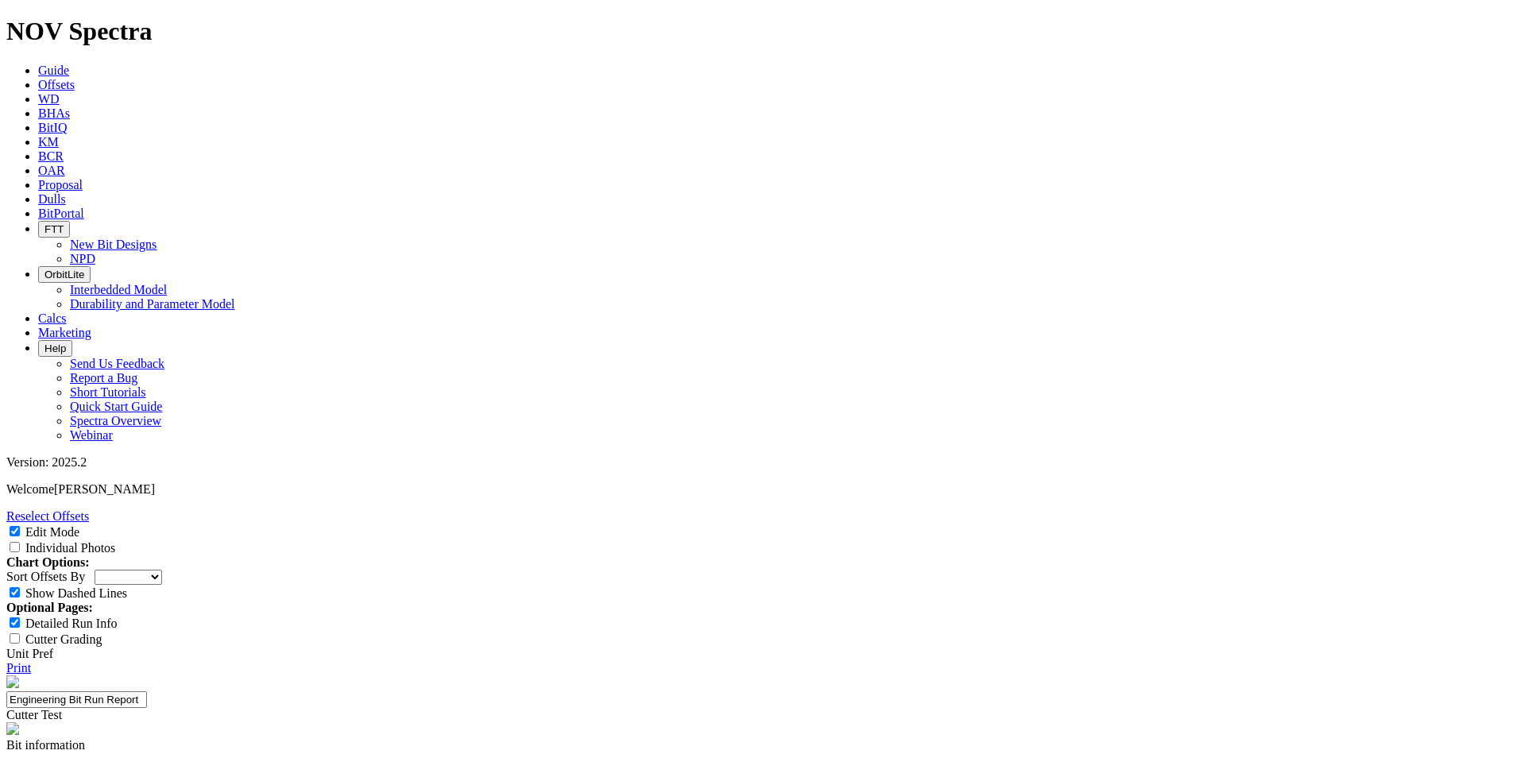
paste input "DynaForce vortex motor"
type input "DynaForce vortex motor"
drag, startPoint x: 664, startPoint y: 575, endPoint x: 552, endPoint y: 568, distance: 112.2
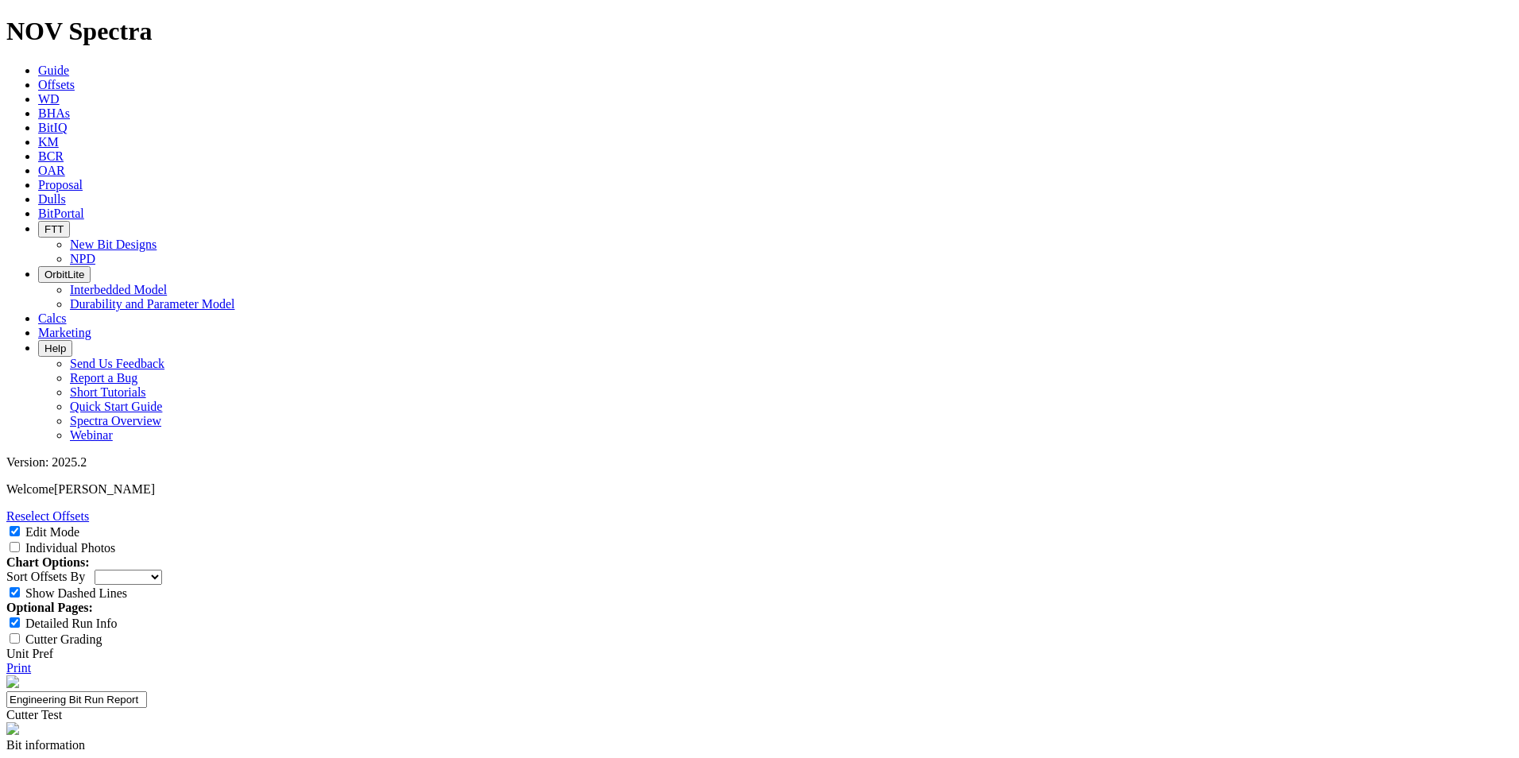
paste input "DynaForce vortex motor"
type input "DynaForce vortex motor PD 475 Orbit G2"
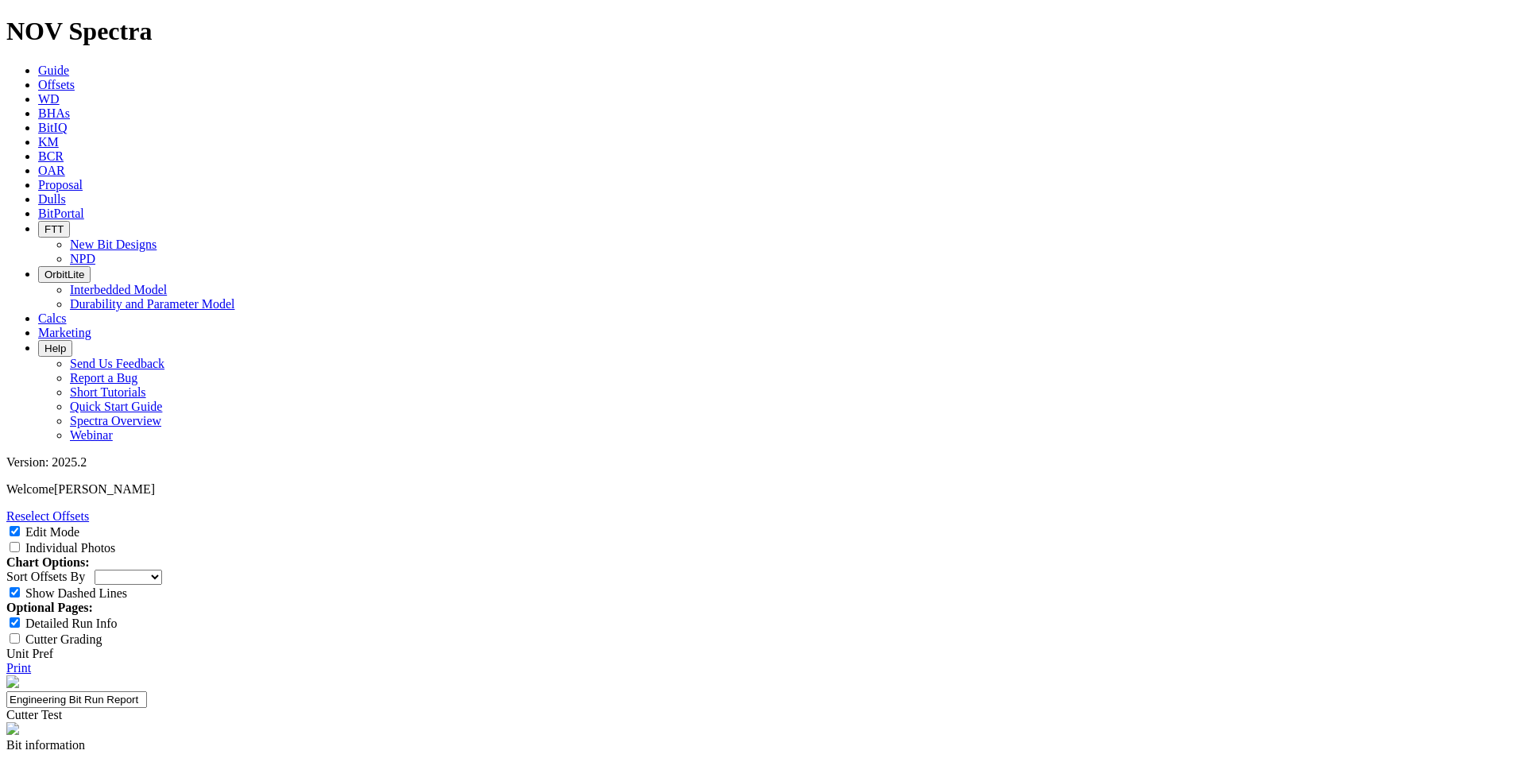
type input "SLB"
click at [20, 633] on input "Cutter Grading" at bounding box center [15, 638] width 10 height 10
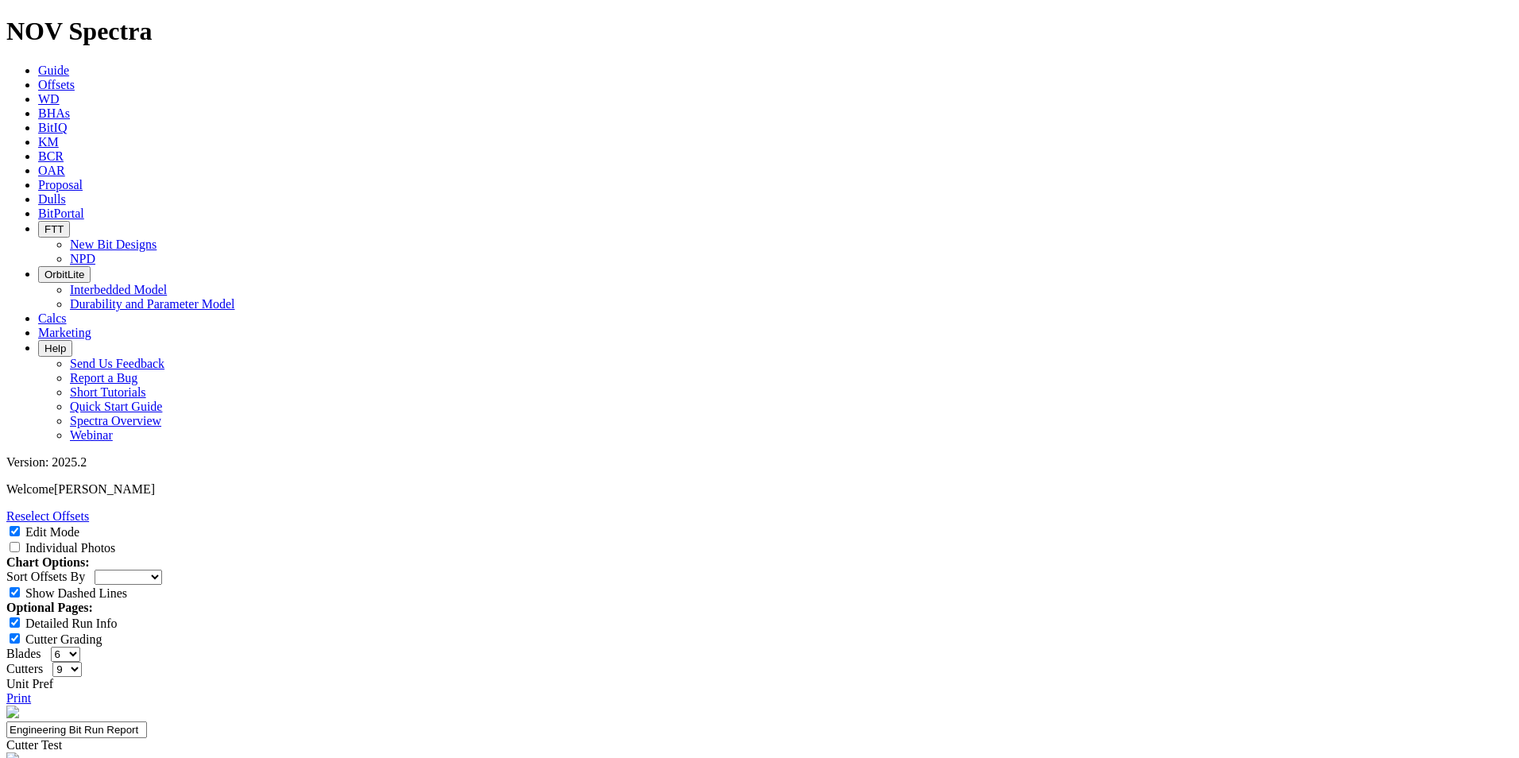
scroll to position [1712, 0]
click at [20, 633] on input "Cutter Grading" at bounding box center [15, 638] width 10 height 10
checkbox input "false"
click at [115, 541] on label "Individual Photos" at bounding box center [70, 548] width 90 height 14
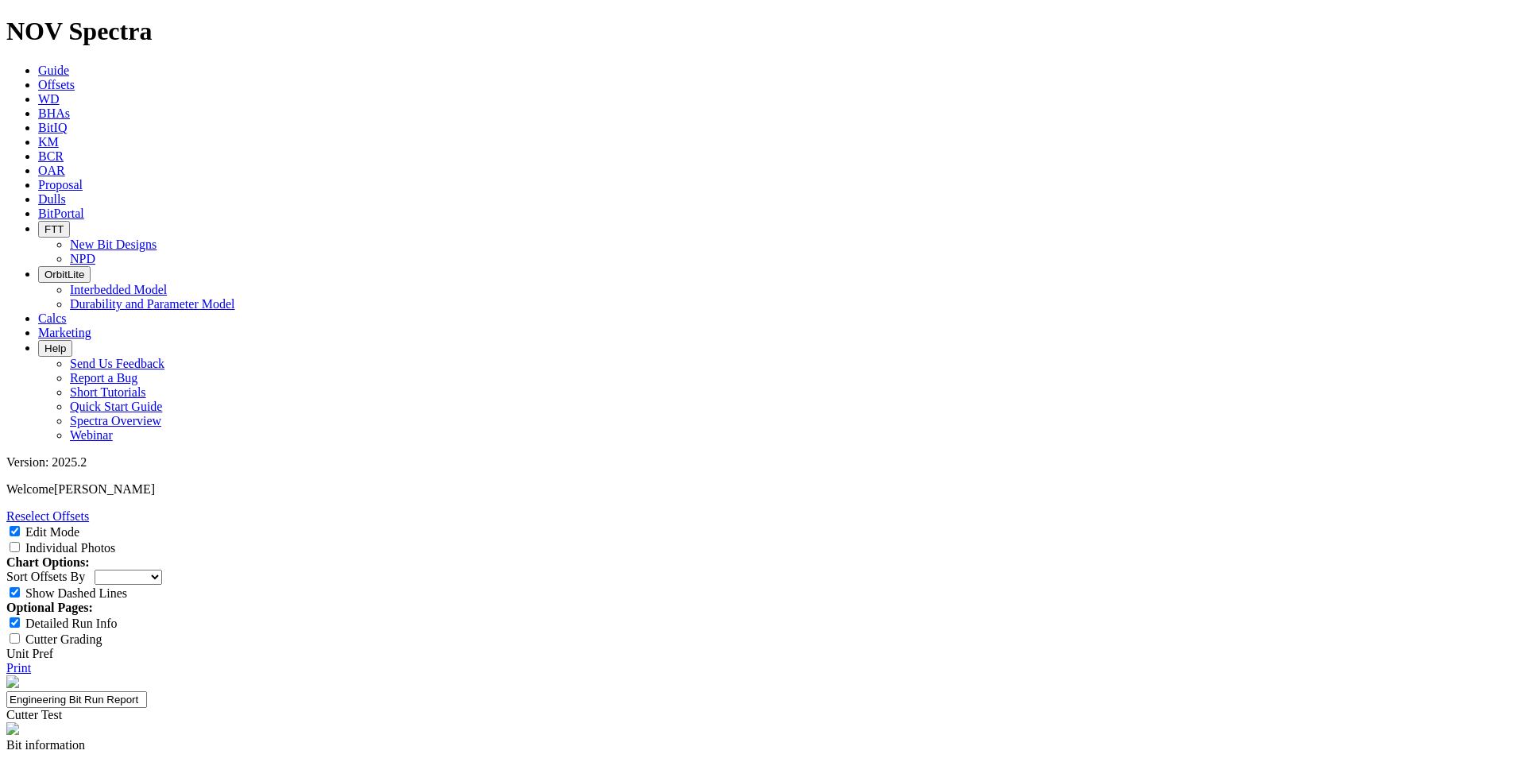
click at [20, 542] on input "Individual Photos" at bounding box center [15, 547] width 10 height 10
checkbox input "true"
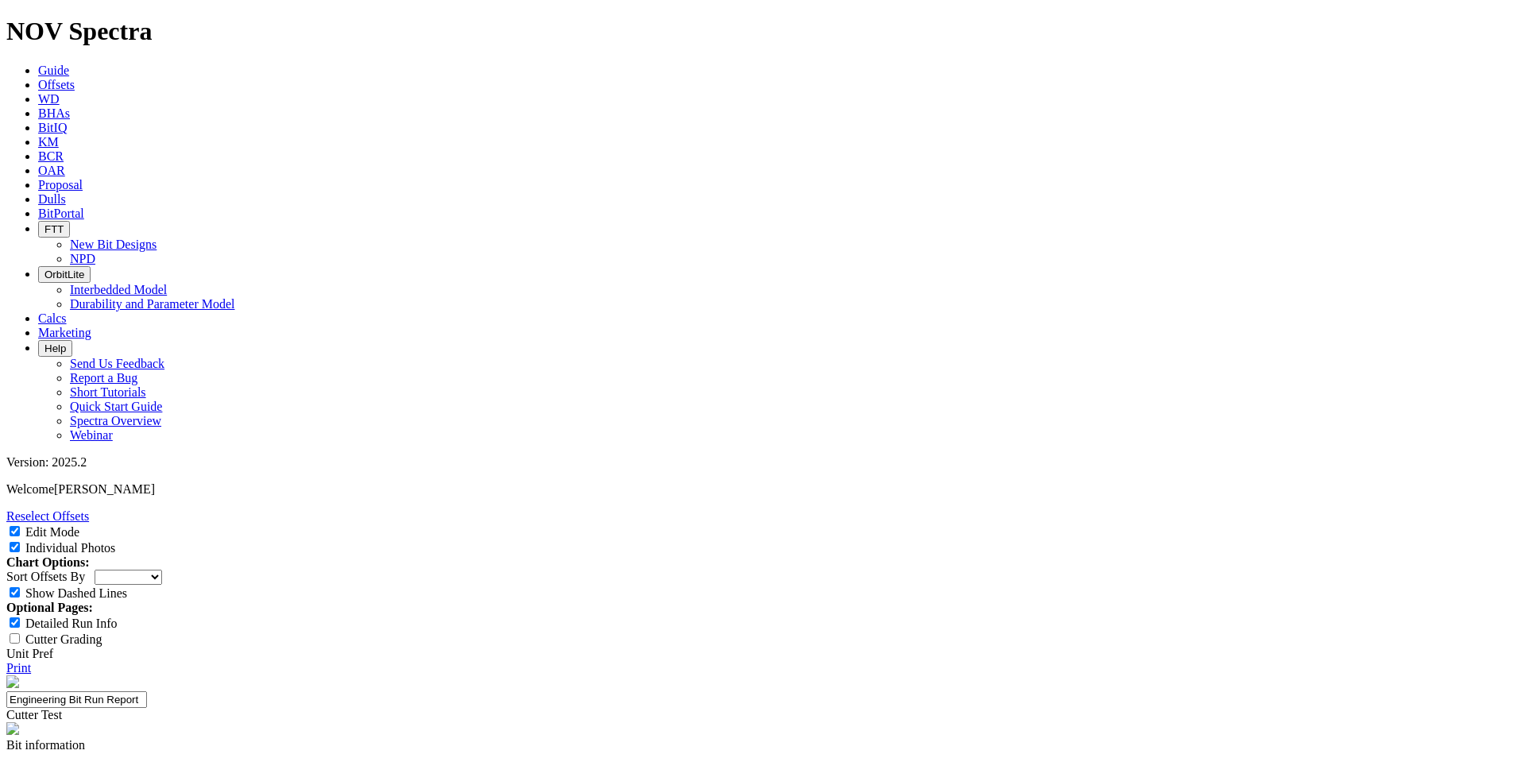
select select "Cutter"
select select "string:TD"
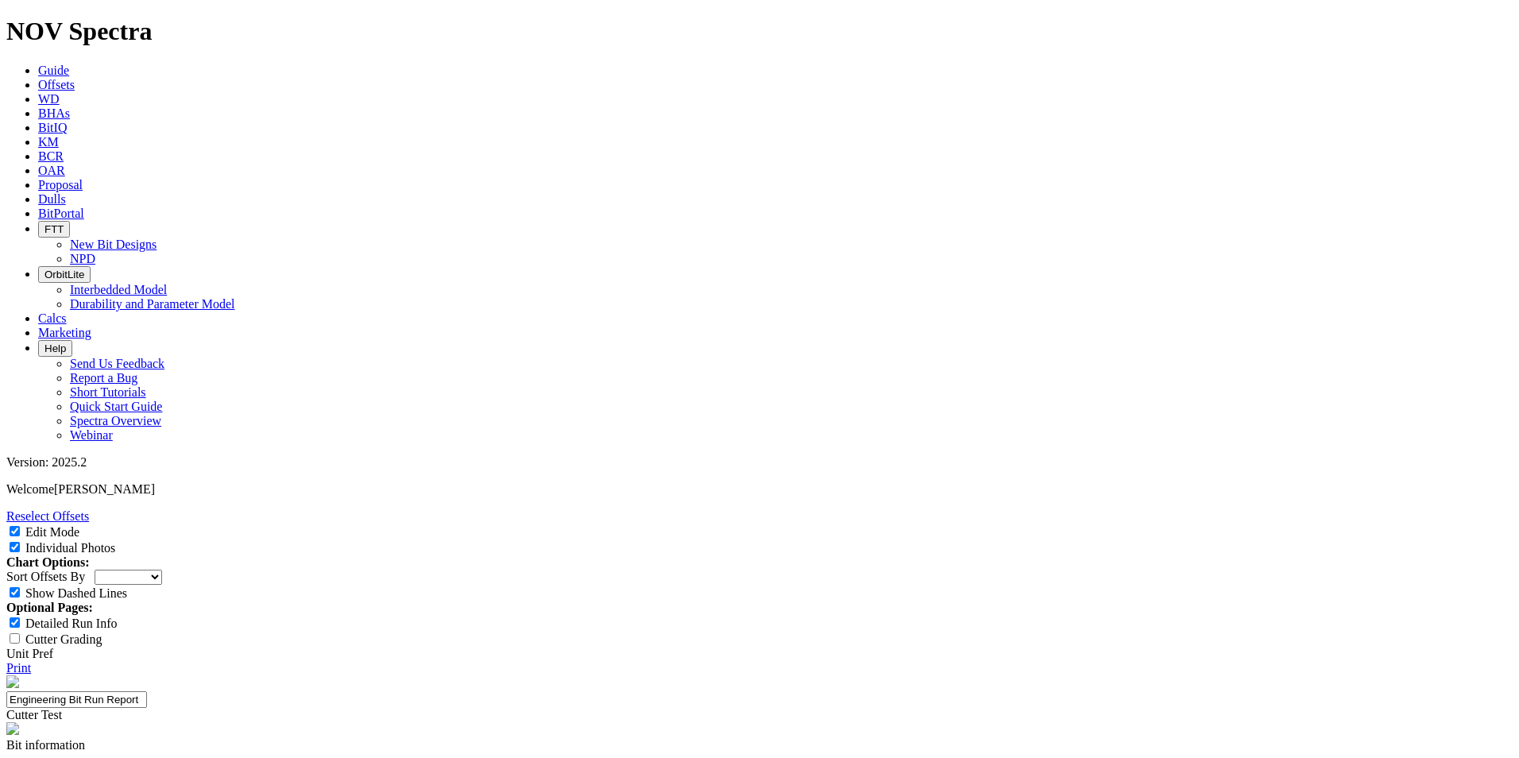
paste textarea "Modify Gauge to improve steerability on the 6.125" TKC63-L4 (PID 18843545)- Oxy…"
type textarea "Modify Gauge to improve steerability on the 6.125" TKC63-L4 (PID 18843545)- Oxy…"
paste textarea "This is the first Oman and Oxy trial of 6.125" TKC63-L7 (SN S321208 - PID 19215…"
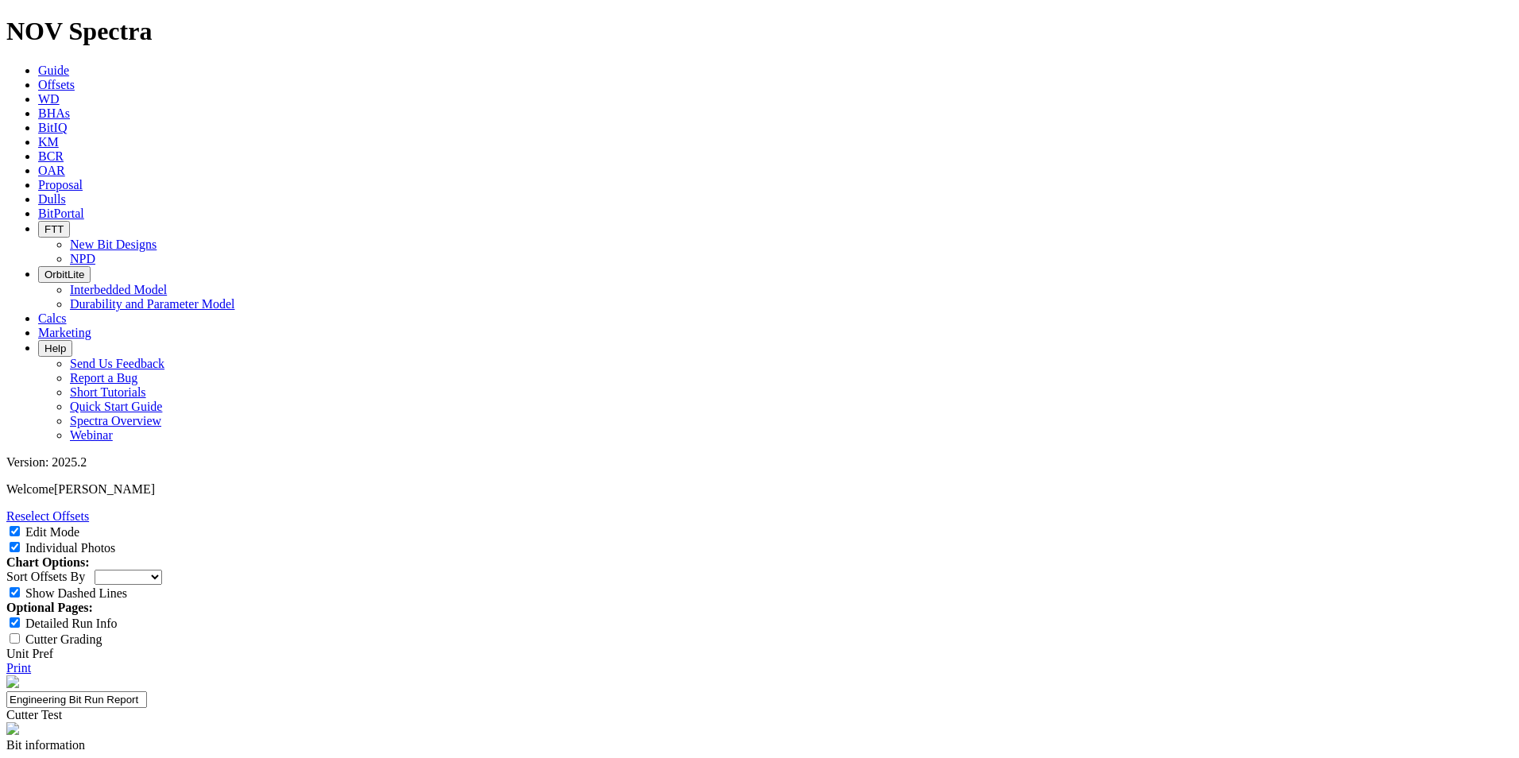
drag, startPoint x: 858, startPoint y: 523, endPoint x: 724, endPoint y: 493, distance: 136.8
type textarea "This is the first Oman and Oxy trial of 6.125" TKC63-L7 (SN S321208 - PID 19215…"
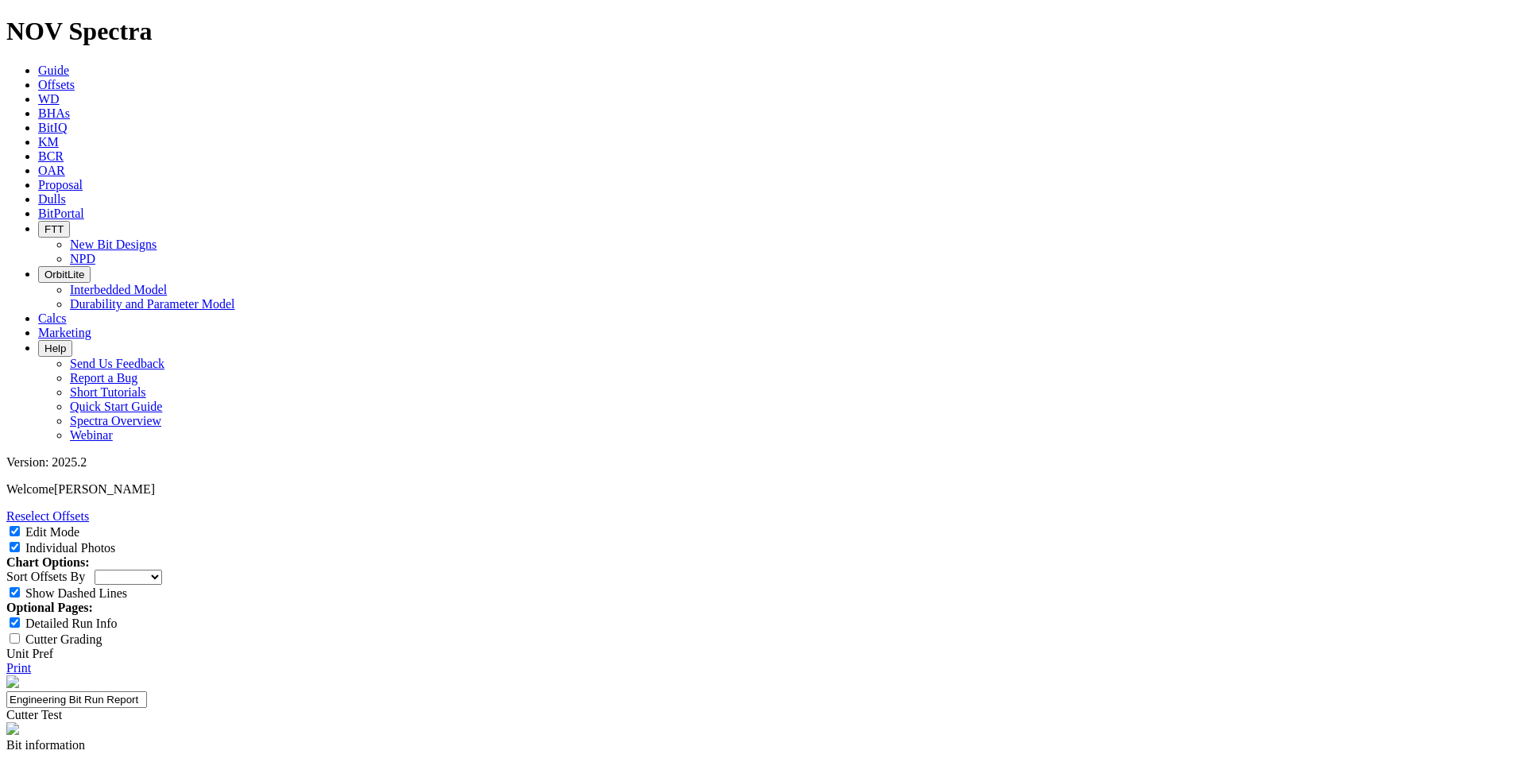
type textarea "Modify Gauge to improve steerability on the 6.125" TKC63-L4 (PID 18843545)- Oxy…"
select select "Cutter"
select select "string:TD"
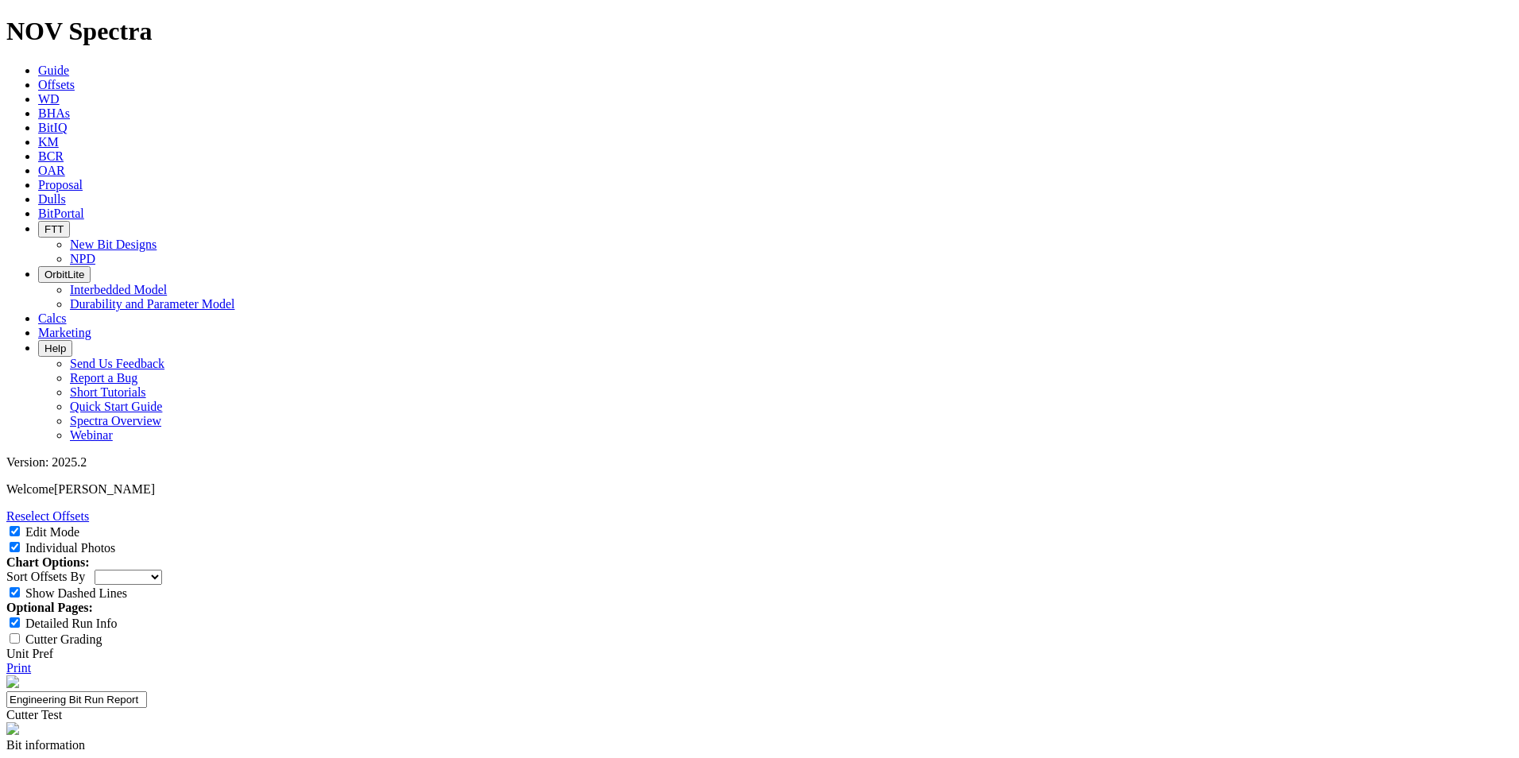
paste textarea "The bit was pulled at total depth after drilling 3,780 ft with a dull grade of …"
drag, startPoint x: 627, startPoint y: 527, endPoint x: 653, endPoint y: 529, distance: 26.3
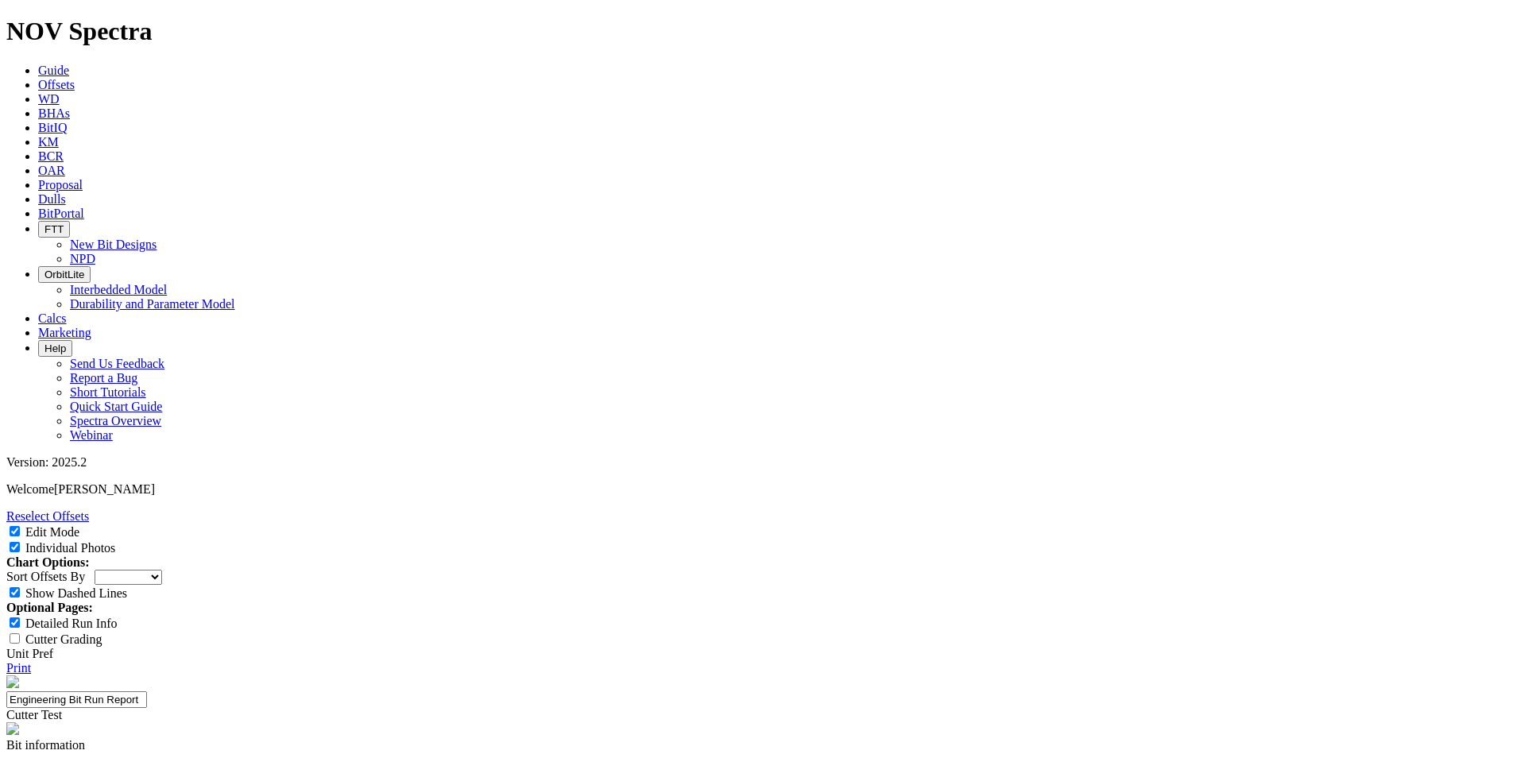
copy td "11,360"
drag, startPoint x: 851, startPoint y: 461, endPoint x: 894, endPoint y: 462, distance: 43.7
paste textarea "11,360"
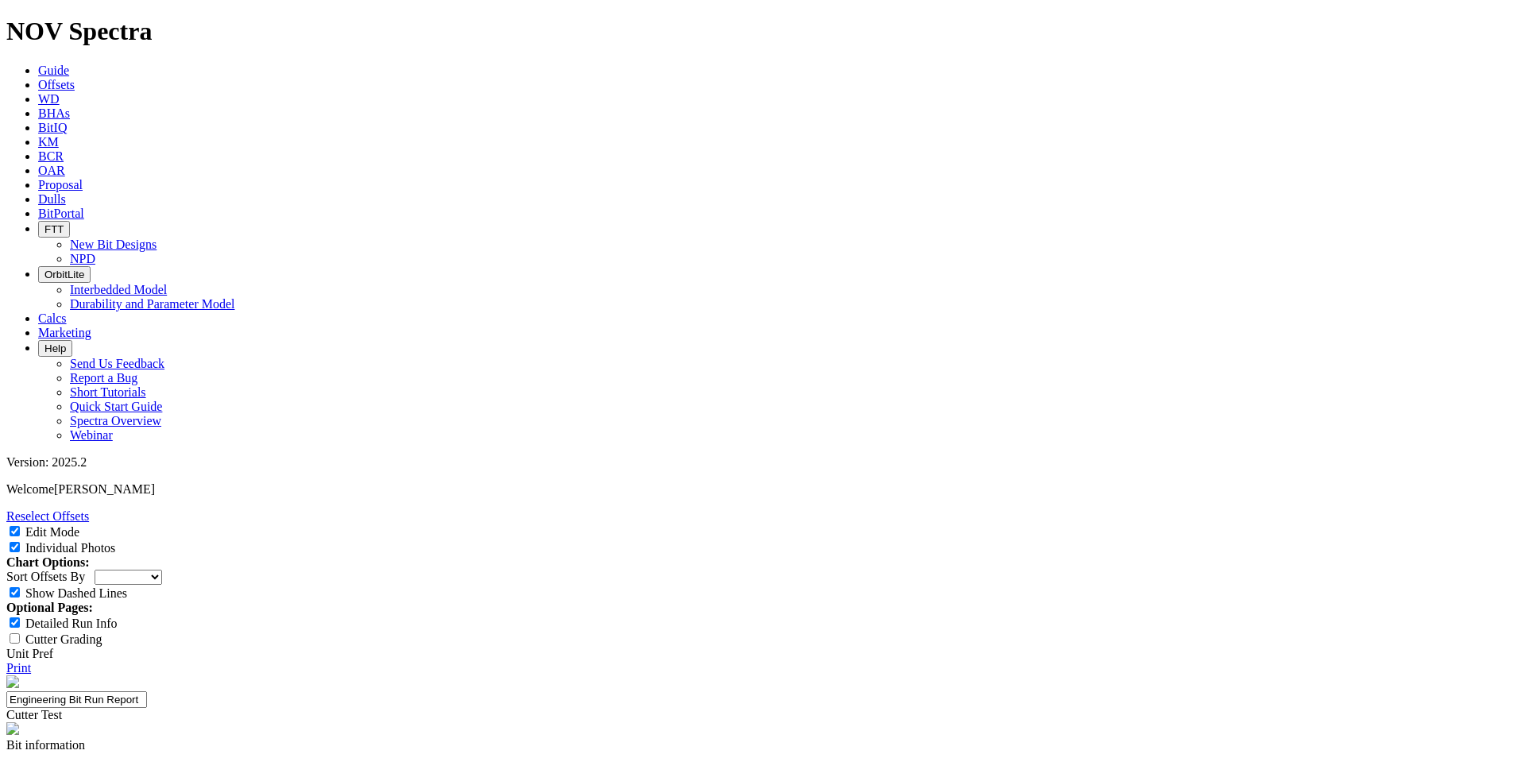
type textarea "The bit was pulled at TD 11,360ft after drilling 3,780ft with a dull grade of 1…"
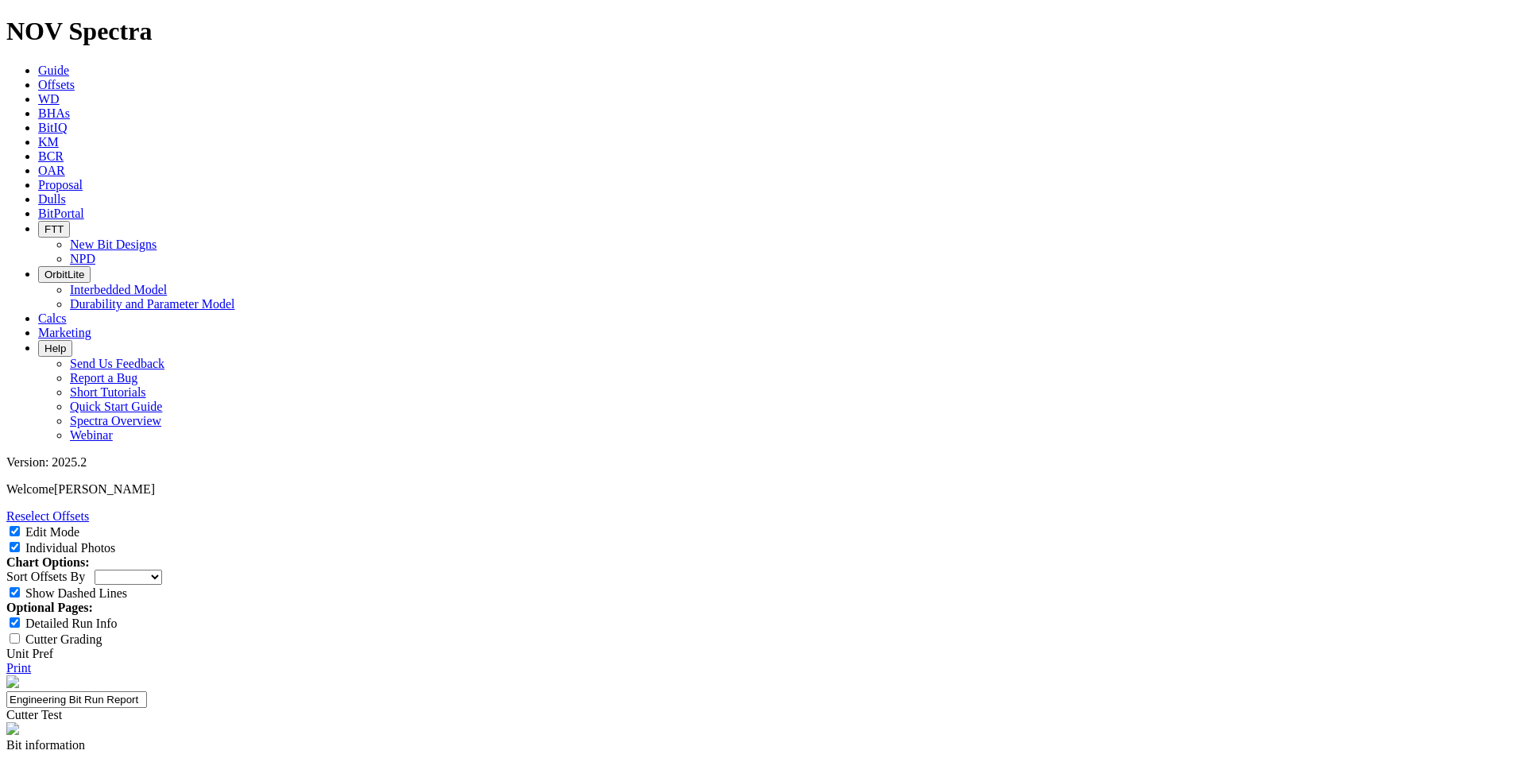
paste textarea "was the first Oman and Oxy trial of the 6.125" TKC63-L7 (SN S321208, PID 192151…"
type textarea "This was the first Oman and Oxy trial of the 6.125" TKC63-L7 (SN S321208, PID 1…"
drag, startPoint x: 1043, startPoint y: 364, endPoint x: 1084, endPoint y: 288, distance: 86.4
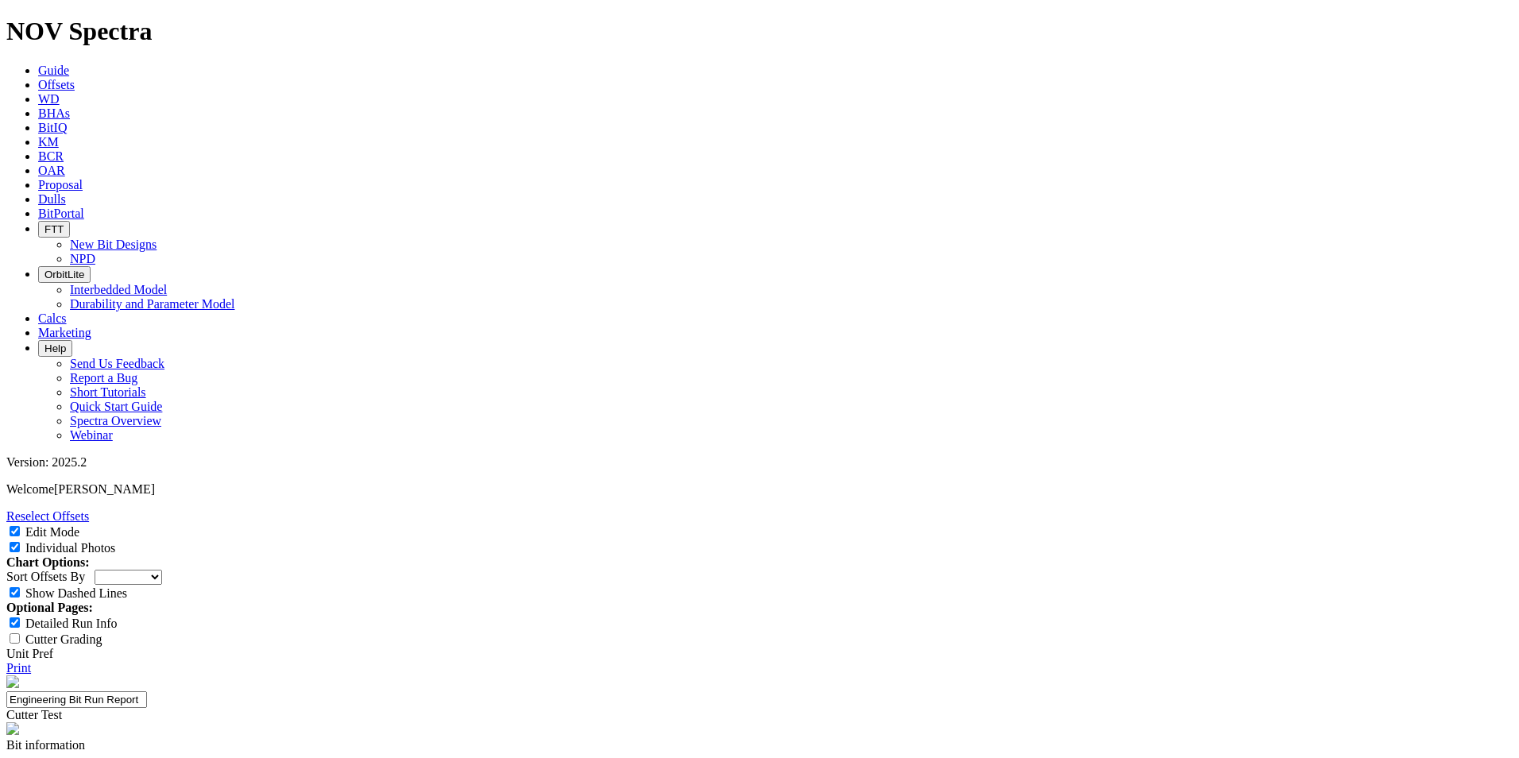
scroll to position [0, 0]
click at [31, 661] on link "Print" at bounding box center [18, 668] width 25 height 14
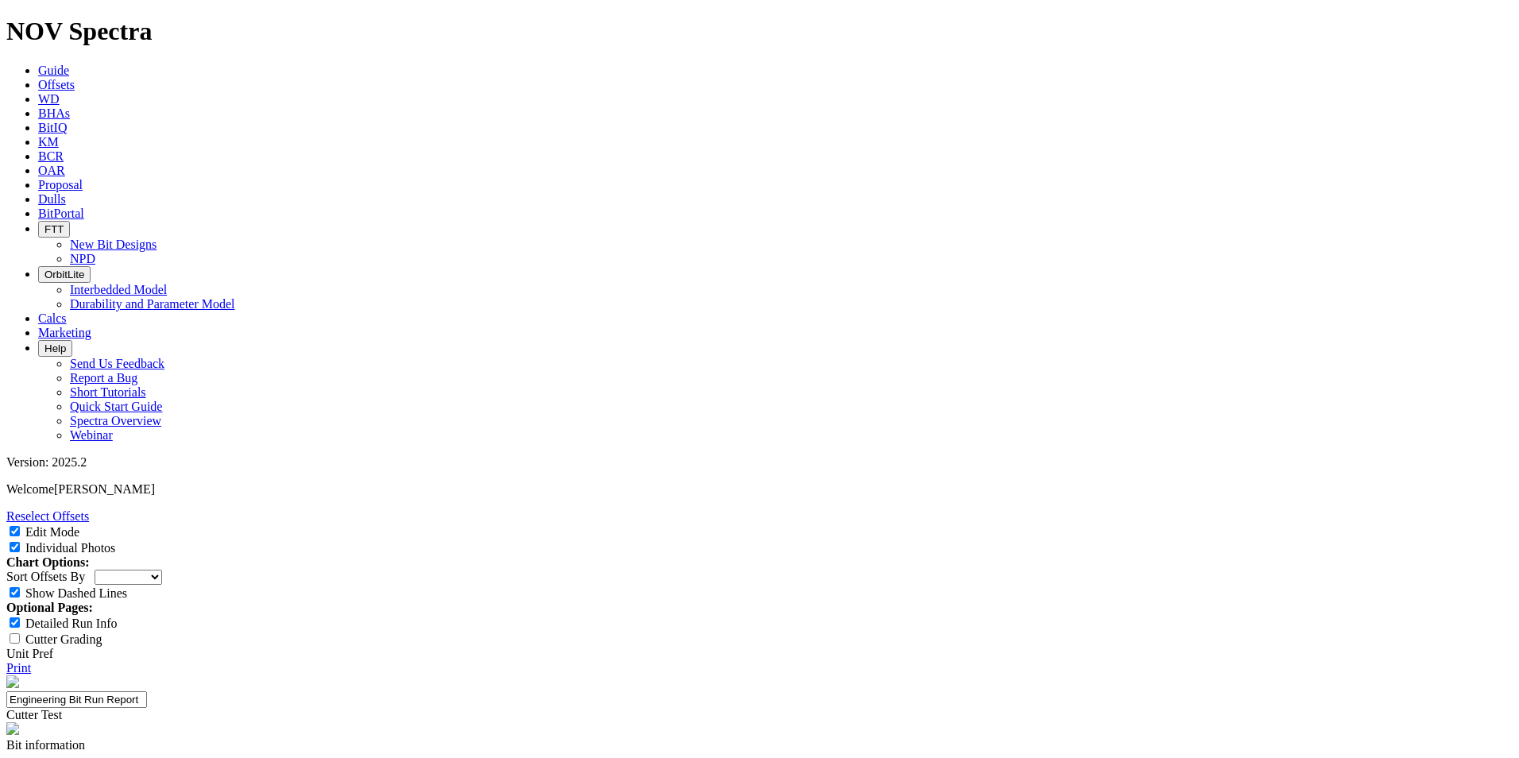
click at [31, 661] on link "Print" at bounding box center [18, 668] width 25 height 14
drag, startPoint x: 1480, startPoint y: 362, endPoint x: 218, endPoint y: 662, distance: 1297.3
click at [31, 661] on link "Print" at bounding box center [18, 668] width 25 height 14
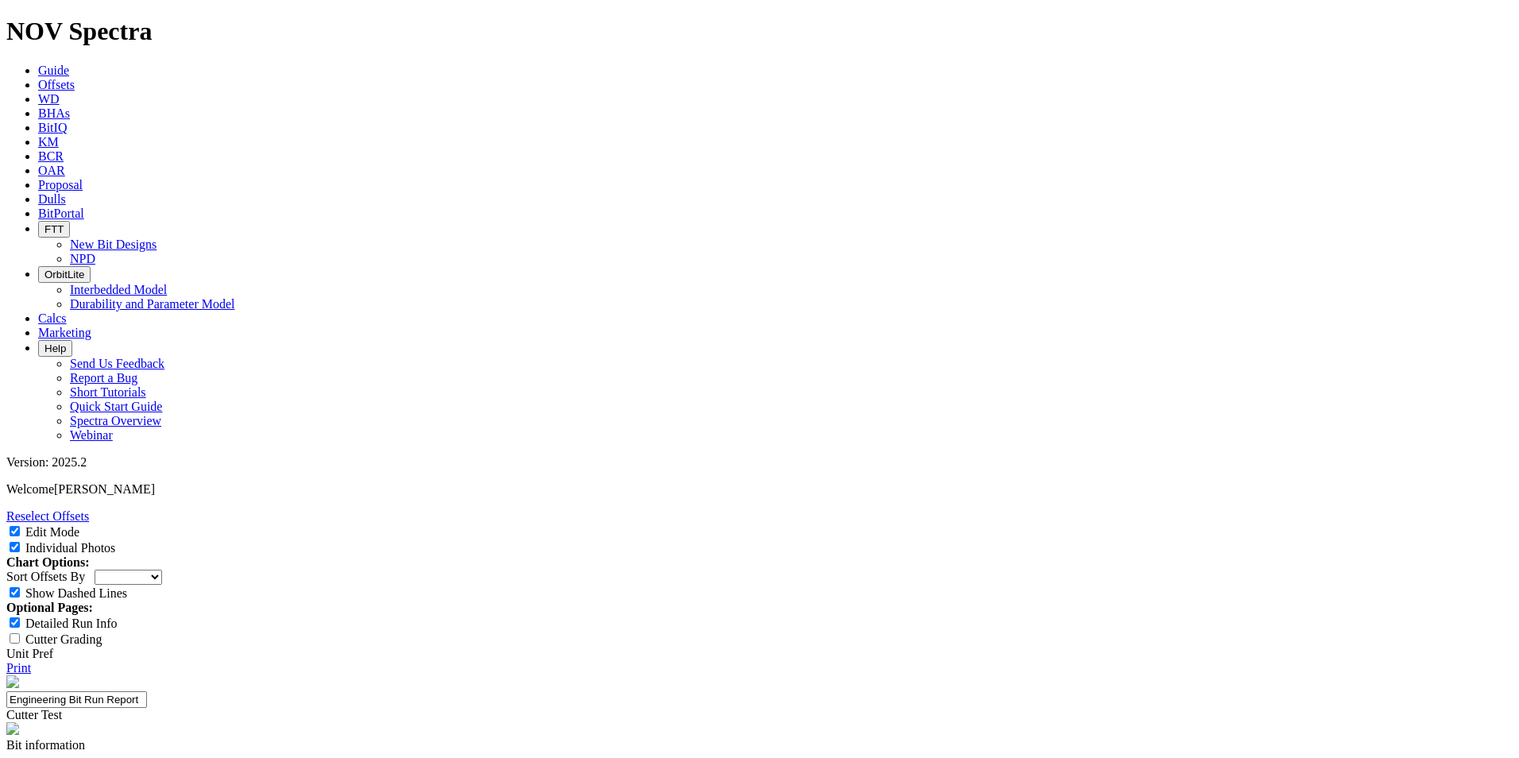
click at [115, 541] on label "Individual Photos" at bounding box center [70, 548] width 90 height 14
click at [20, 542] on input "Individual Photos" at bounding box center [15, 547] width 10 height 10
click at [31, 661] on link "Print" at bounding box center [18, 668] width 25 height 14
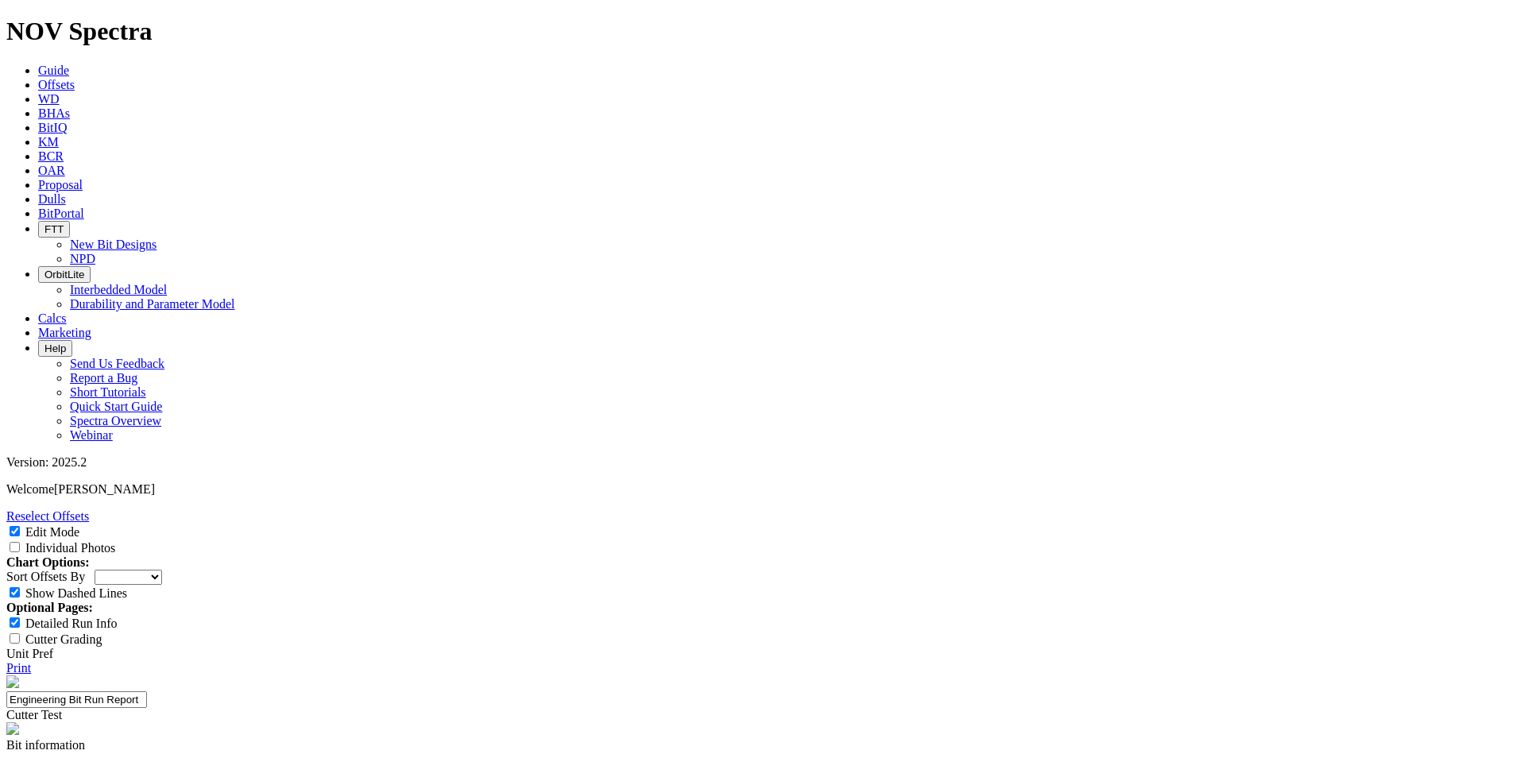
click at [20, 542] on input "Individual Photos" at bounding box center [15, 547] width 10 height 10
checkbox input "true"
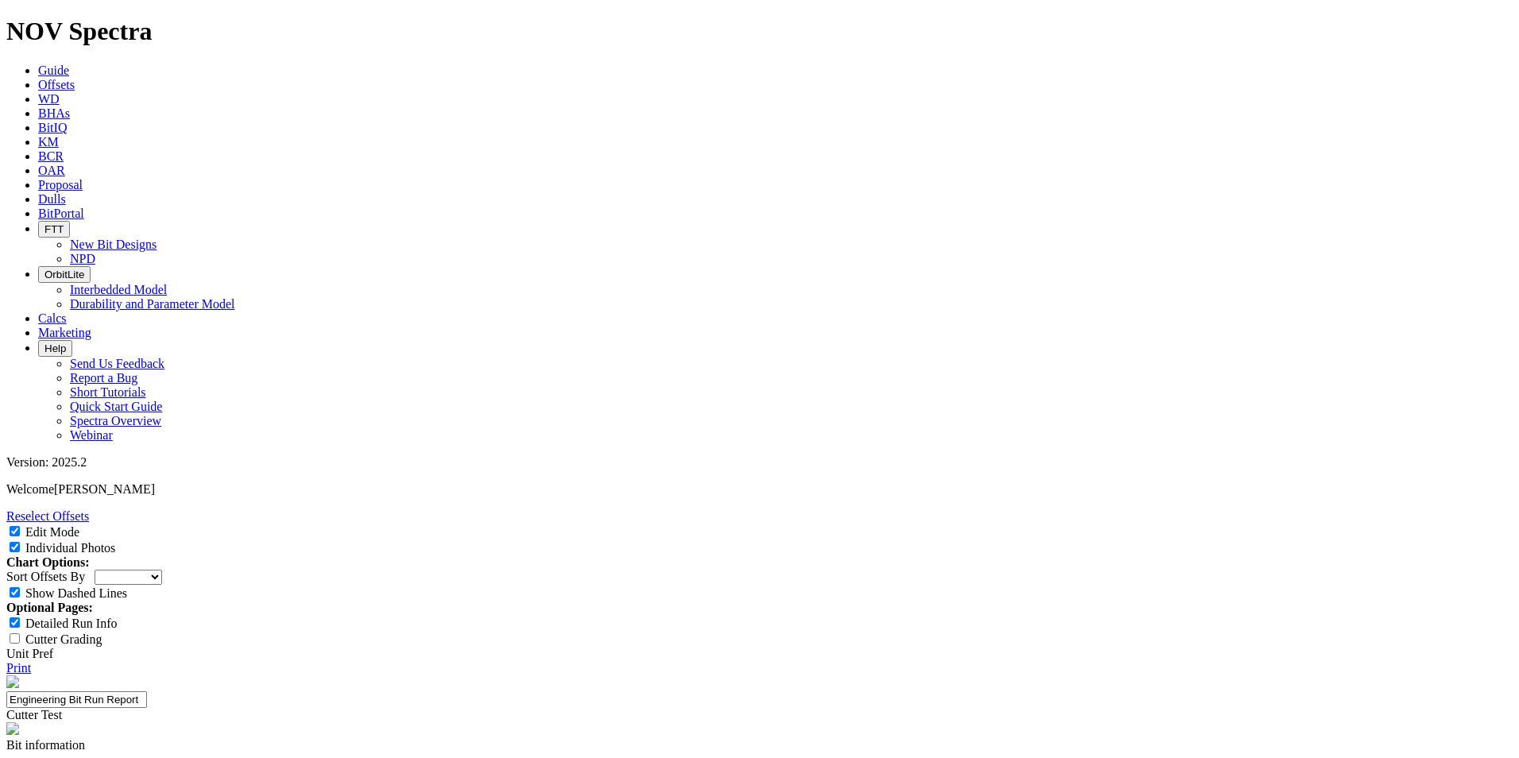
select select "Cutter"
select select "string:TD"
select select "Cutter"
select select "string:TD"
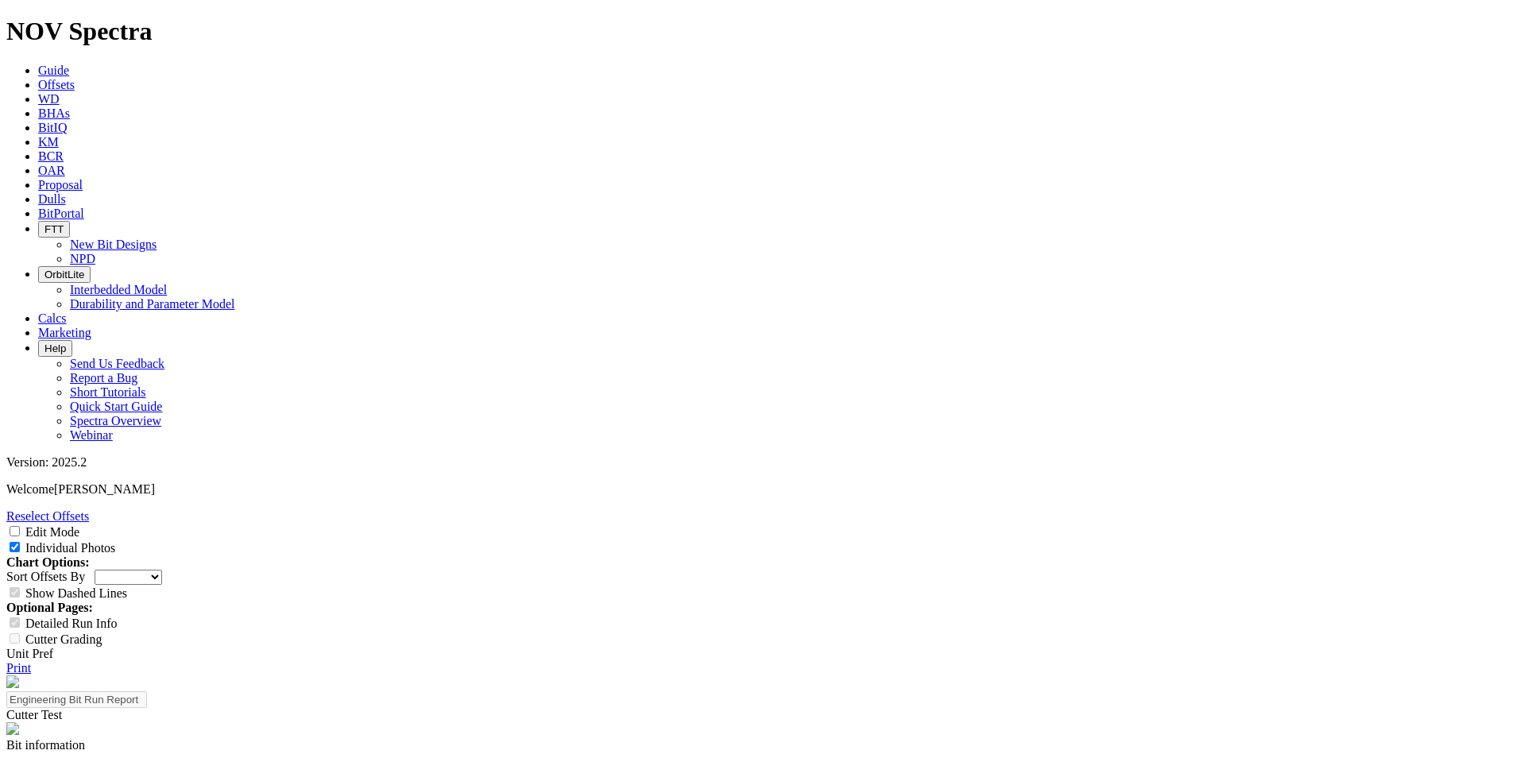
scroll to position [42, 0]
click at [75, 78] on link "Offsets" at bounding box center [56, 85] width 37 height 14
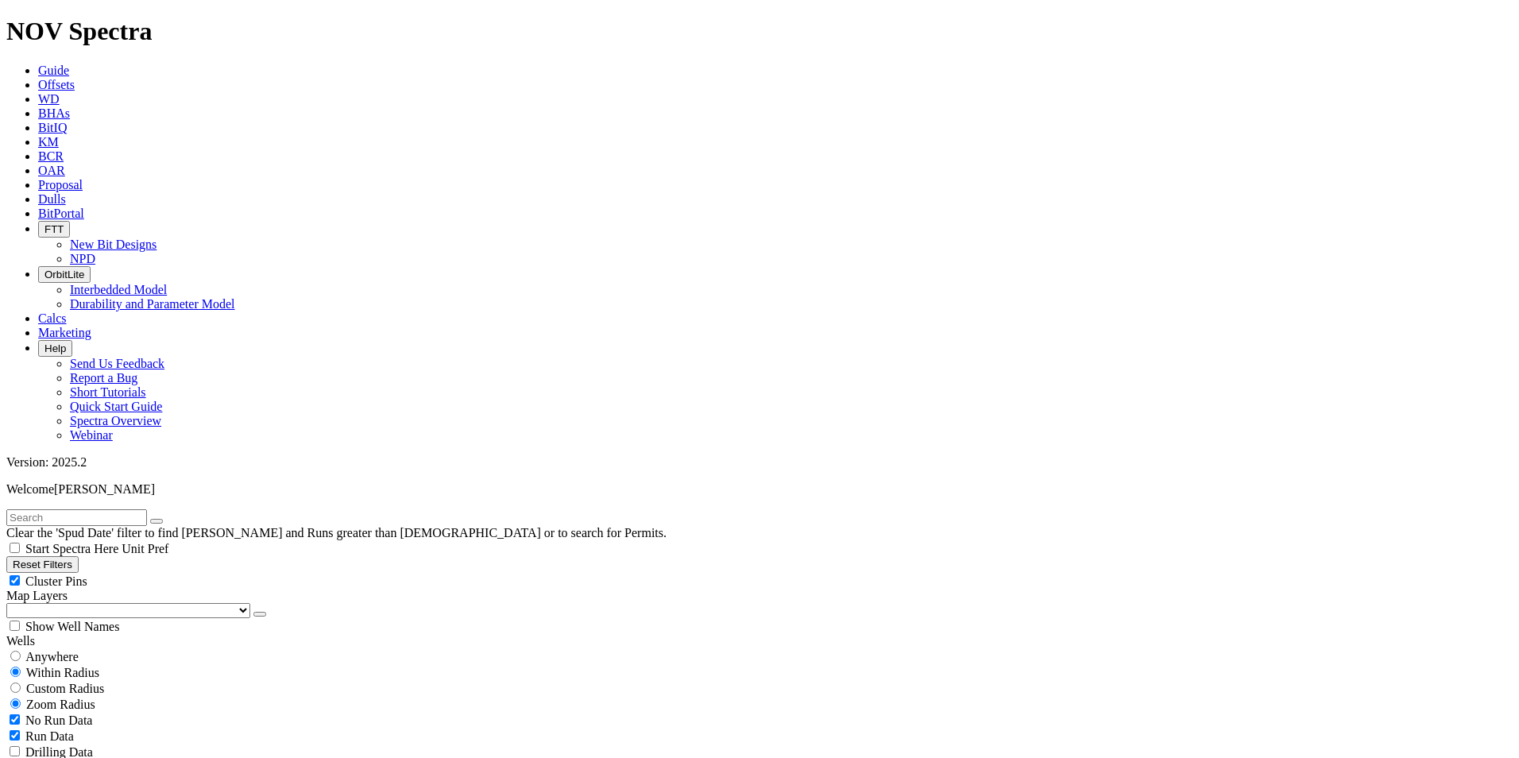
click at [125, 509] on input "text" at bounding box center [76, 517] width 141 height 17
paste input "MKNAI14441"
type input "MKNAI14441"
click at [78, 650] on span "Anywhere" at bounding box center [51, 657] width 53 height 14
radio input "true"
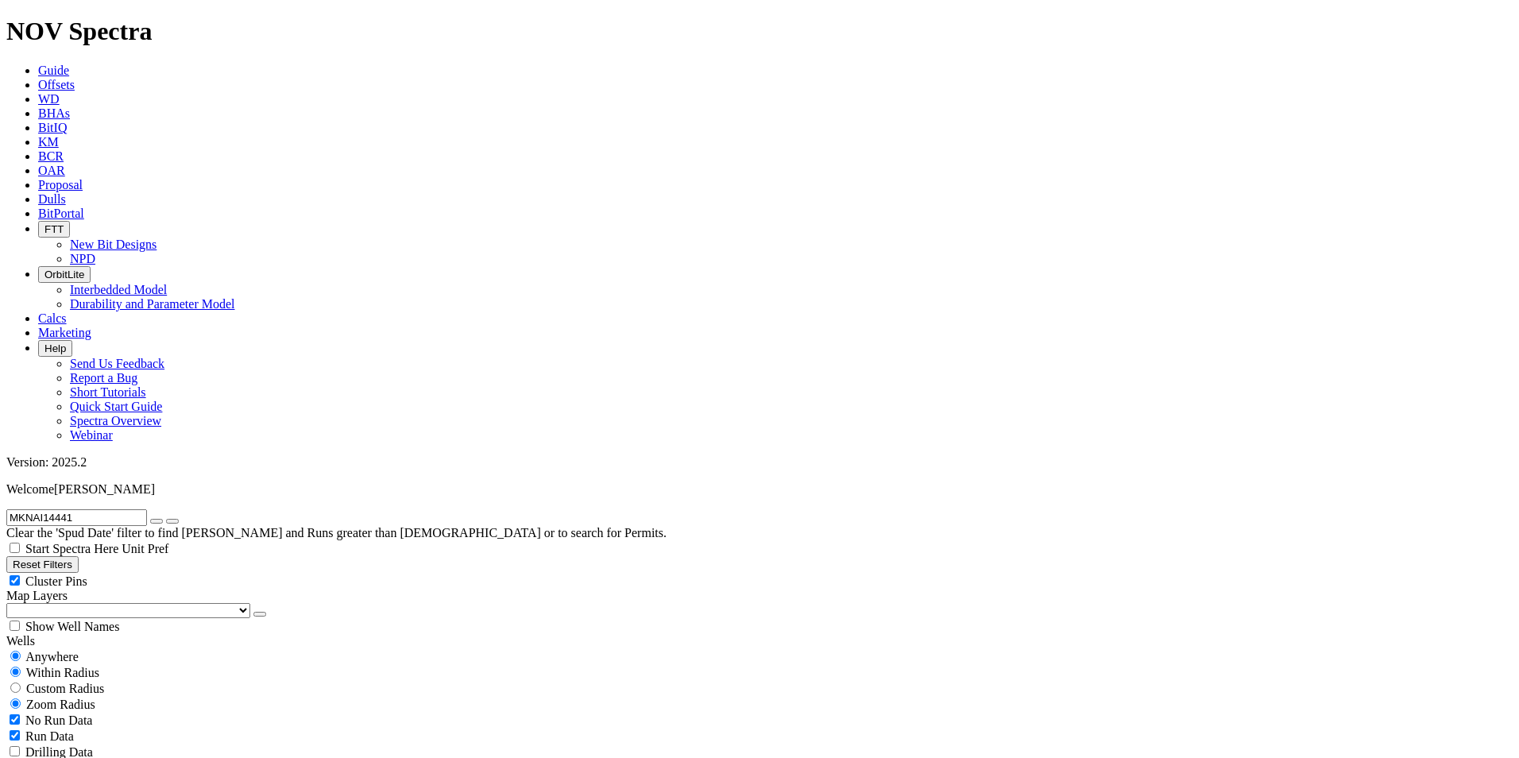
radio input "false"
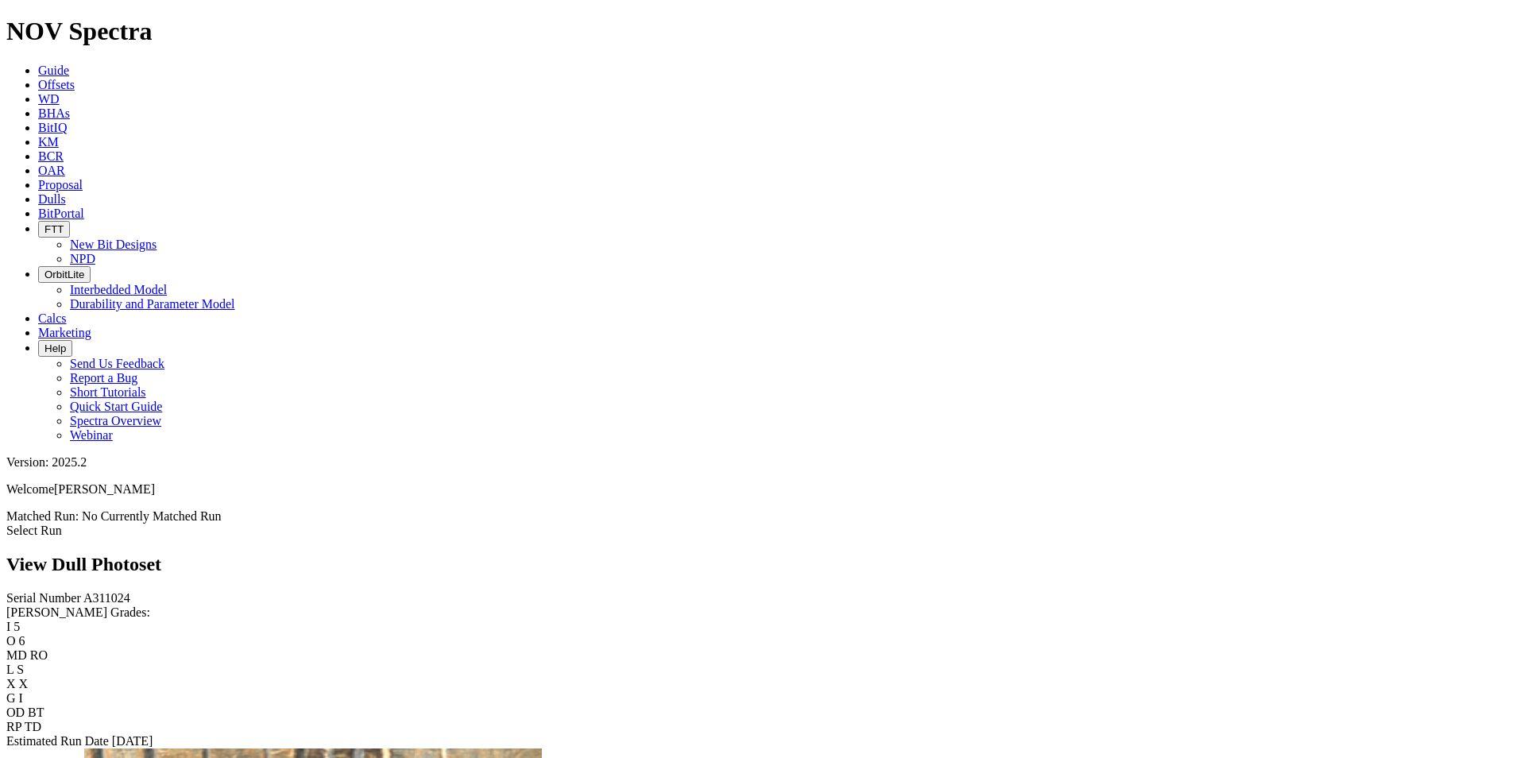
click at [38, 192] on icon at bounding box center [38, 199] width 0 height 14
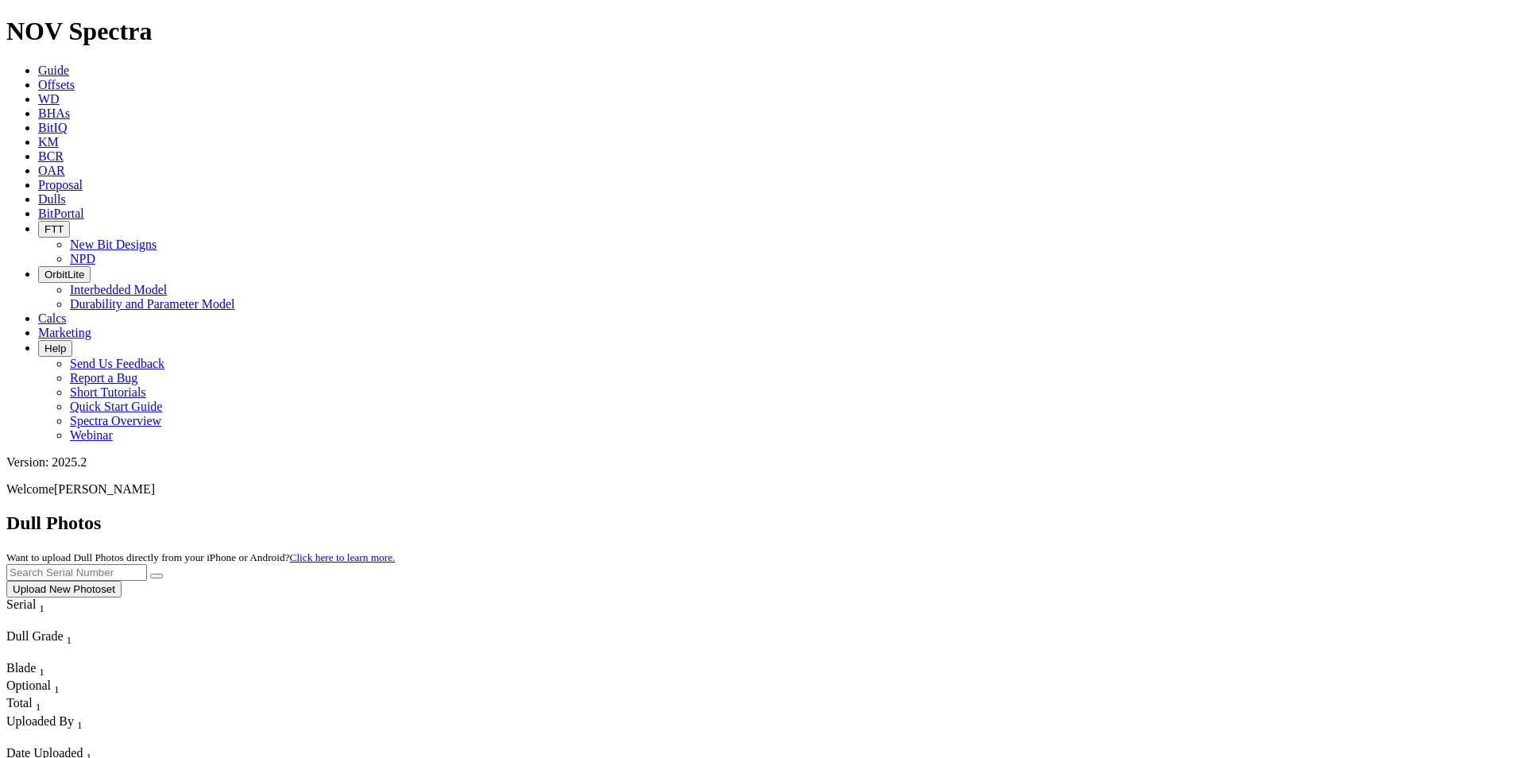
click at [122, 581] on button "Upload New Photoset" at bounding box center [63, 589] width 115 height 17
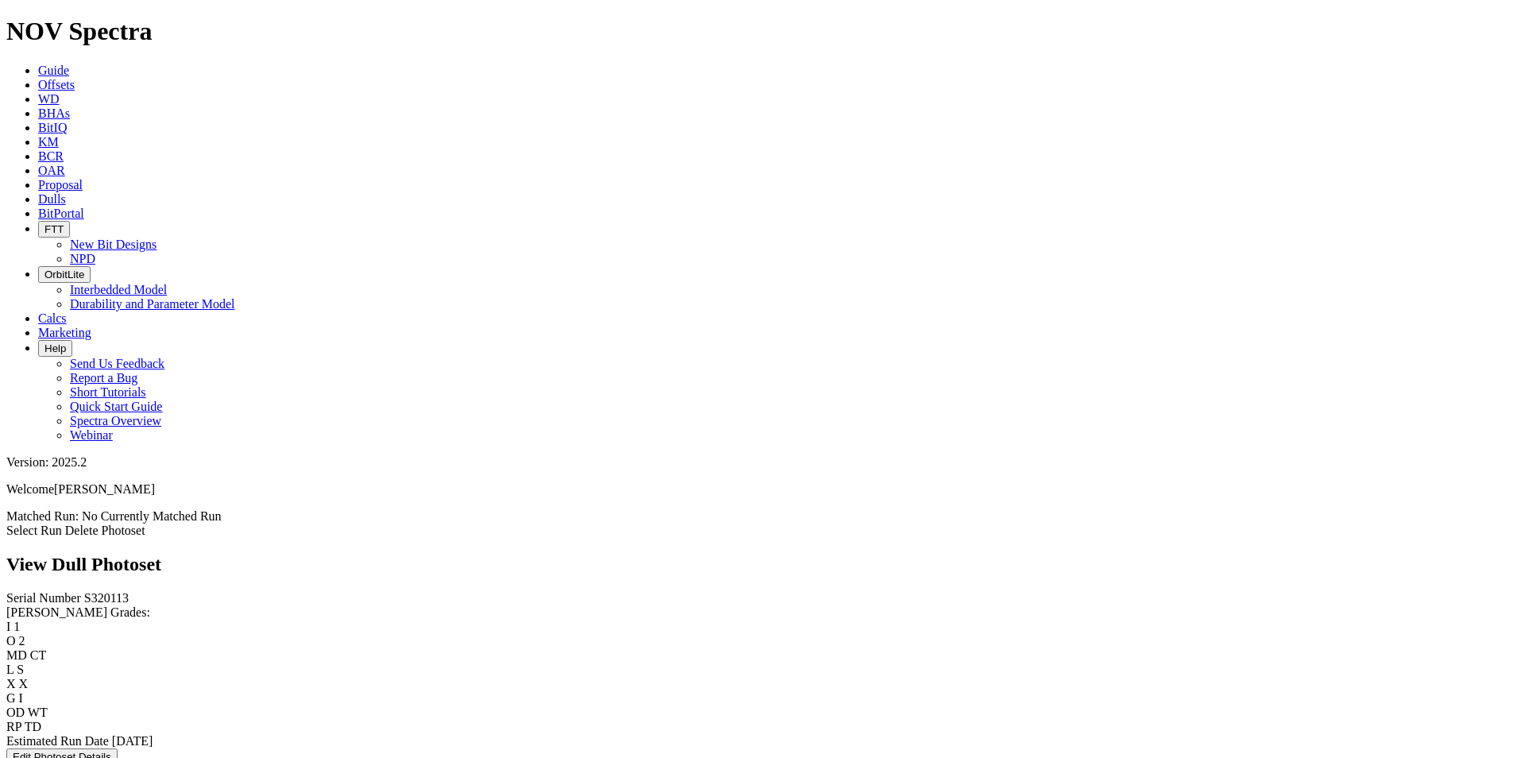
click at [62, 523] on link "Select Run" at bounding box center [34, 530] width 56 height 14
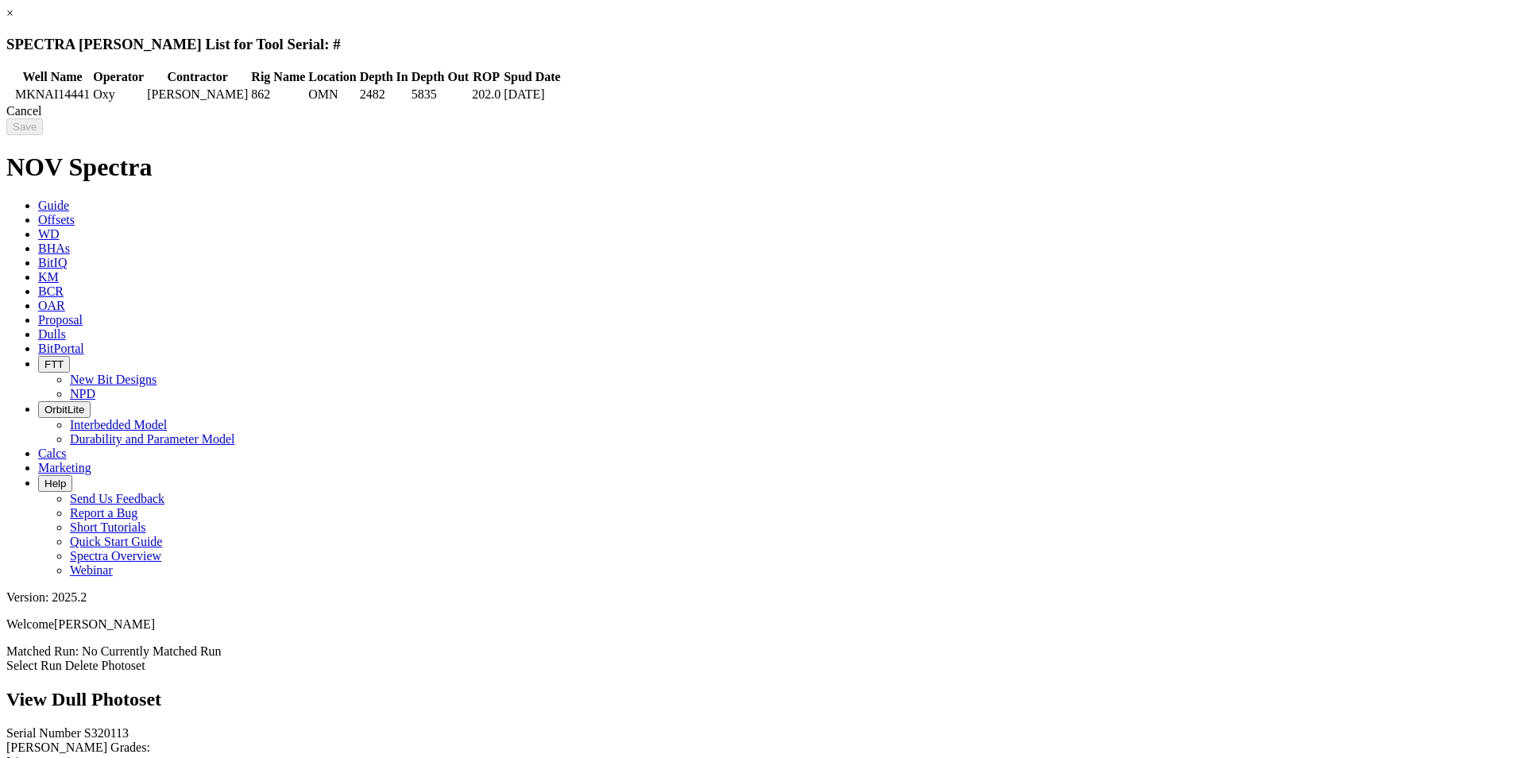
click at [9, 95] on icon at bounding box center [9, 95] width 0 height 0
click at [43, 123] on input "Save" at bounding box center [24, 126] width 37 height 17
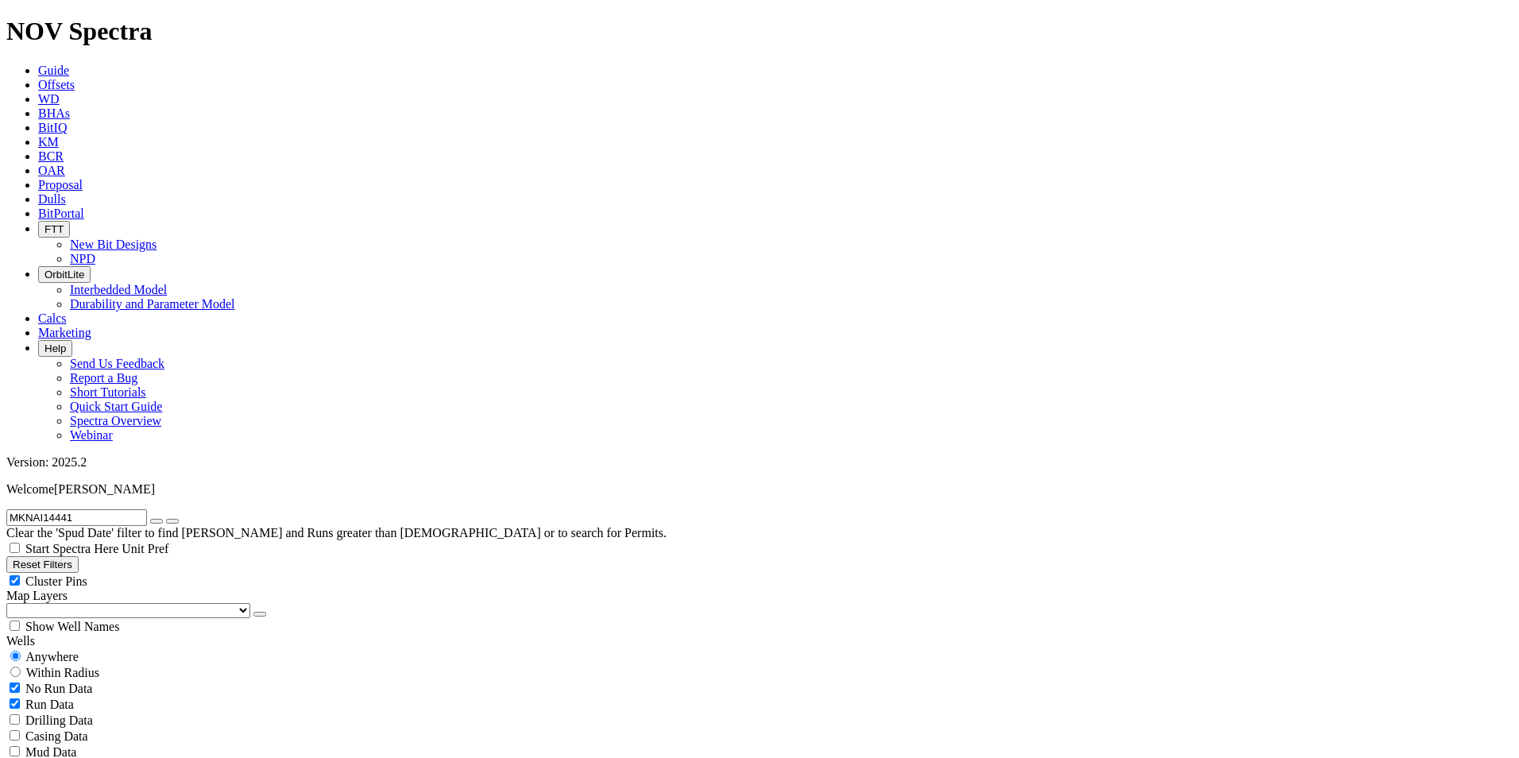
click at [83, 509] on input "MKNAI14441" at bounding box center [76, 517] width 141 height 17
radio input "false"
radio input "true"
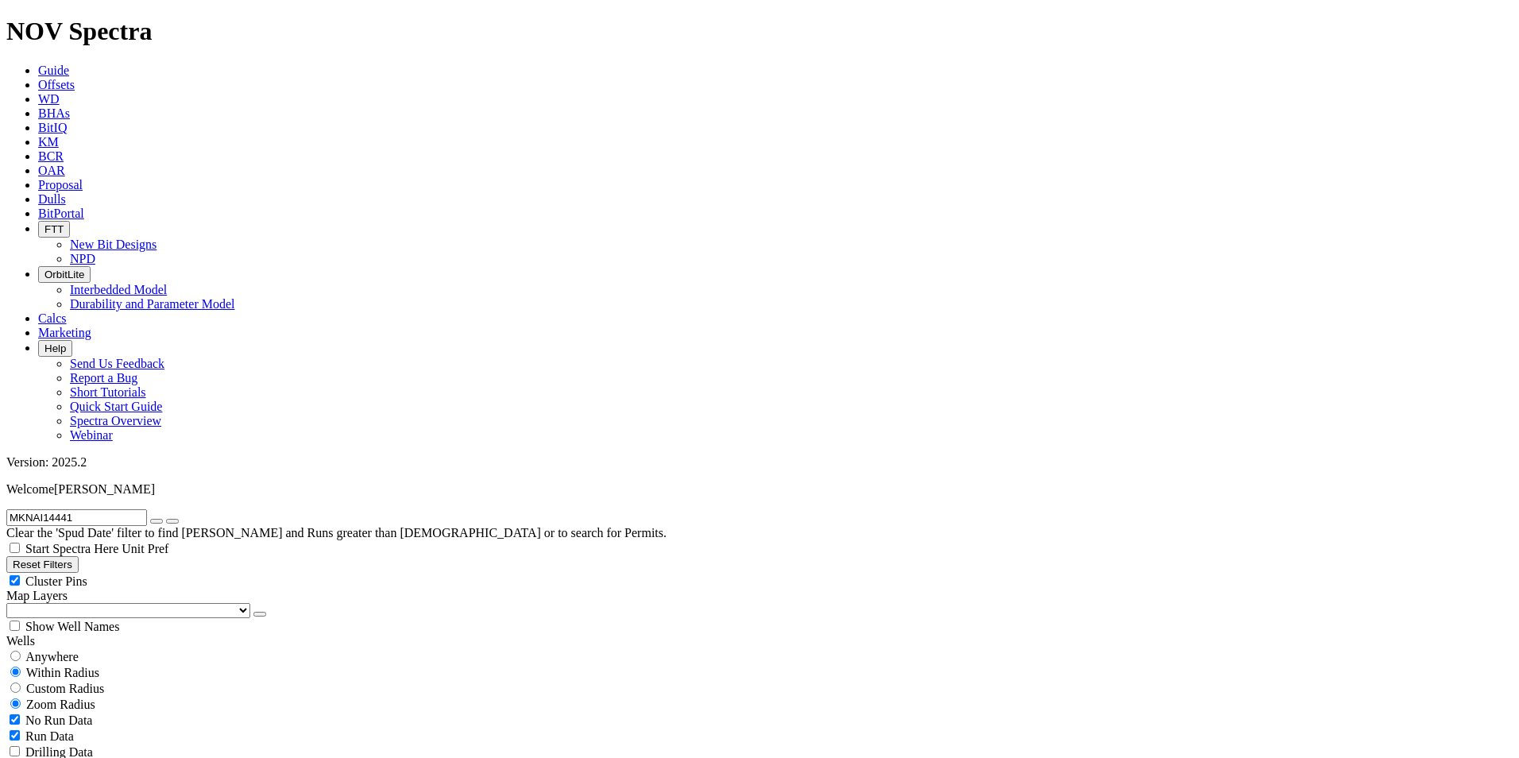
click at [156, 521] on icon "button" at bounding box center [156, 521] width 0 height 0
click at [91, 713] on span "No Run Data" at bounding box center [58, 720] width 67 height 14
checkbox input "false"
click at [60, 603] on select "US Counties [GEOGRAPHIC_DATA], [GEOGRAPHIC_DATA] [GEOGRAPHIC_DATA], [GEOGRAPHIC…" at bounding box center [128, 610] width 244 height 15
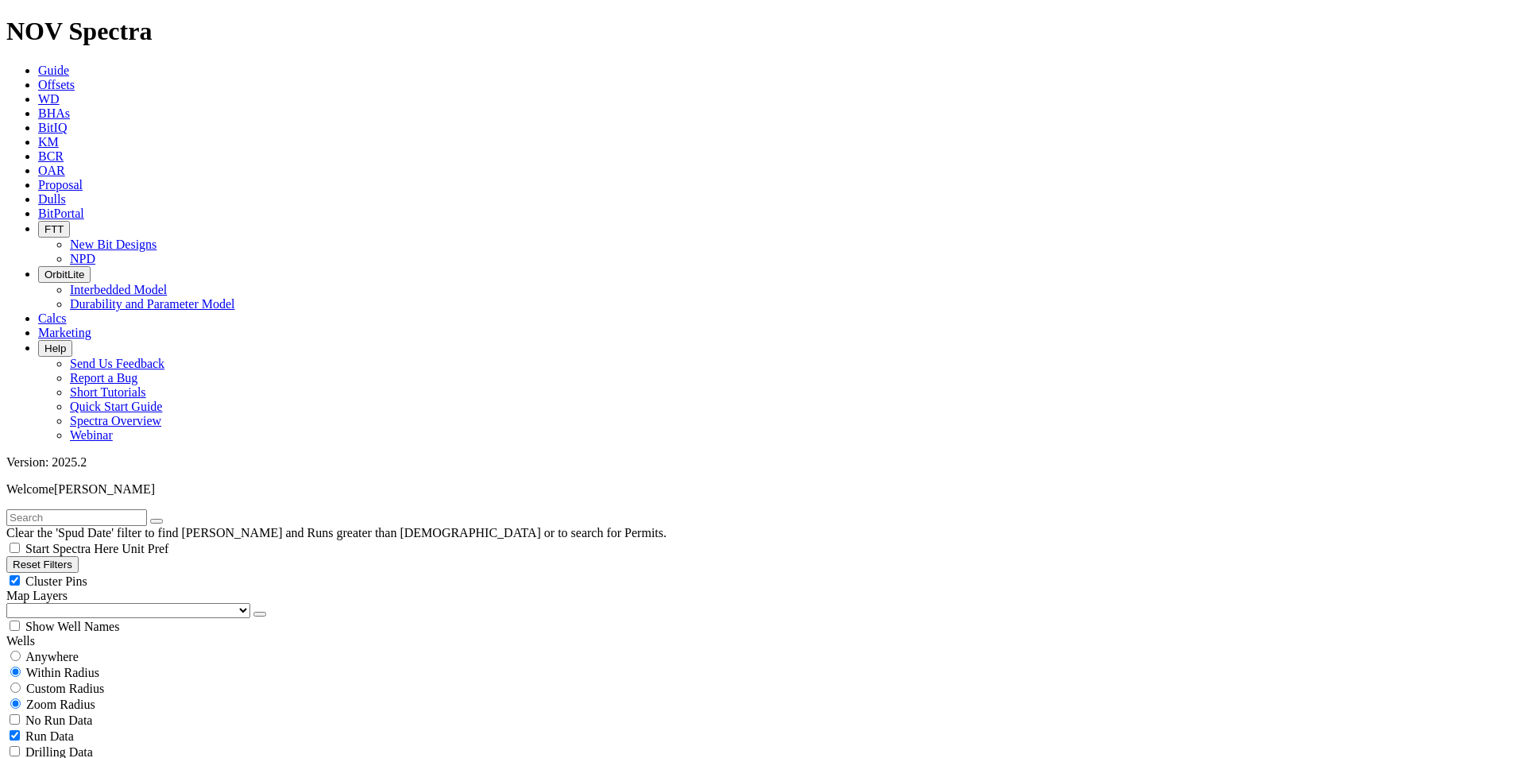
click at [78, 509] on input "text" at bounding box center [76, 517] width 141 height 17
paste input "MKNAI12341"
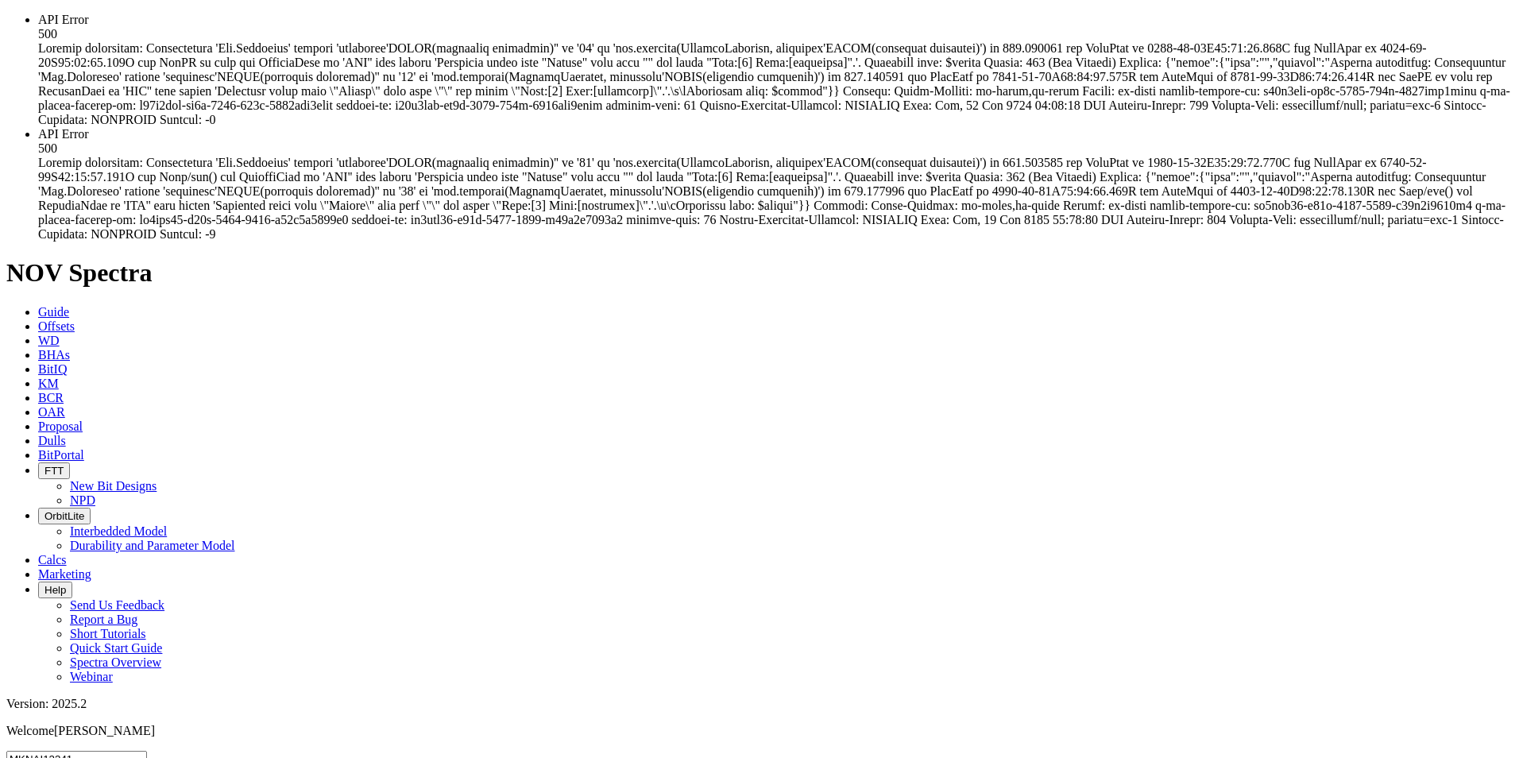
type input "MKNAI12341"
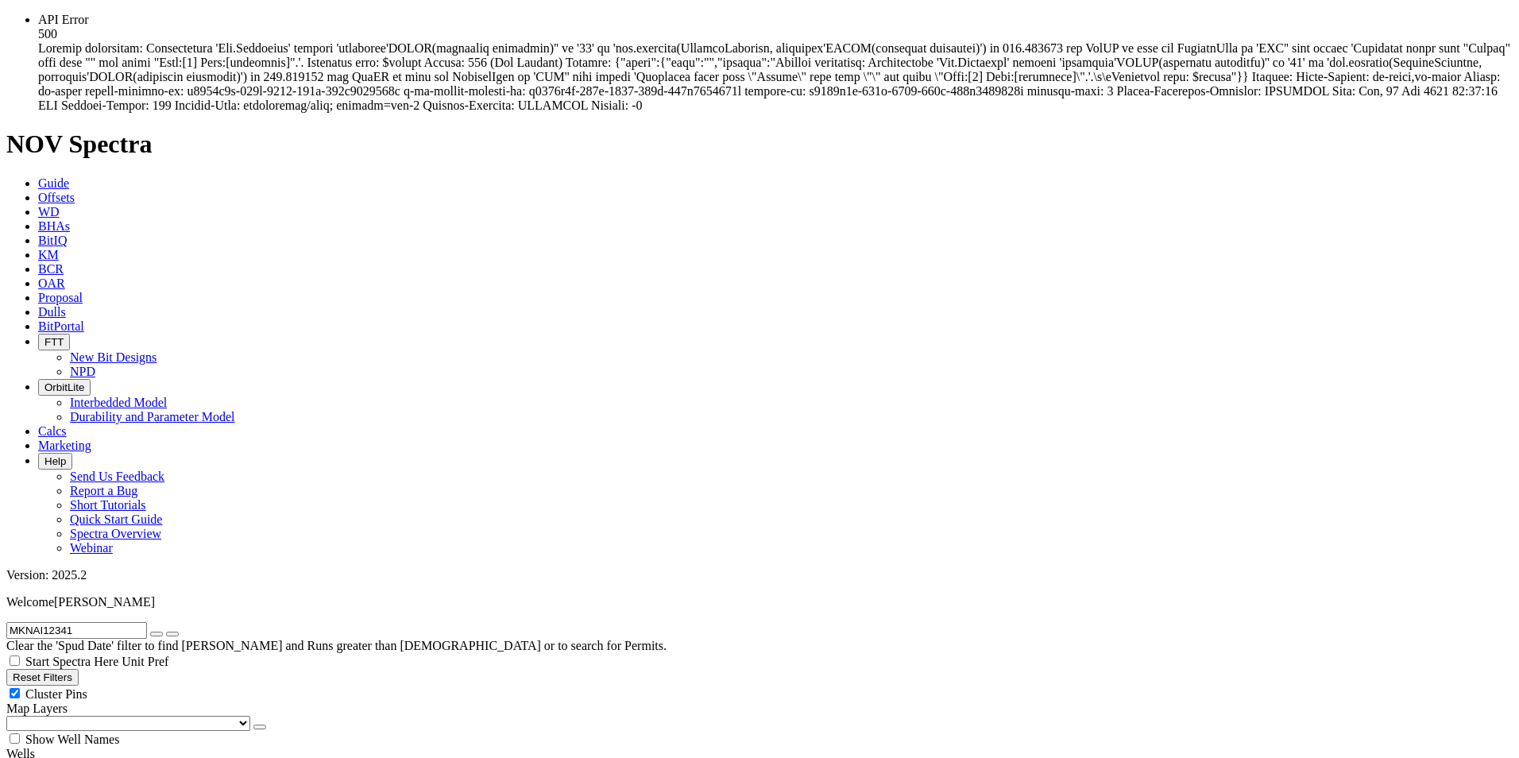
click at [67, 757] on span "Anywhere" at bounding box center [51, 770] width 53 height 14
radio input "true"
radio input "false"
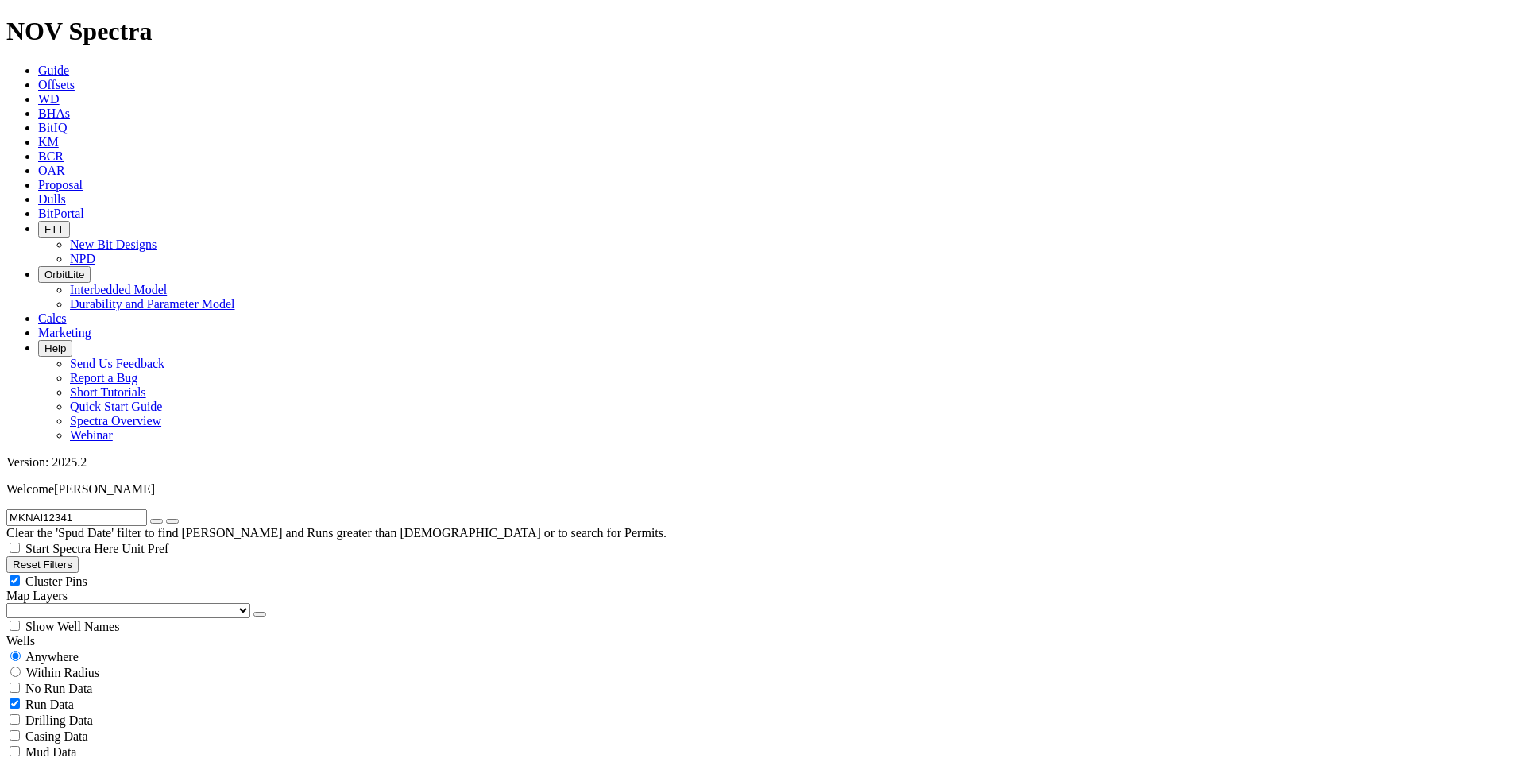
click at [62, 509] on input "MKNAI12341" at bounding box center [76, 517] width 141 height 17
paste input "9"
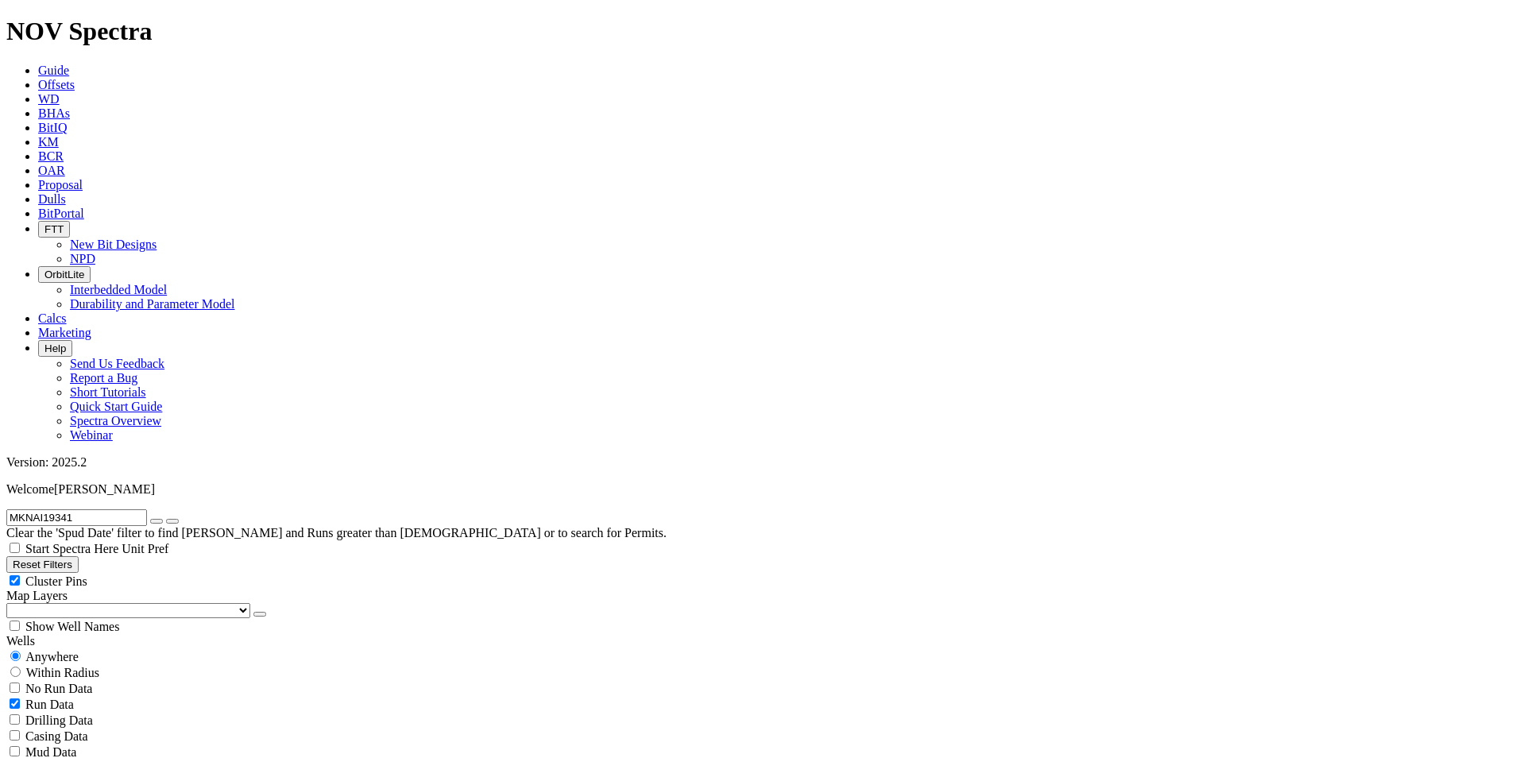
click at [33, 509] on input "MKNAI19341" at bounding box center [76, 517] width 141 height 17
paste input "064"
click at [62, 509] on input "MKNAI06441" at bounding box center [76, 517] width 141 height 17
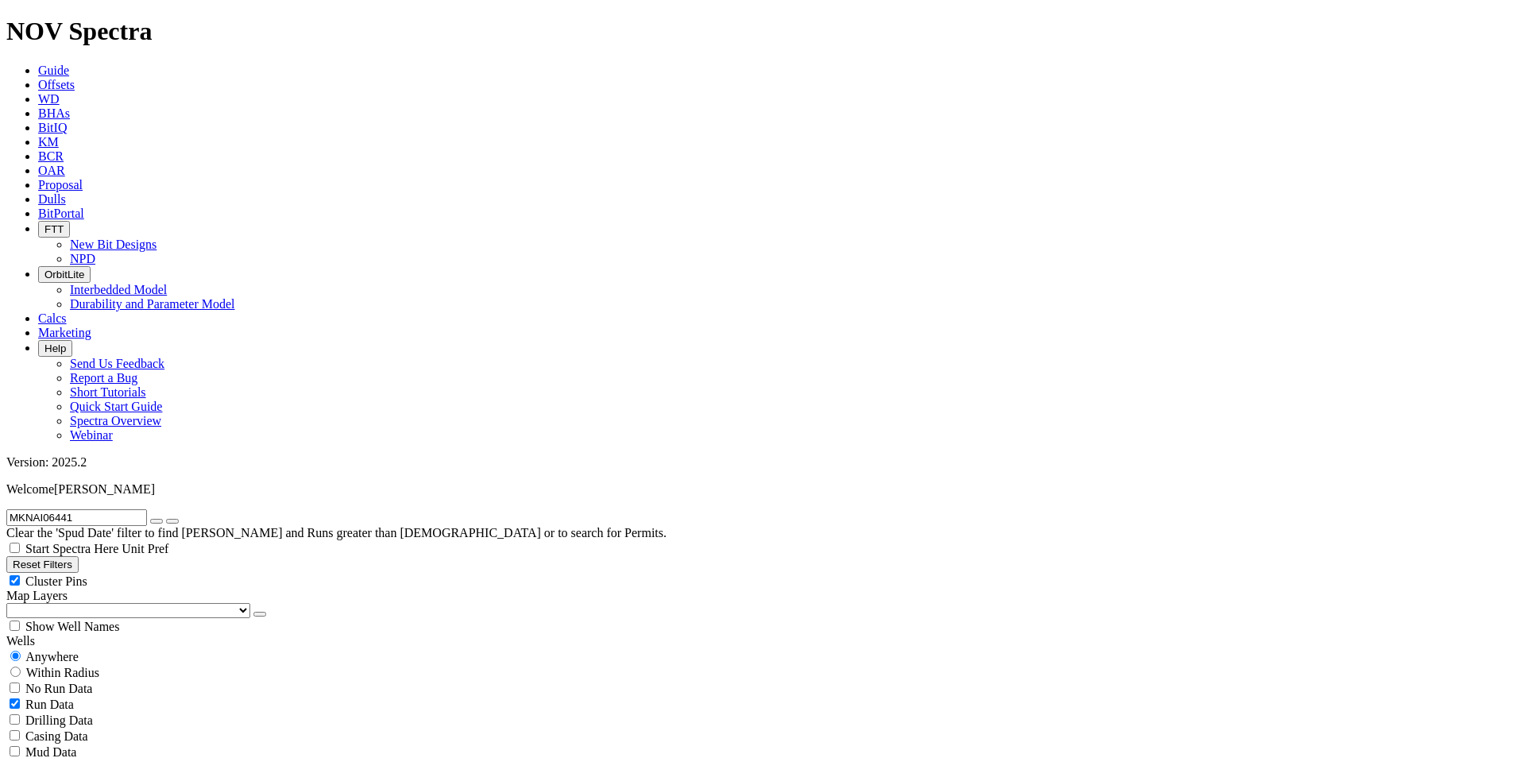
paste input "10"
click at [26, 509] on input "MKNAI10441" at bounding box center [76, 517] width 141 height 17
paste input "06"
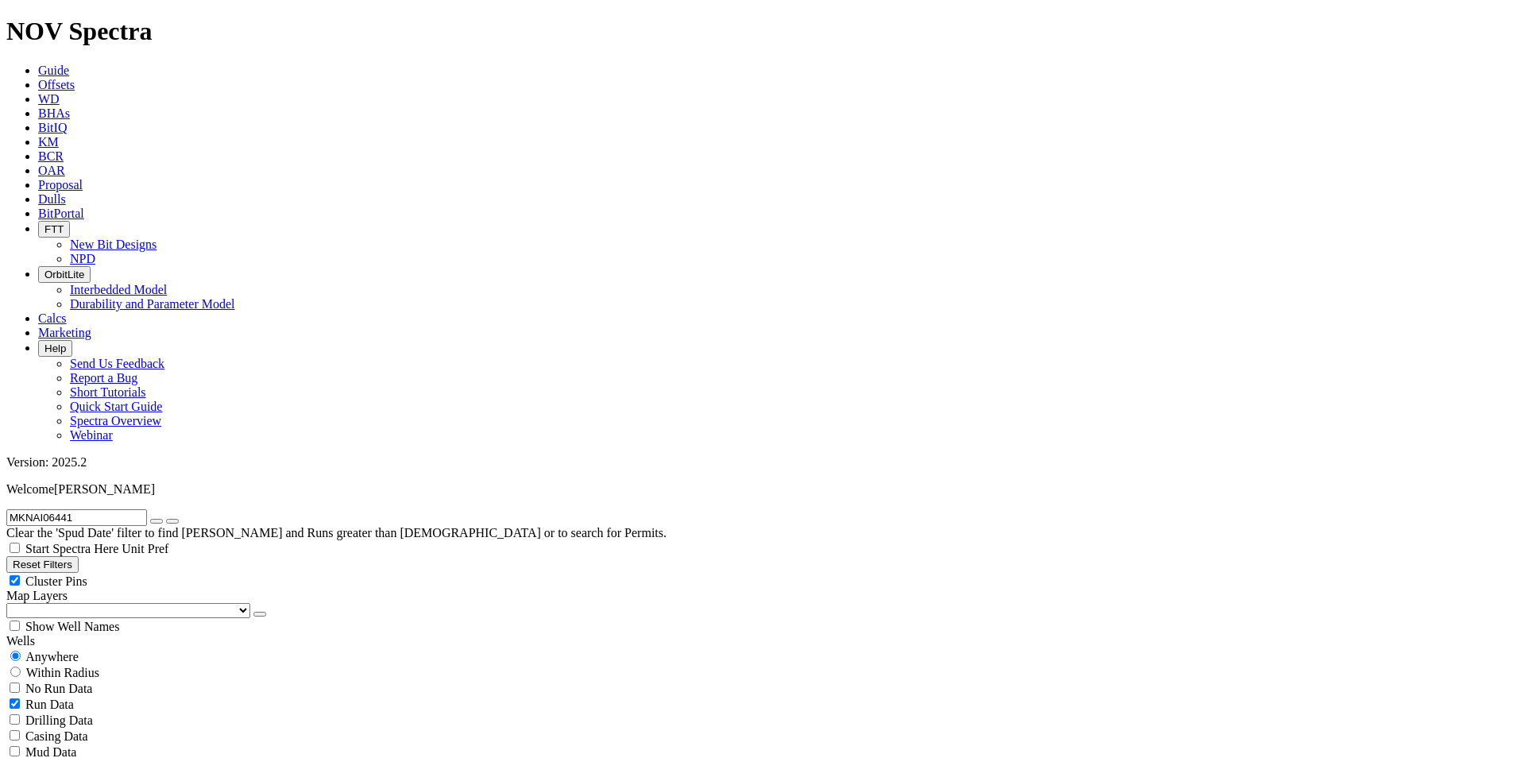
type input "MKNAI06441"
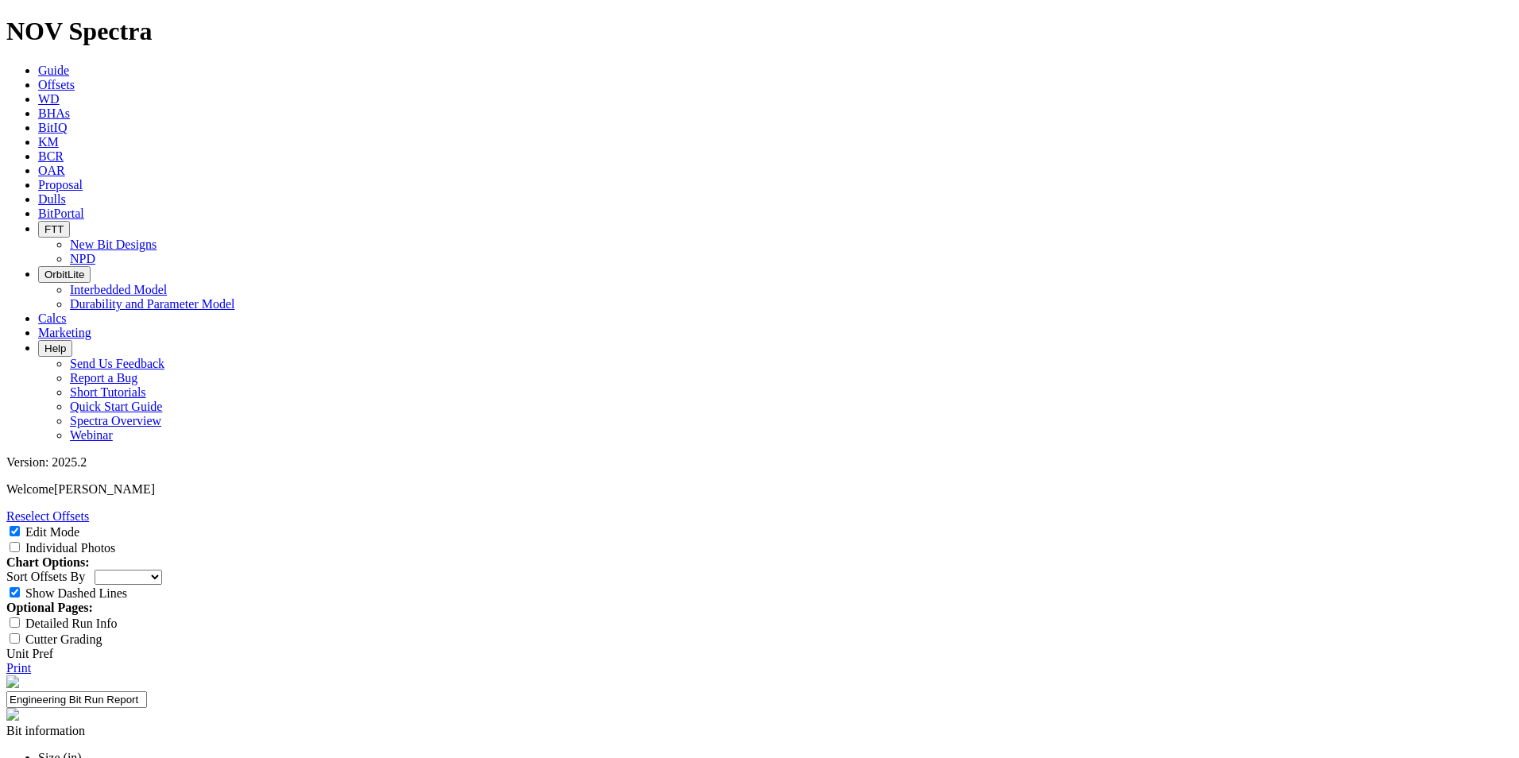
select select "New Bit Design"
paste textarea "This was the first trial in Mukhaizna (Thuleilat [PERSON_NAME]) of our 12 ¼'' T…"
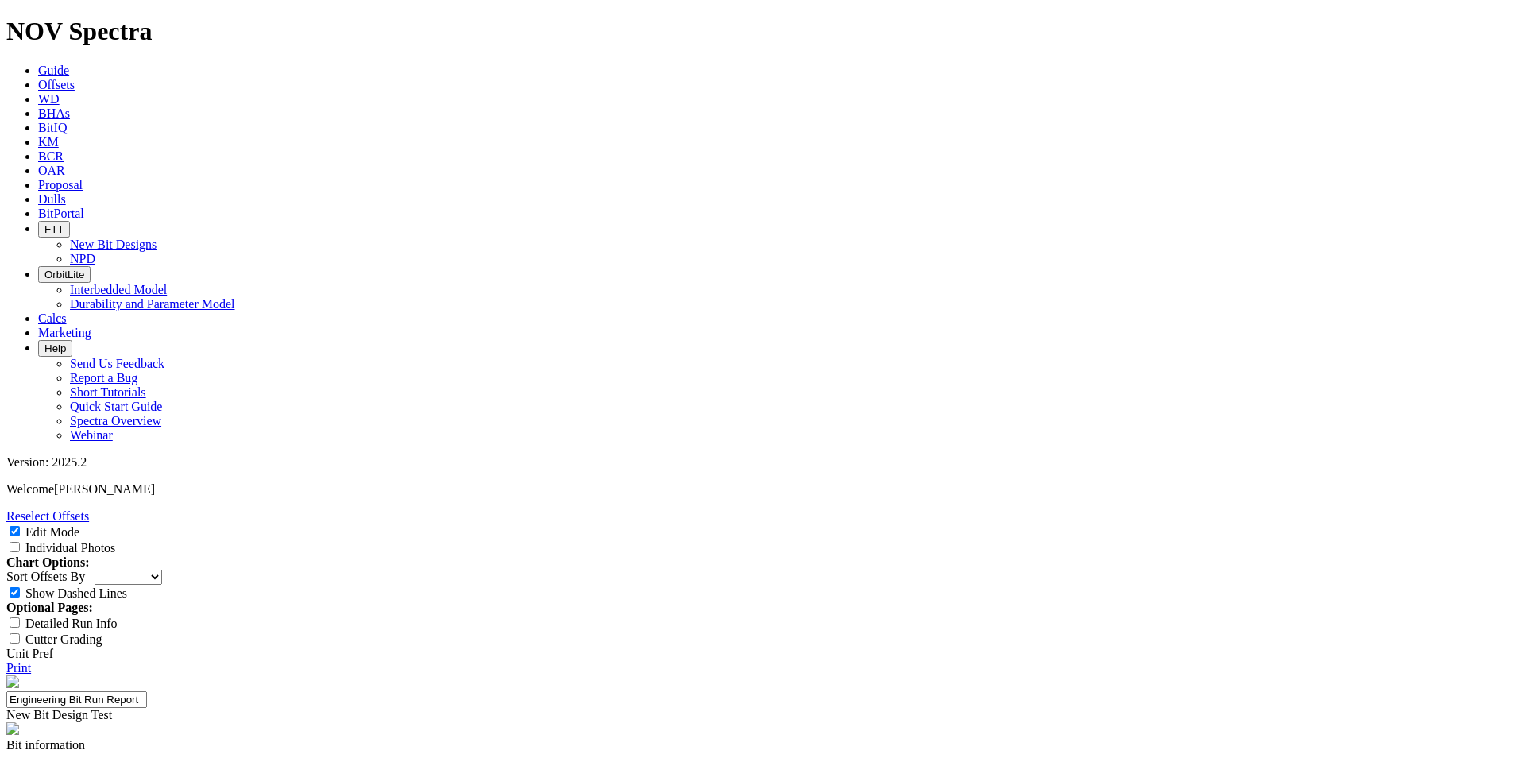
scroll to position [10, 0]
type textarea "This was the first trial in Mukhaizna (Thuleilat [PERSON_NAME]) of our 12 ¼'' T…"
copy div "S320113"
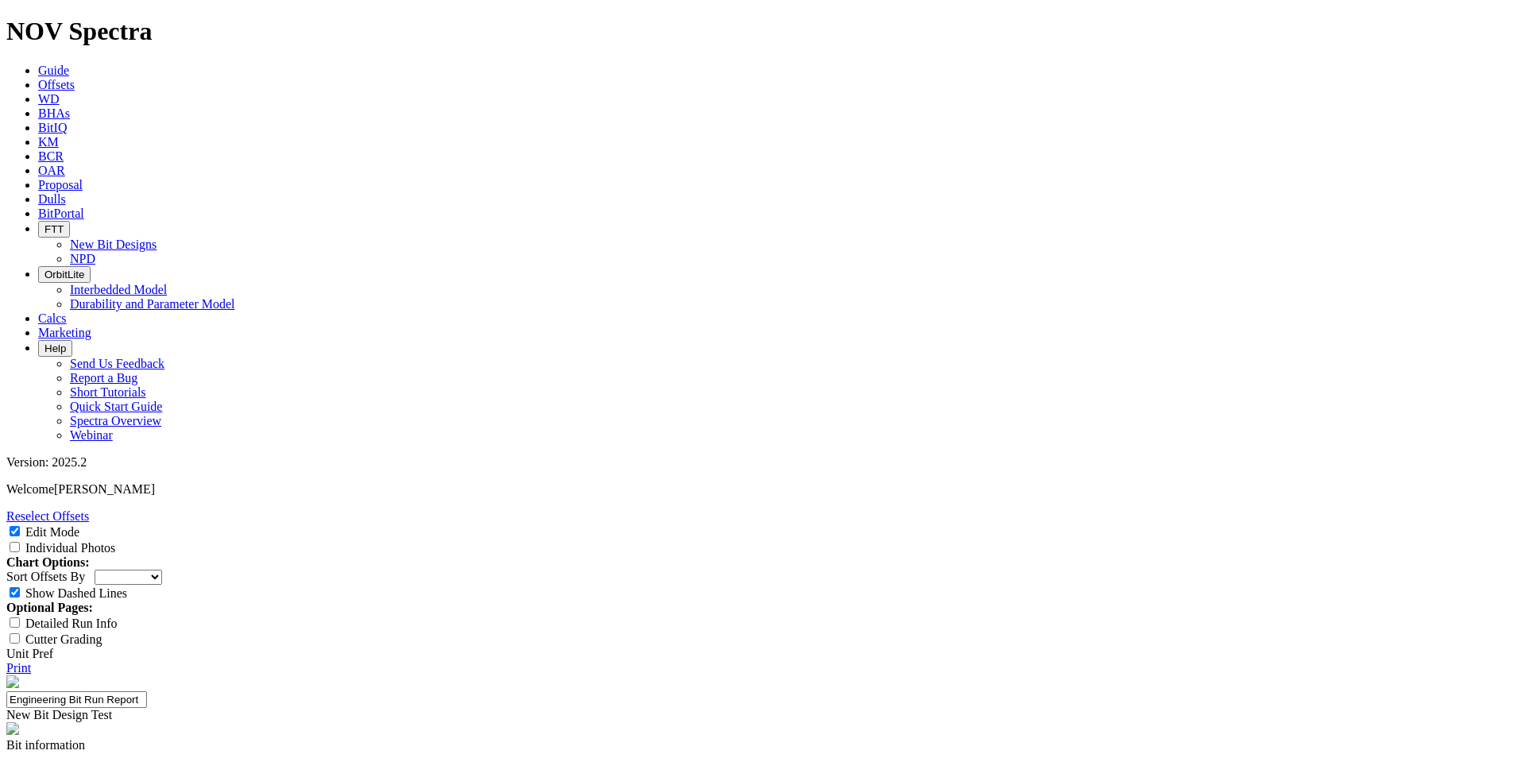
paste textarea "Increase gauge length and improve cutters on the 12.25" TKC56-D1 (PID 10195816)…"
type textarea "Increase gauge length and improve cutters on the 12.25" TKC56-D1 (PID 10195816)…"
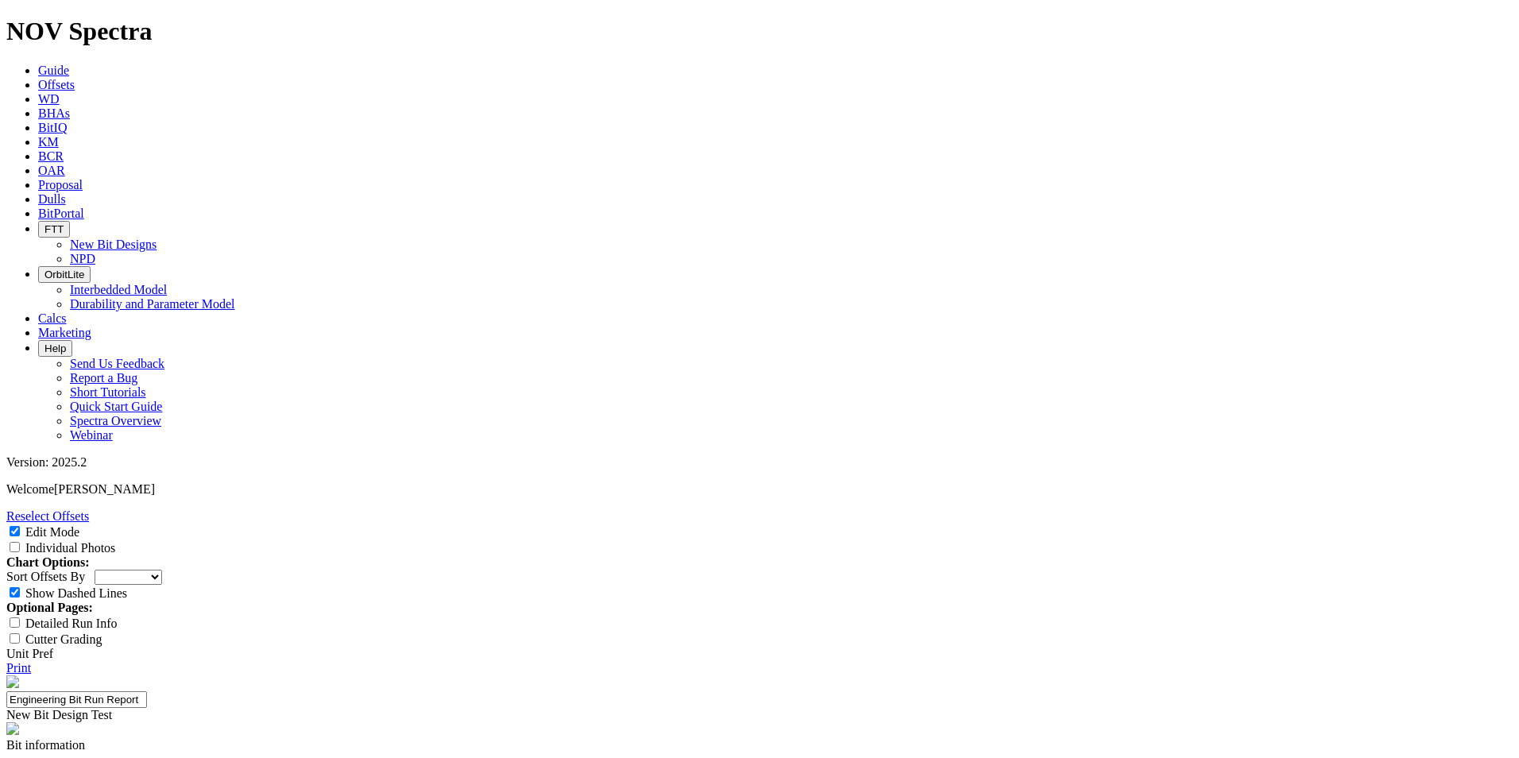
paste input "[DEMOGRAPHIC_DATA][PERSON_NAME]"
type input "[DEMOGRAPHIC_DATA][PERSON_NAME]"
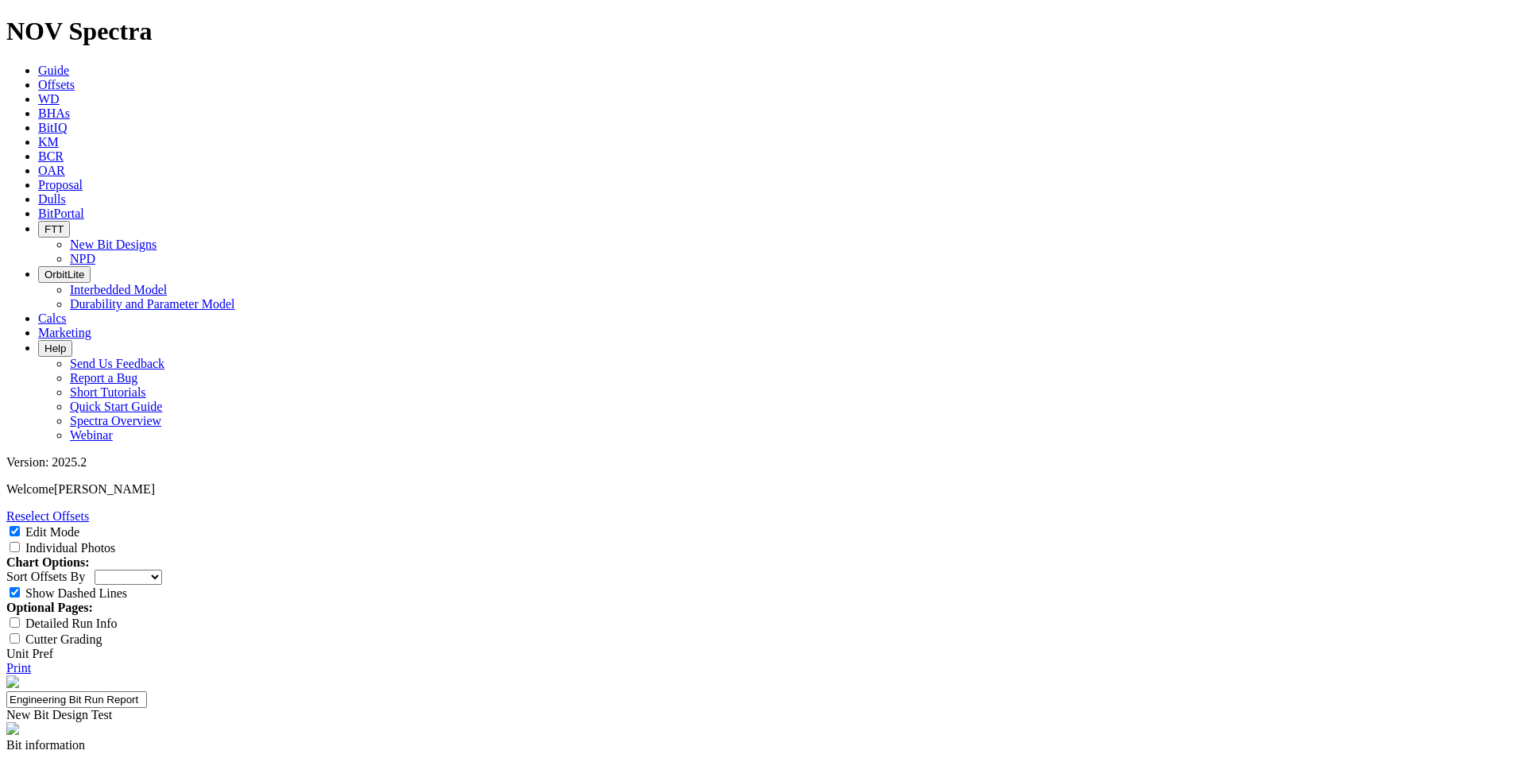
click at [20, 617] on input "Detailed Run Info" at bounding box center [15, 622] width 10 height 10
checkbox input "true"
copy td "MKNAI14441"
